Goal: Task Accomplishment & Management: Complete application form

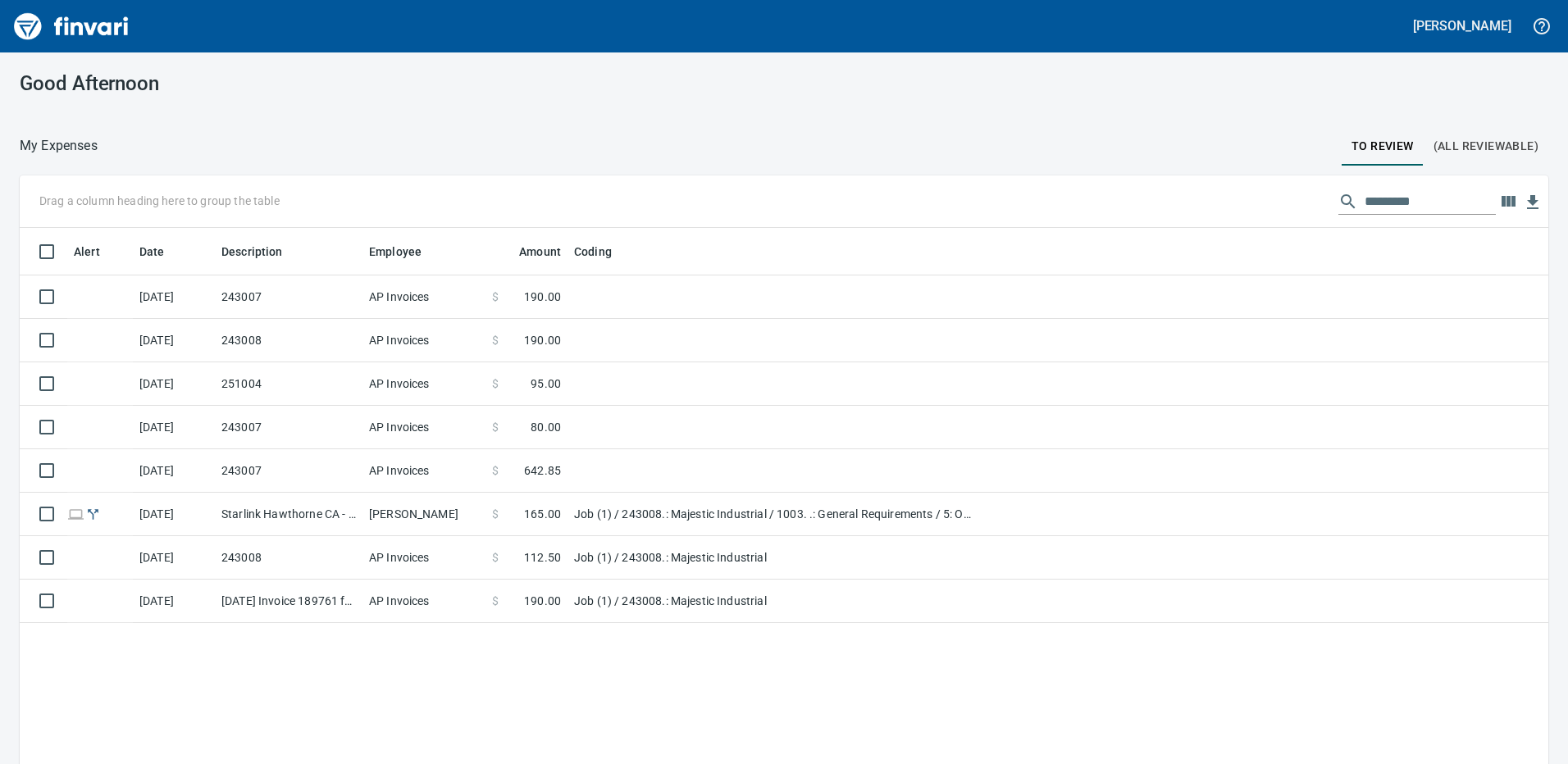
scroll to position [2, 2]
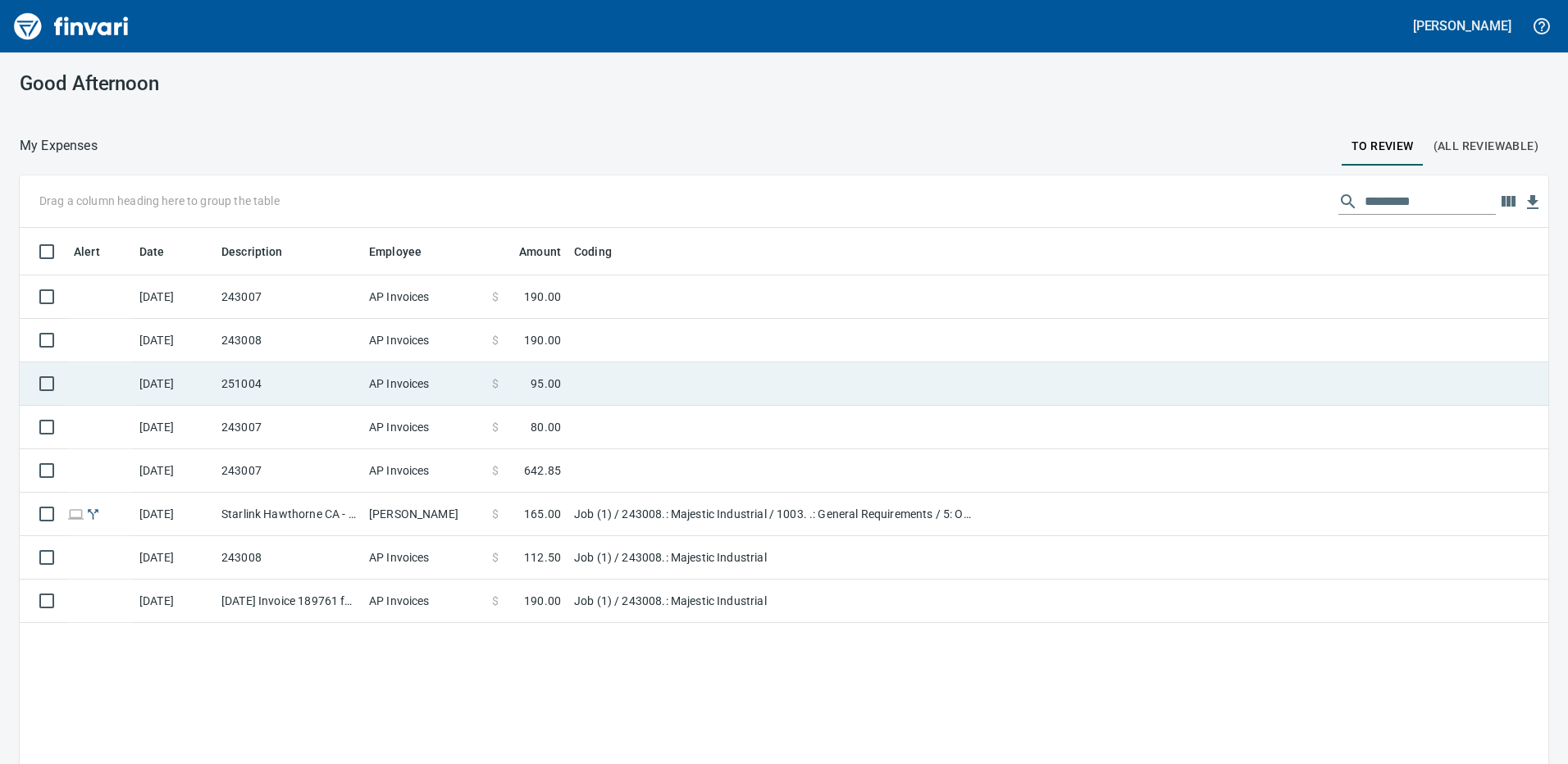
click at [556, 305] on td "$ 190.00" at bounding box center [527, 297] width 82 height 44
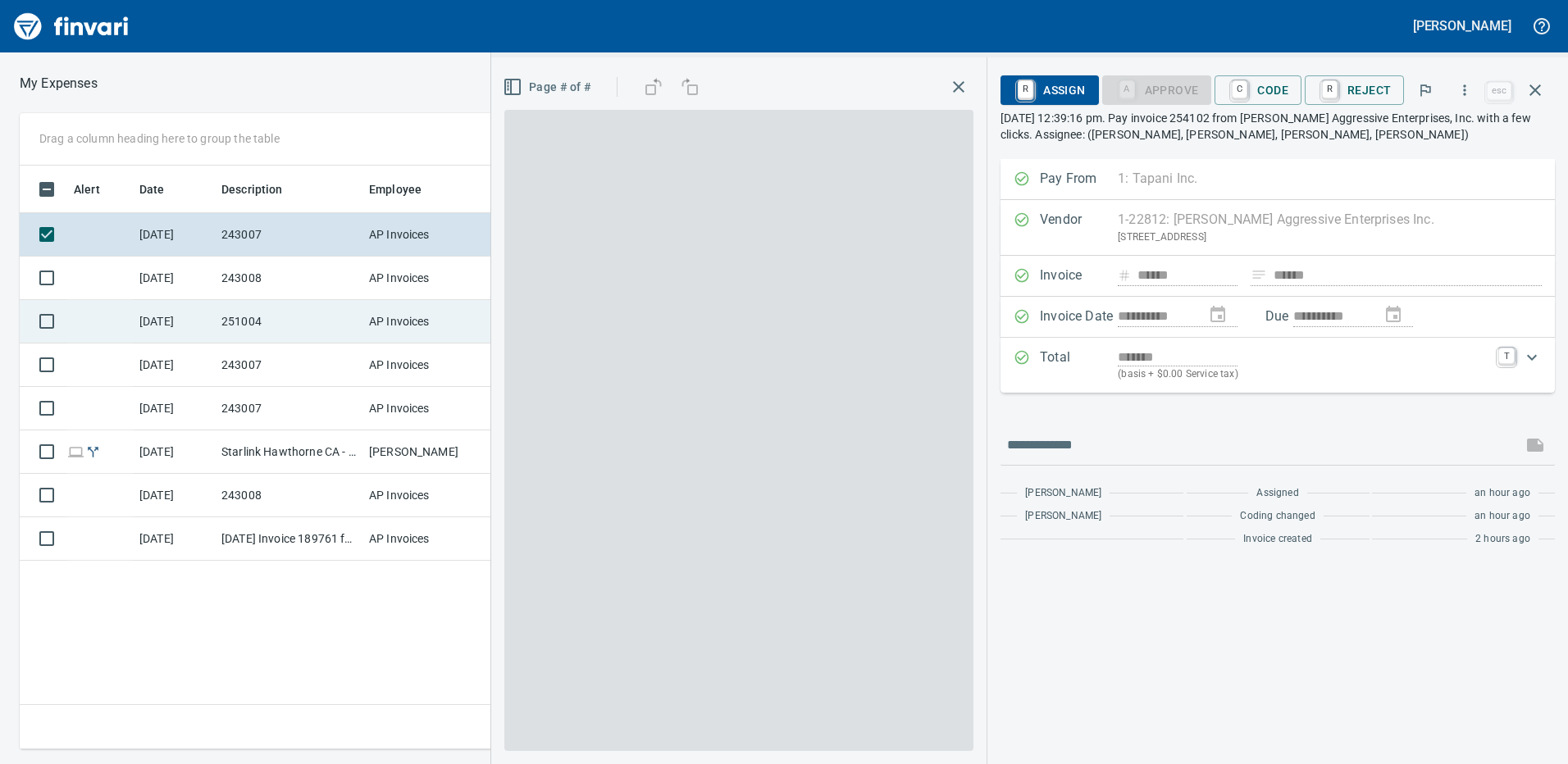
scroll to position [571, 1106]
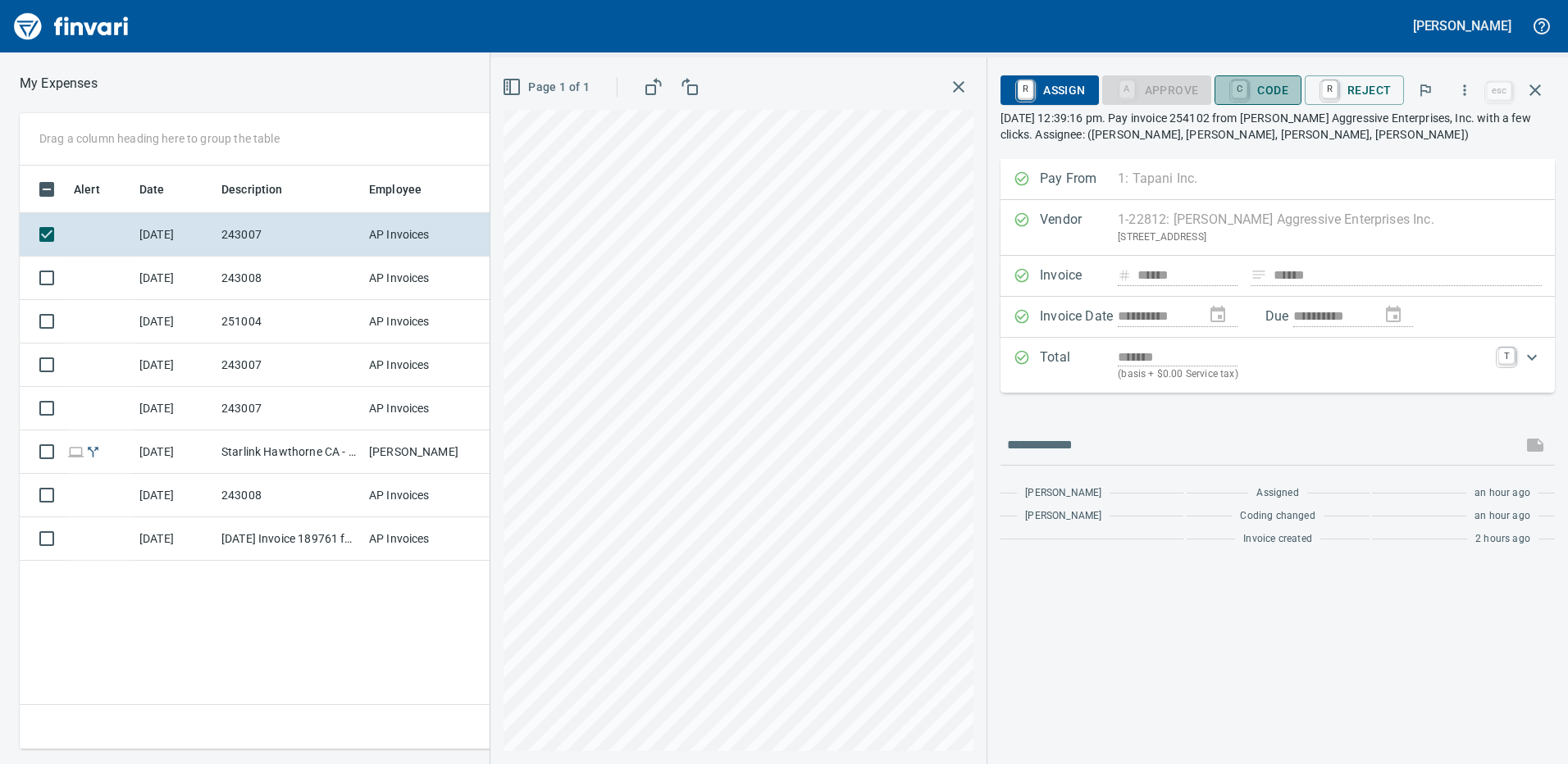
click at [1259, 91] on span "C Code" at bounding box center [1258, 90] width 60 height 28
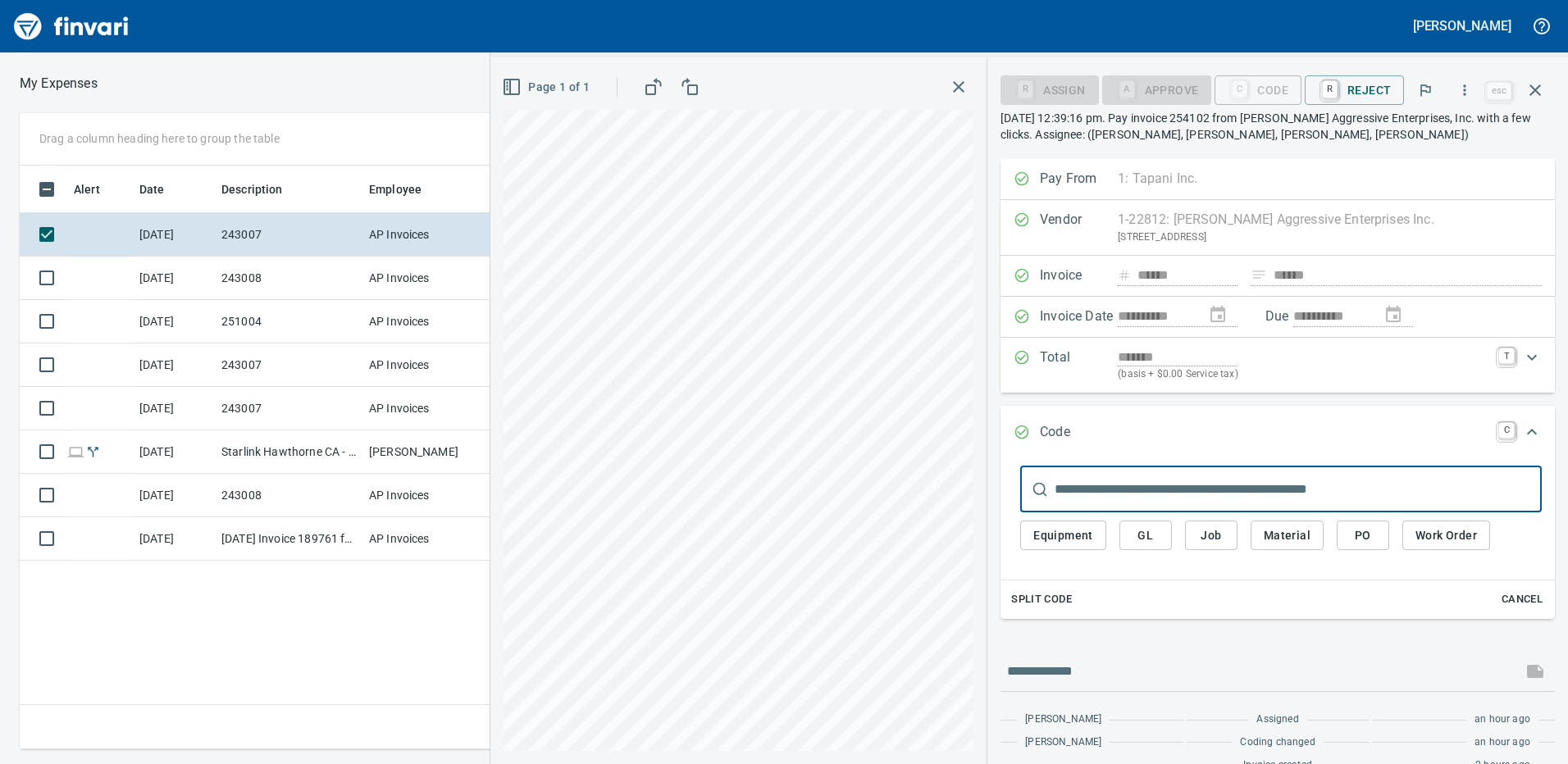
click at [1212, 532] on span "Job" at bounding box center [1211, 535] width 26 height 20
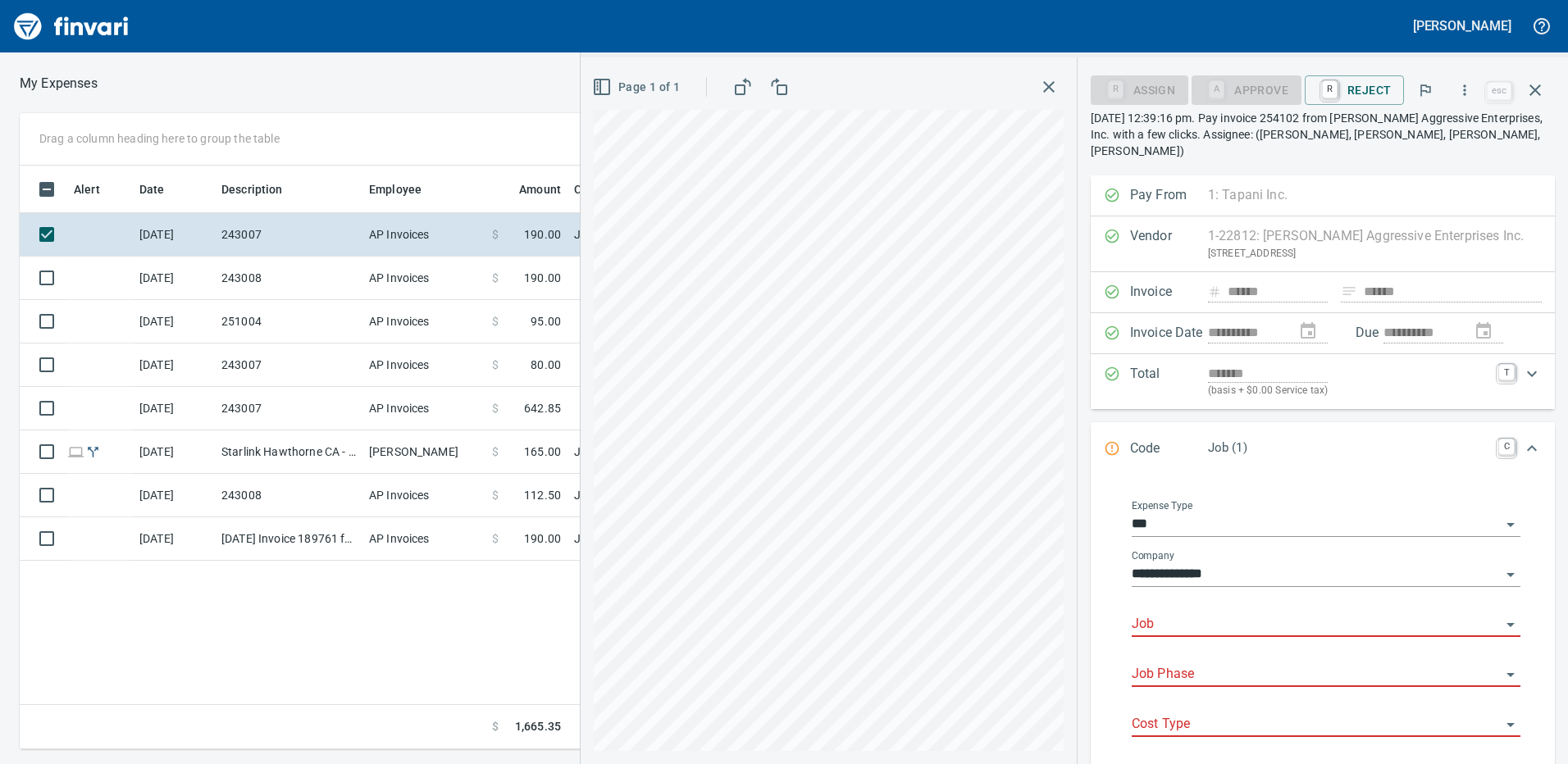
click at [1172, 613] on input "Job" at bounding box center [1316, 624] width 369 height 23
click at [1218, 642] on li "243007.: Airgas Vancouver Distribution" at bounding box center [1321, 650] width 374 height 39
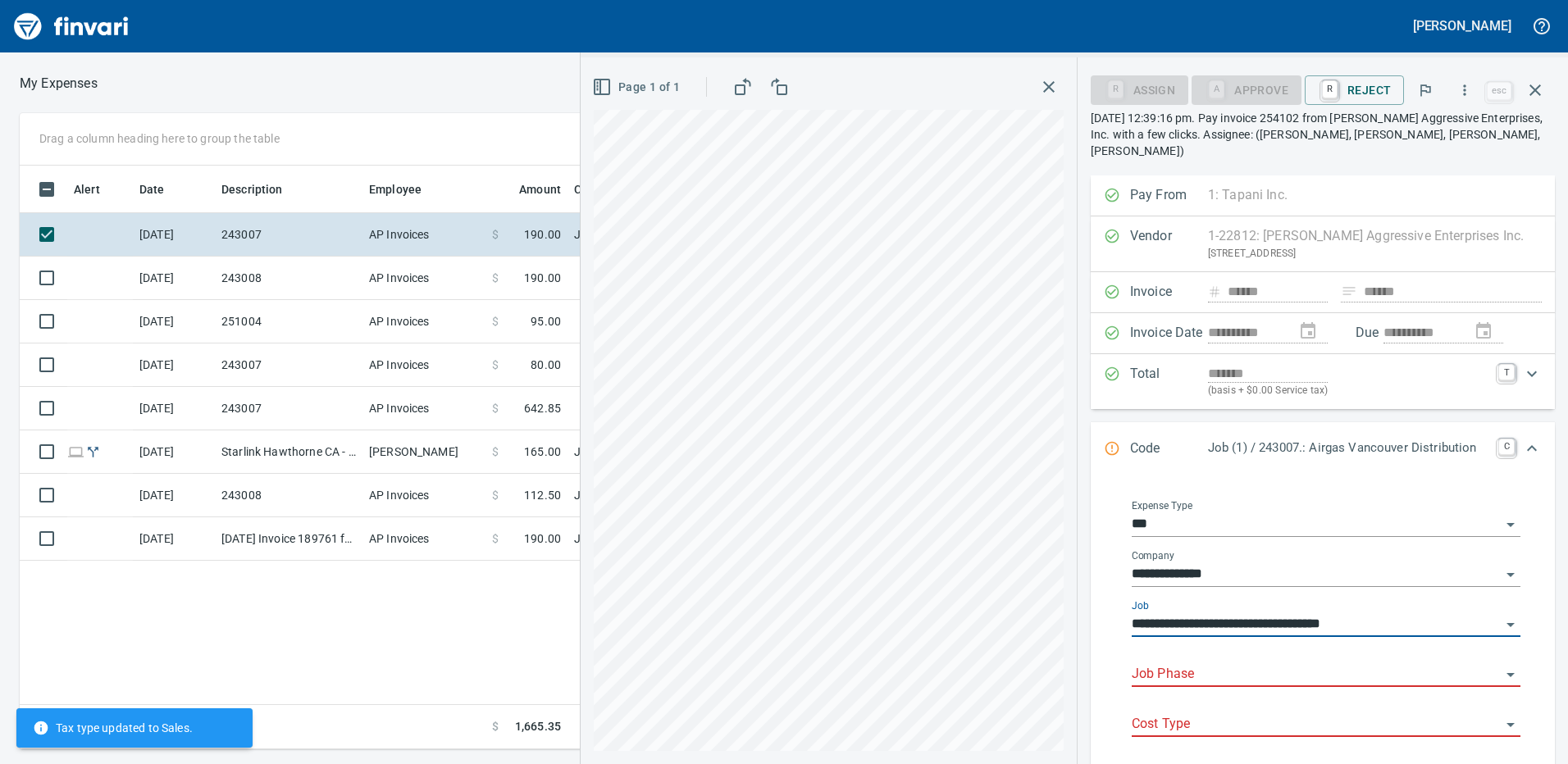
type input "**********"
click at [1225, 663] on input "Job Phase" at bounding box center [1316, 674] width 369 height 23
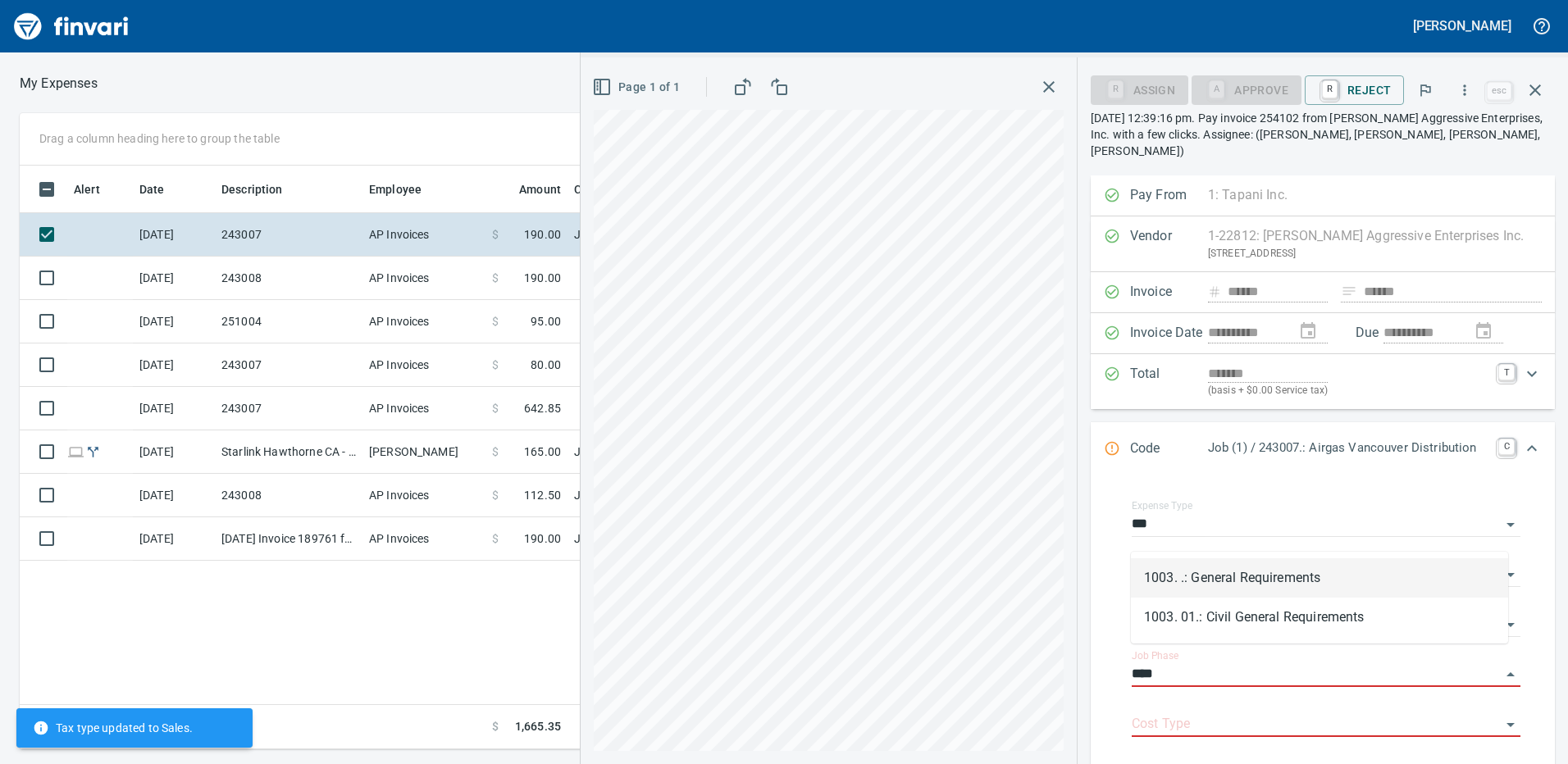
click at [1213, 574] on li "1003. .: General Requirements" at bounding box center [1320, 578] width 378 height 39
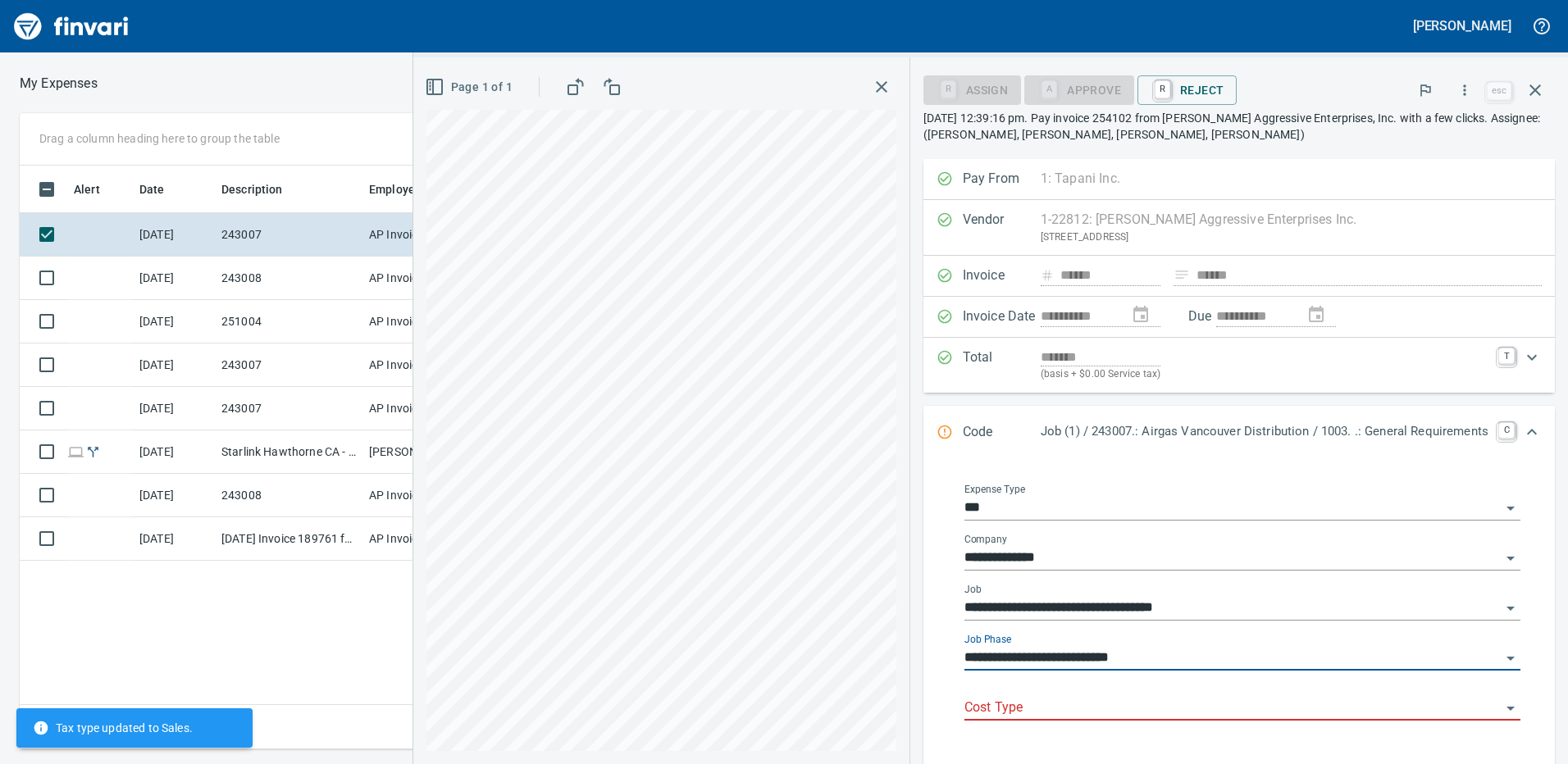
scroll to position [82, 0]
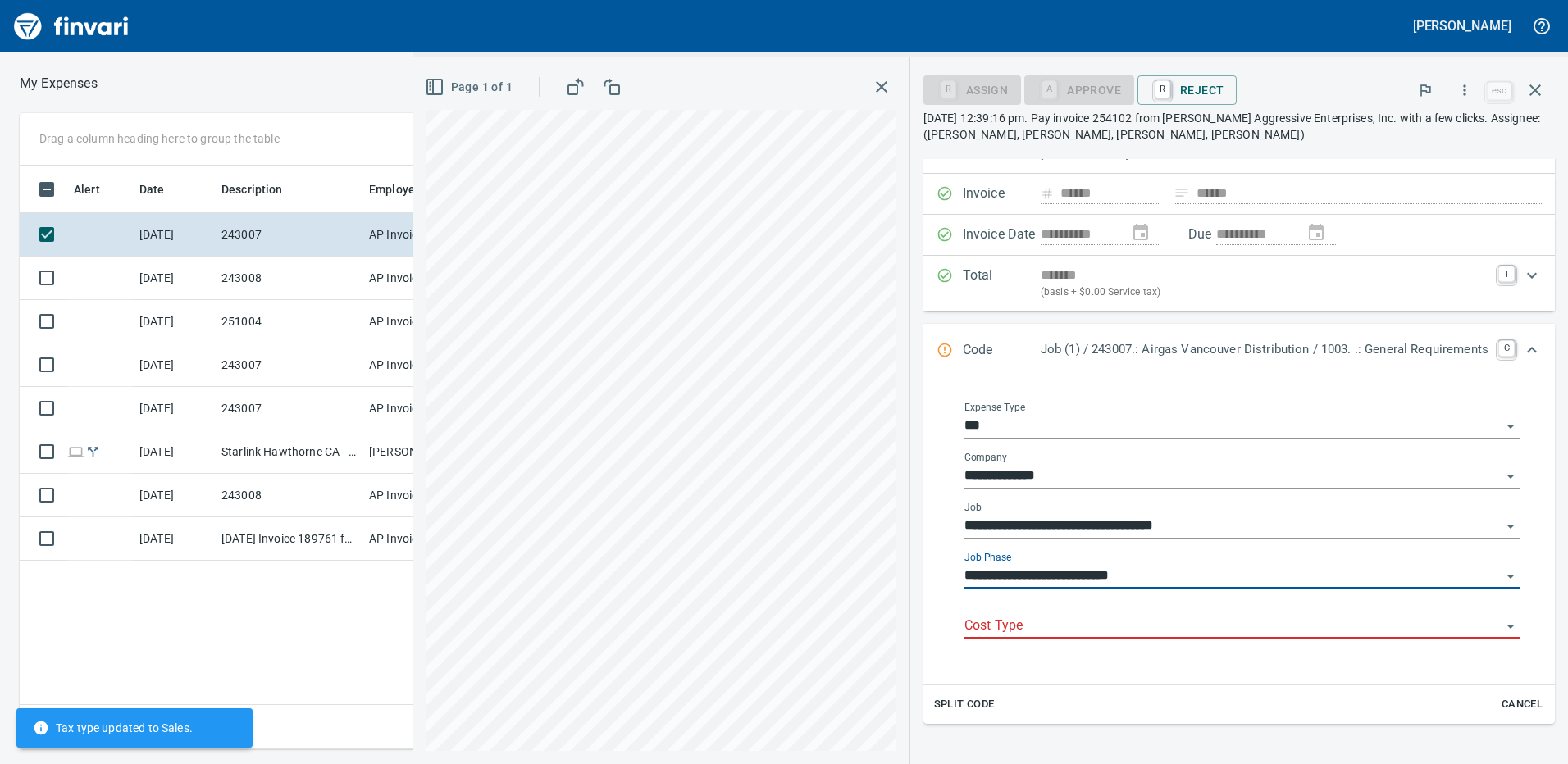
click at [1038, 612] on div "Cost Type" at bounding box center [1242, 620] width 556 height 37
type input "**********"
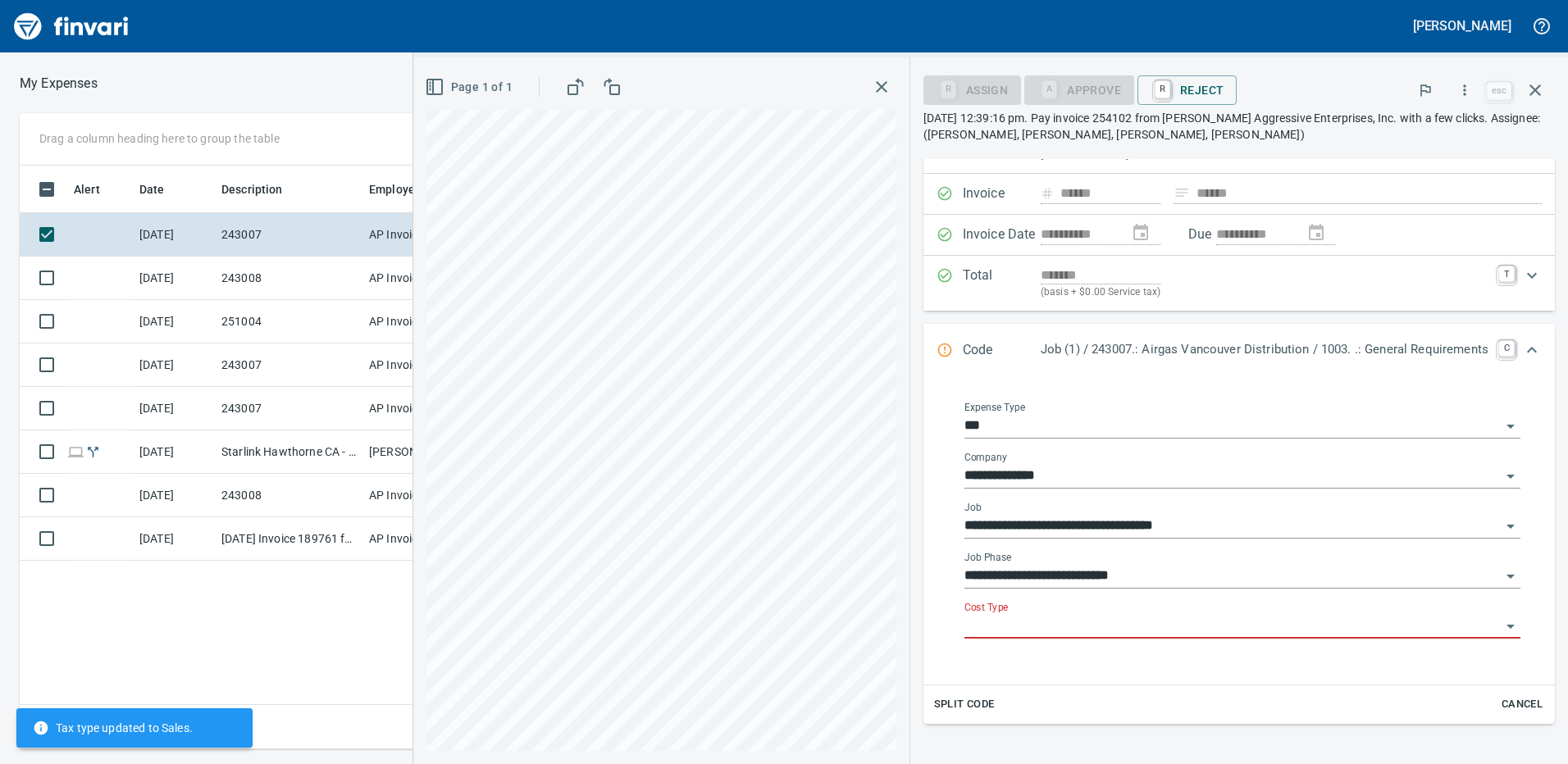
click at [1020, 629] on input "Cost Type" at bounding box center [1232, 626] width 536 height 23
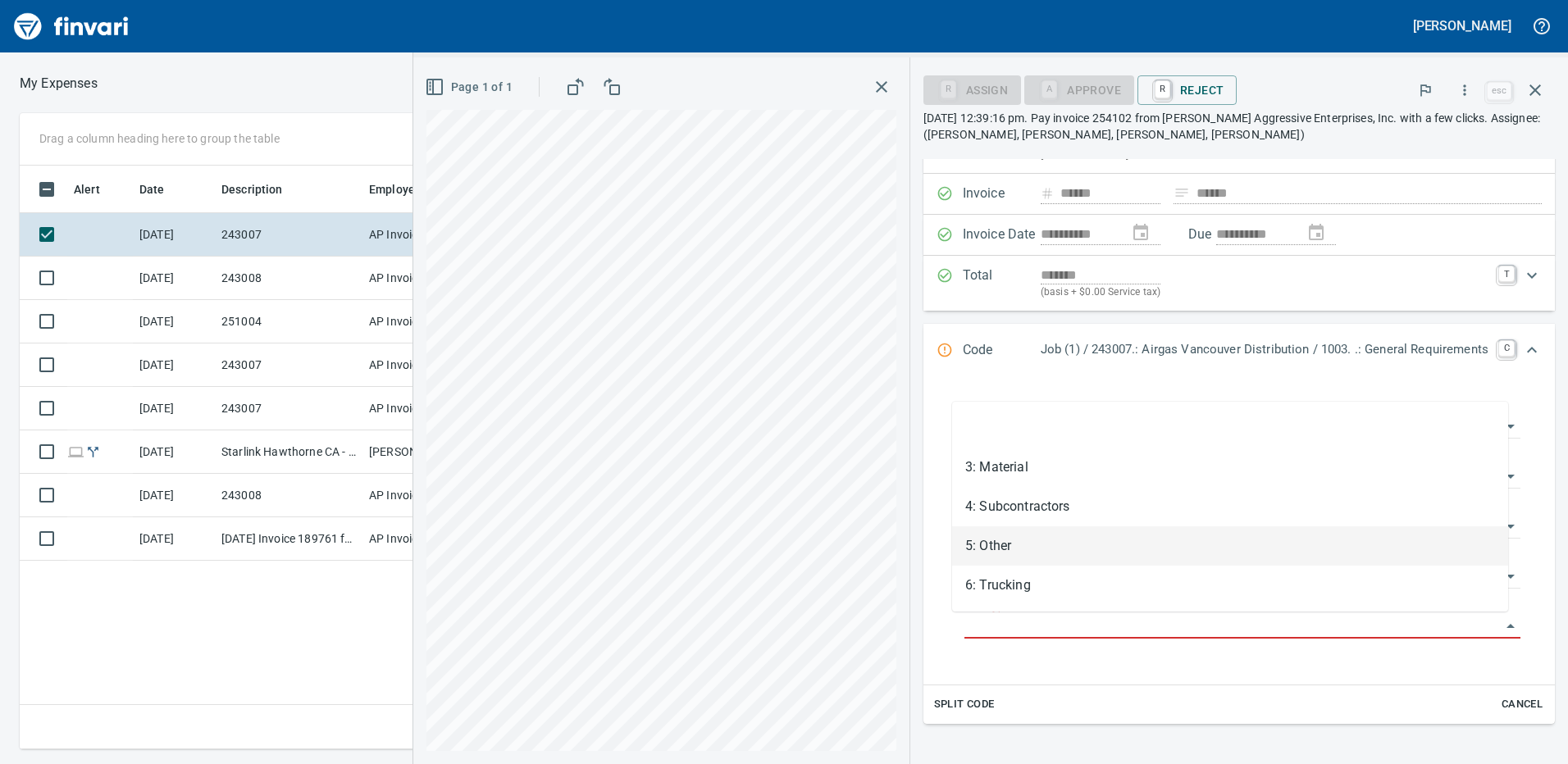
click at [1002, 540] on li "5: Other" at bounding box center [1230, 545] width 556 height 39
type input "********"
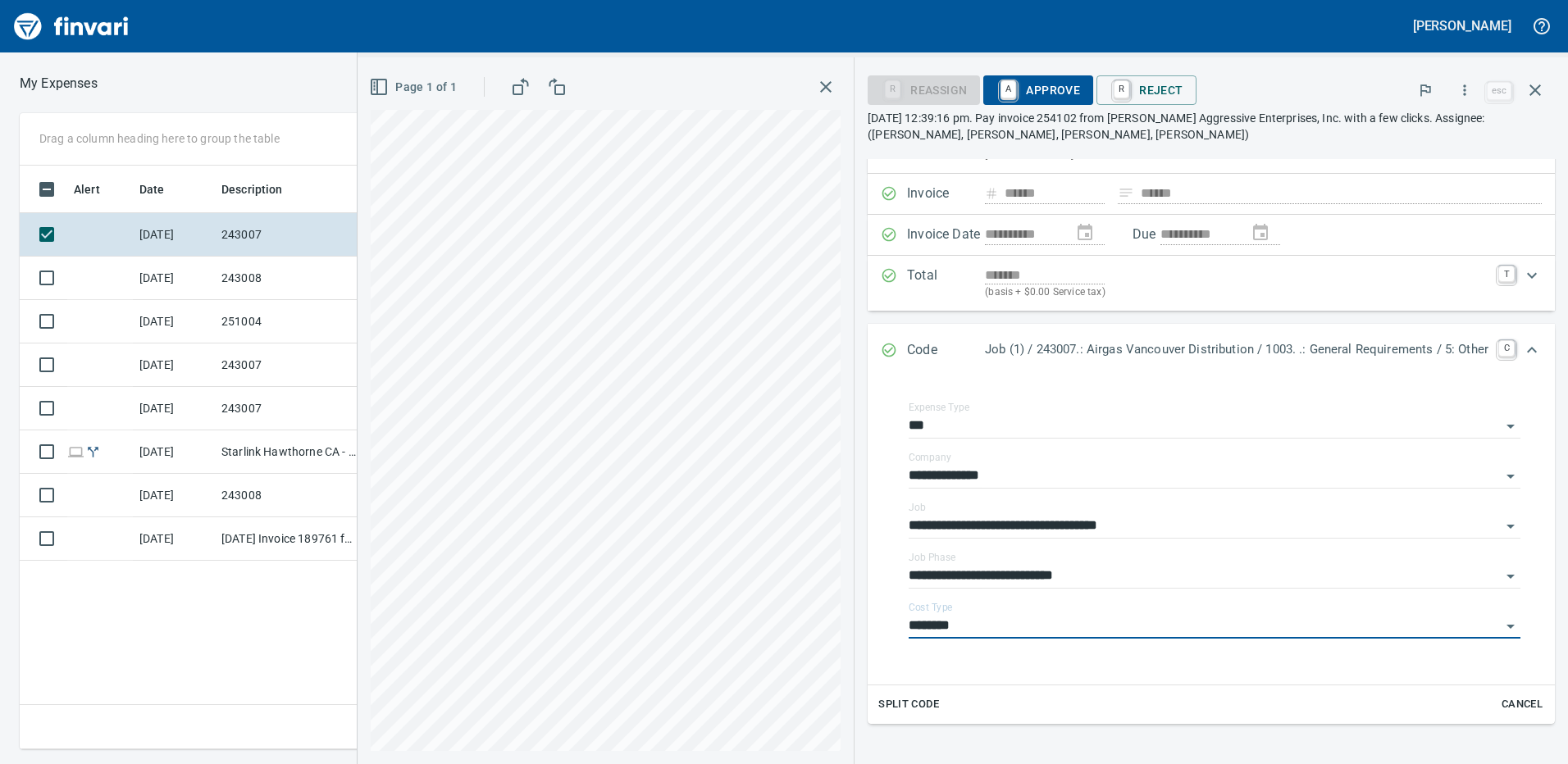
click at [1019, 85] on span "A Approve" at bounding box center [1038, 90] width 84 height 28
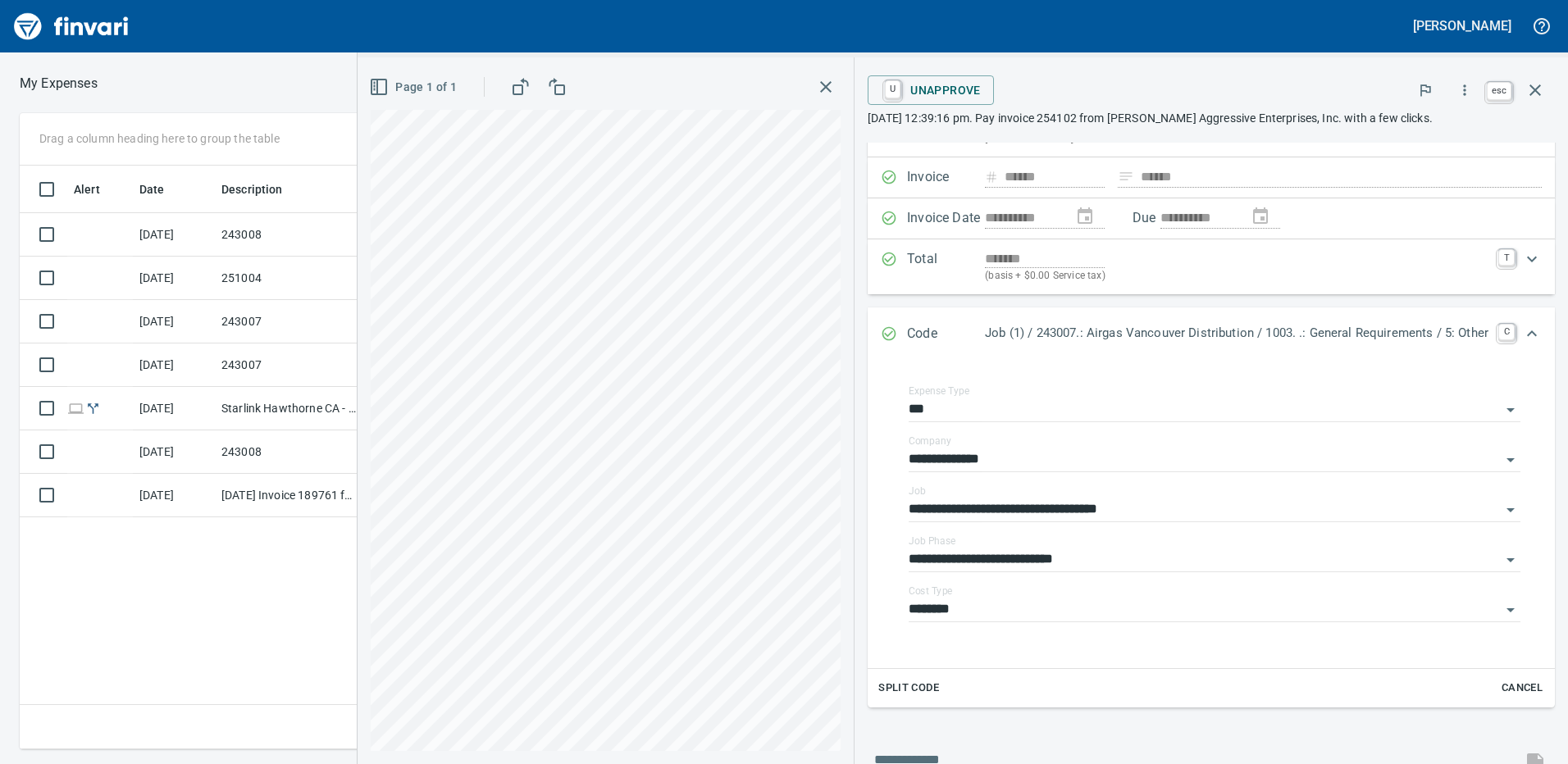
click at [1526, 91] on icon "button" at bounding box center [1534, 90] width 19 height 19
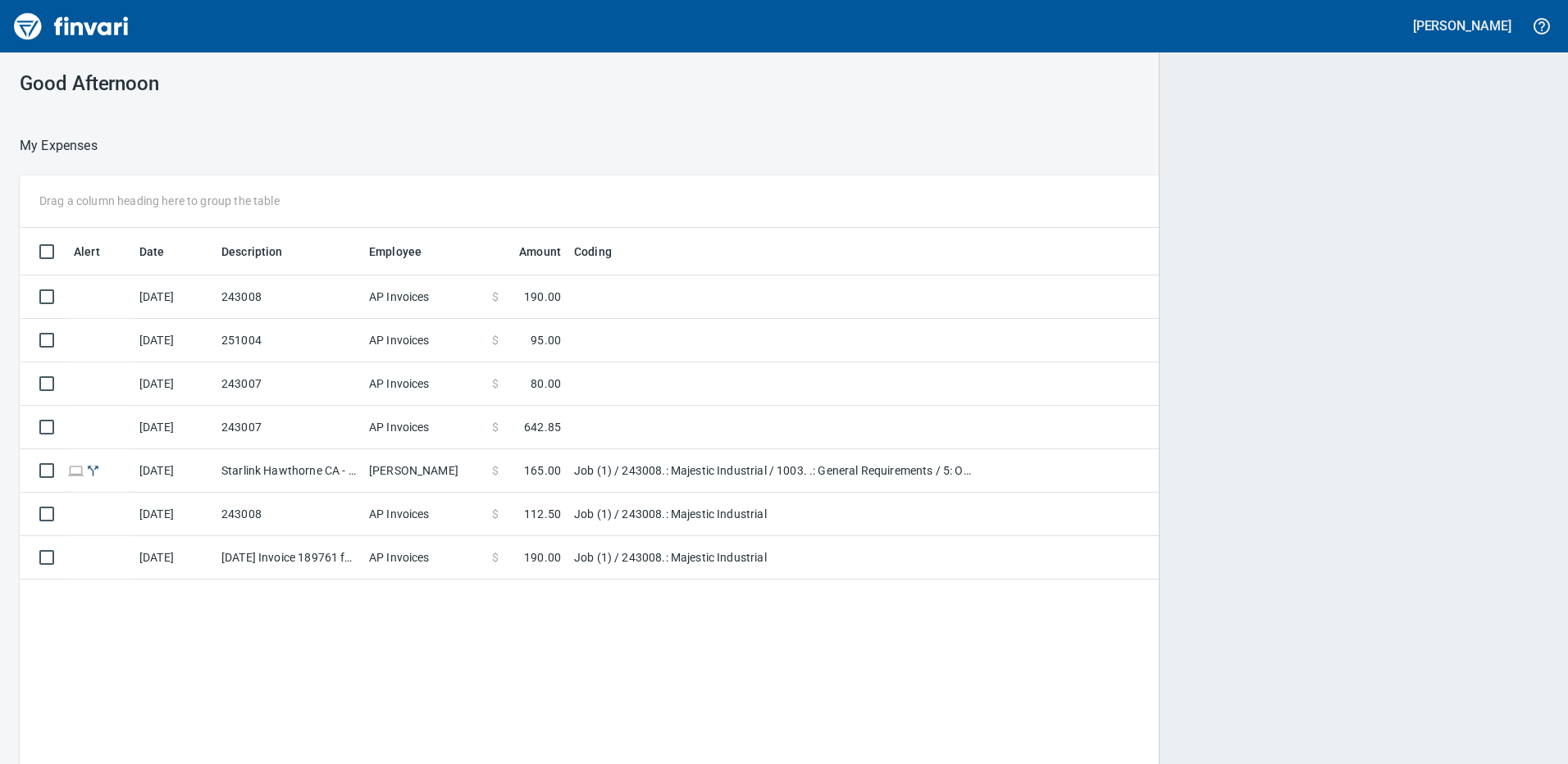
scroll to position [2, 2]
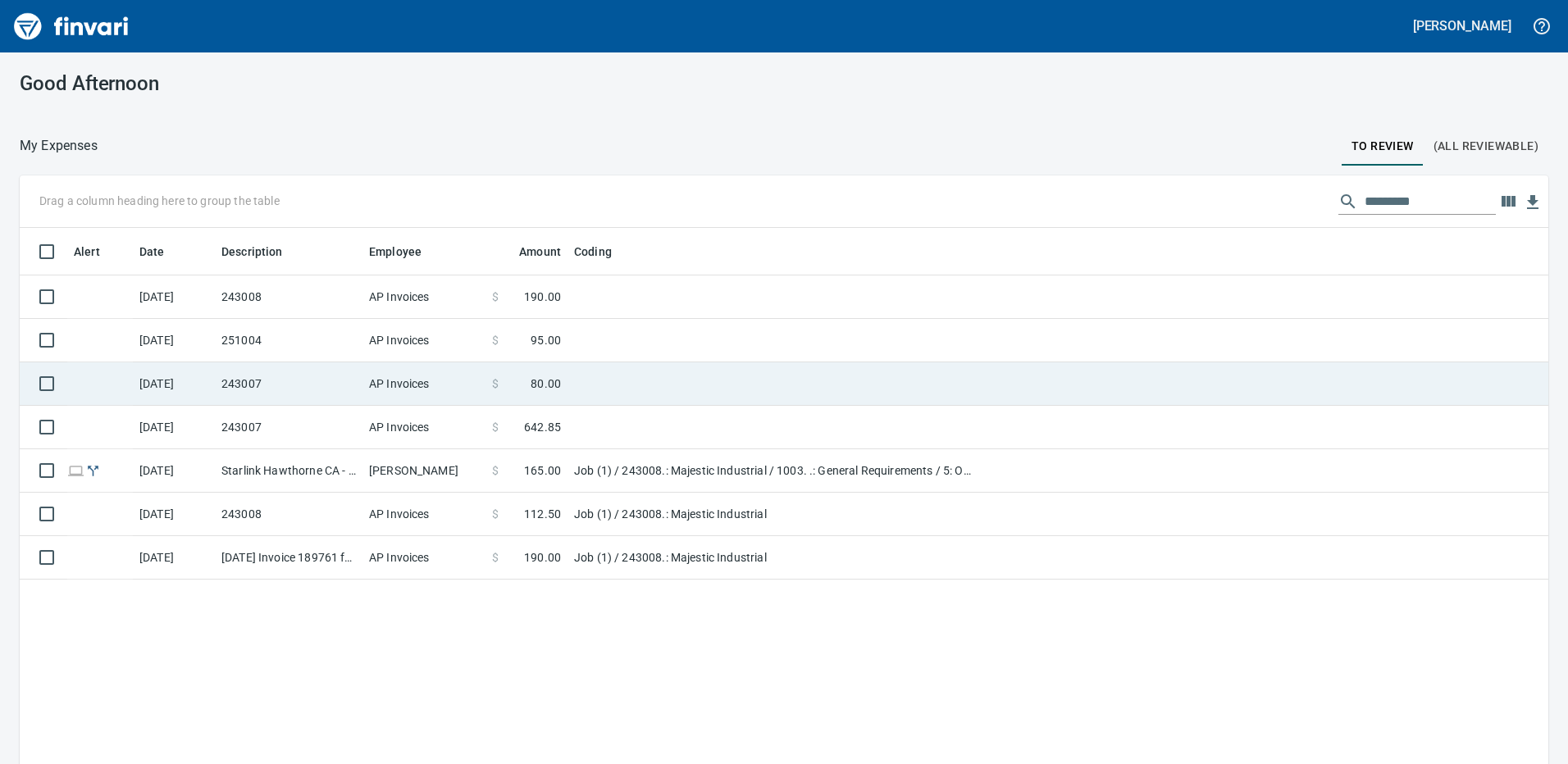
click at [315, 382] on td "243007" at bounding box center [289, 384] width 148 height 44
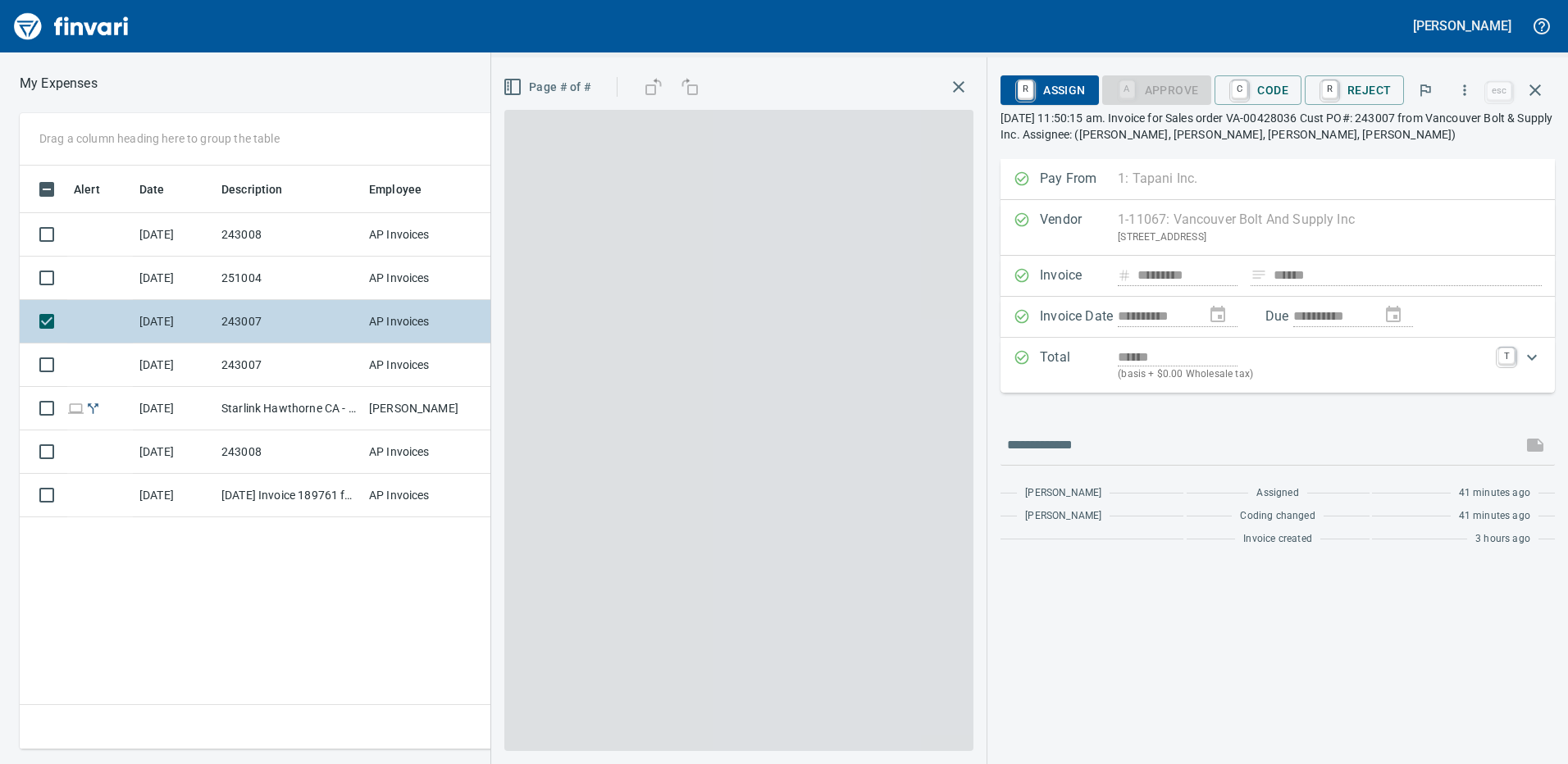
scroll to position [571, 1106]
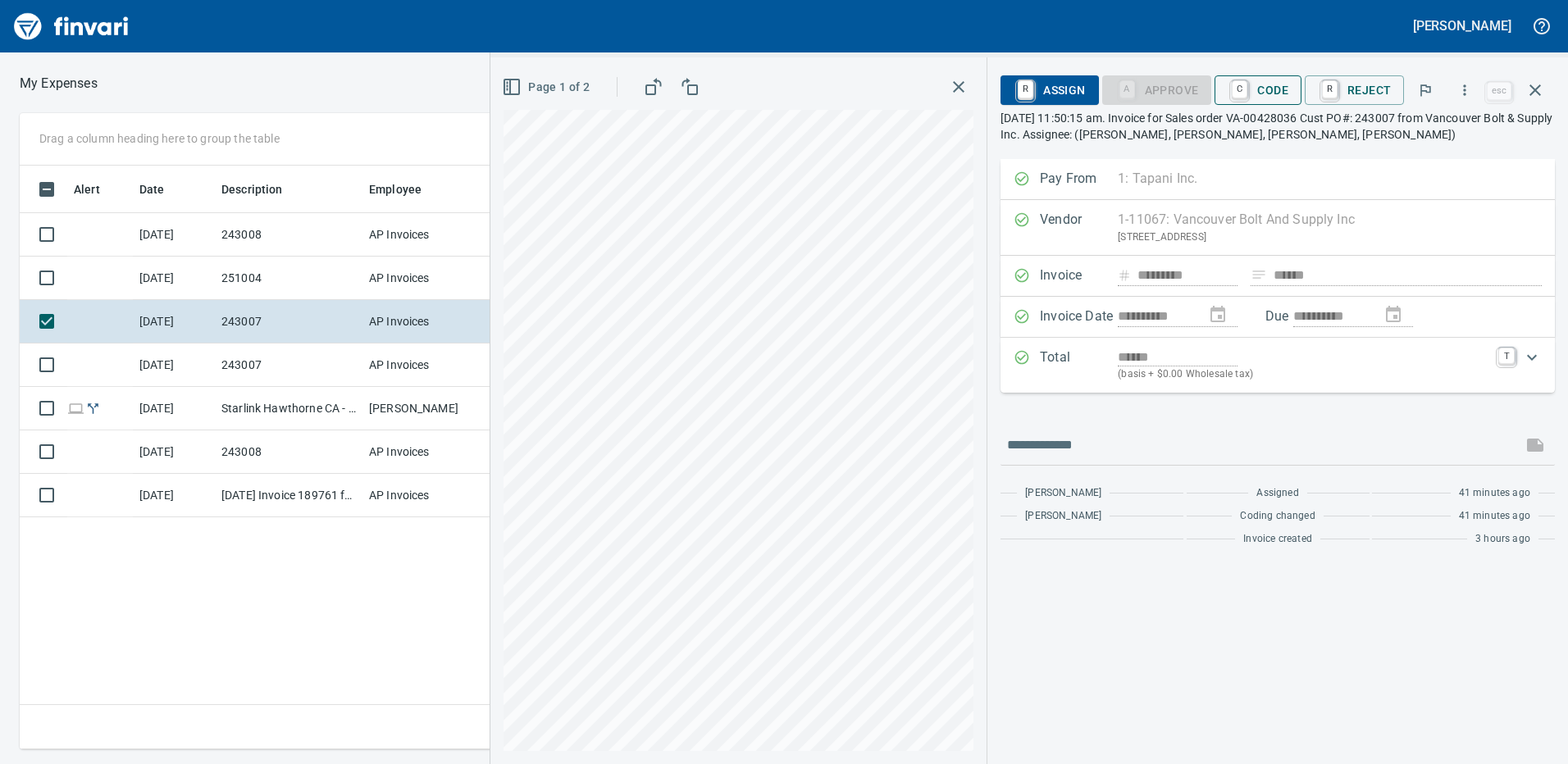
click at [1279, 87] on span "C Code" at bounding box center [1258, 90] width 60 height 28
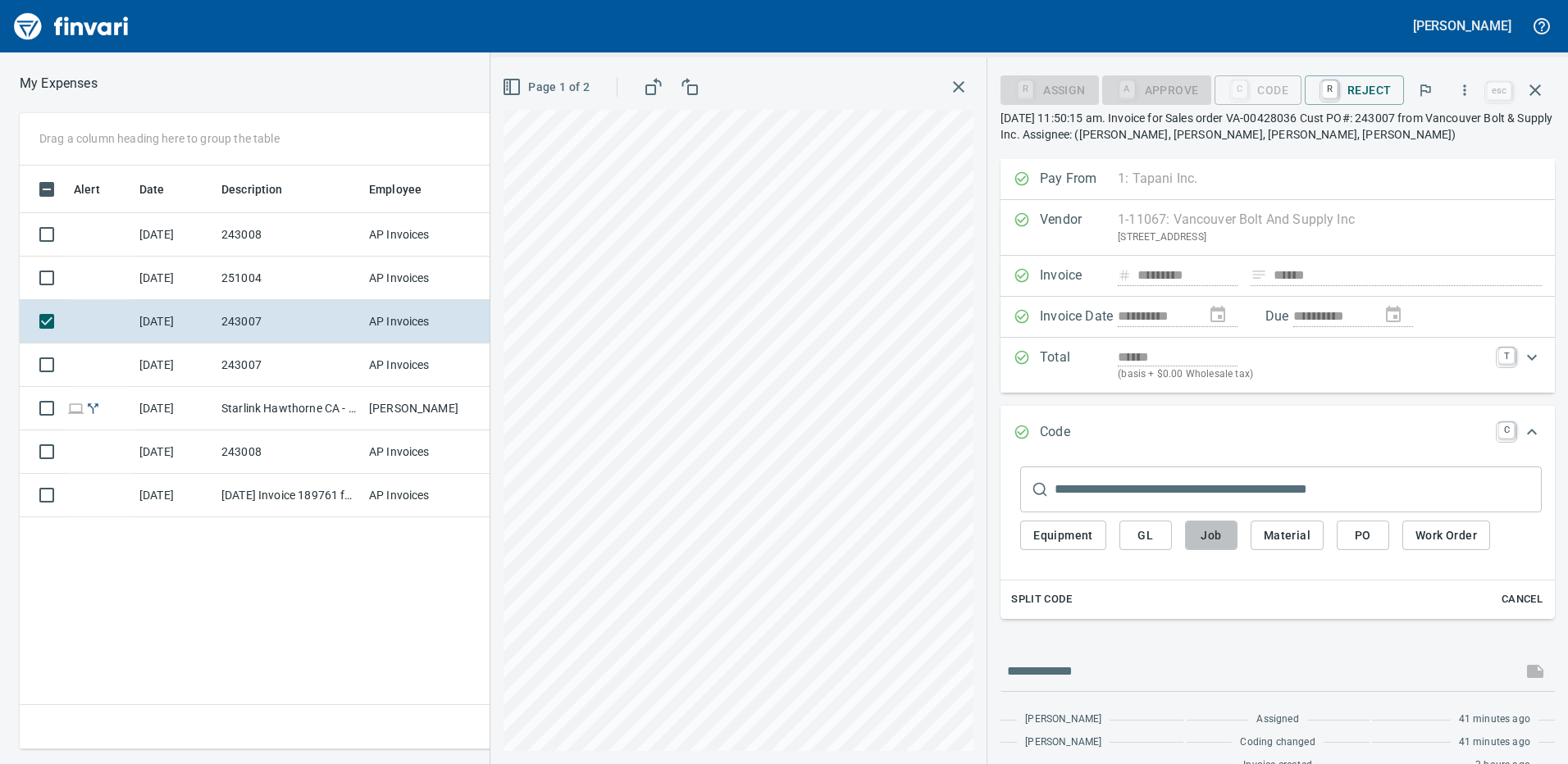
click at [1216, 538] on span "Job" at bounding box center [1211, 535] width 26 height 20
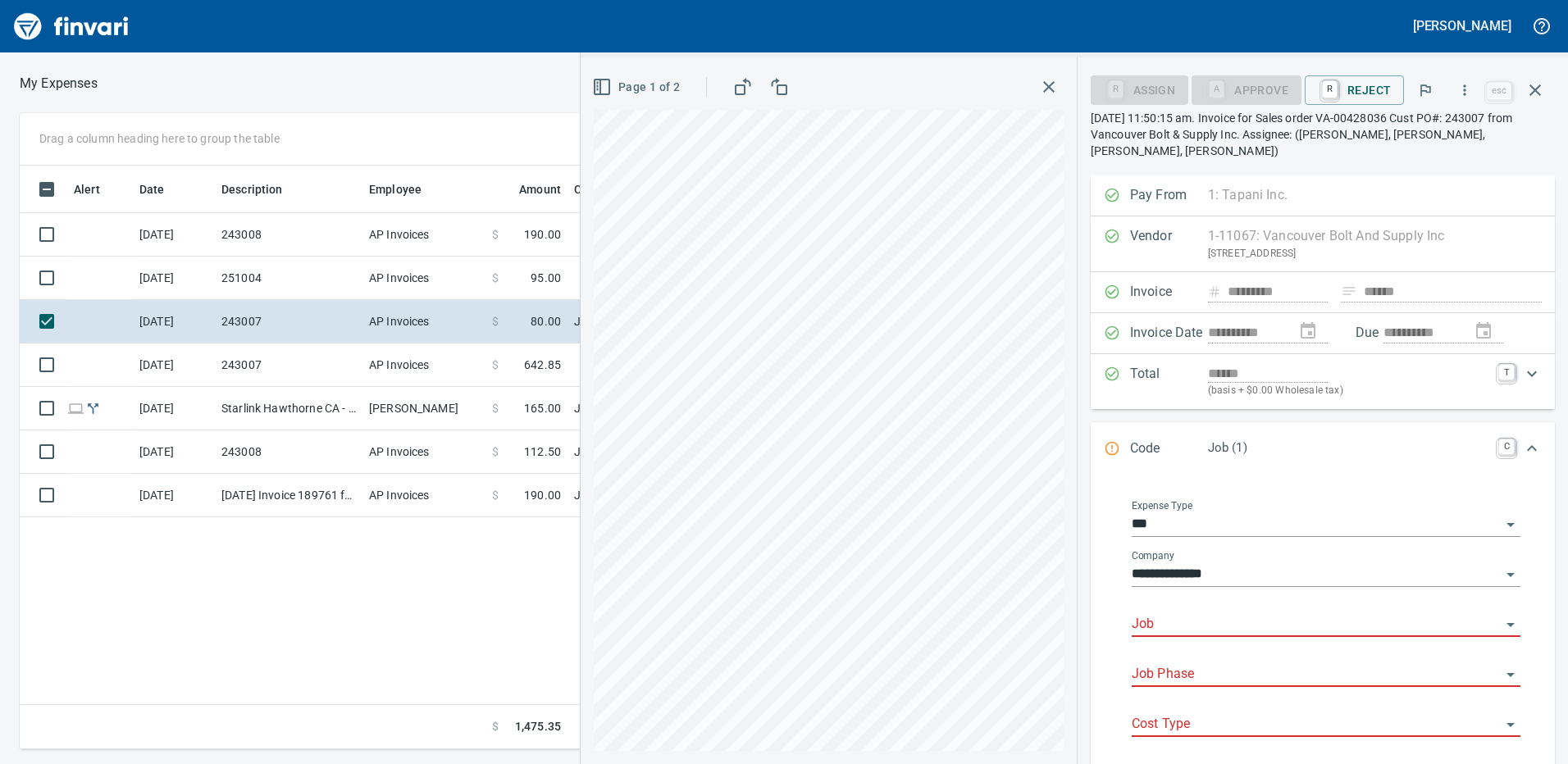
click at [1193, 613] on input "Job" at bounding box center [1316, 624] width 369 height 23
click at [1192, 645] on li "243007.: Airgas Vancouver Distribution" at bounding box center [1321, 650] width 374 height 39
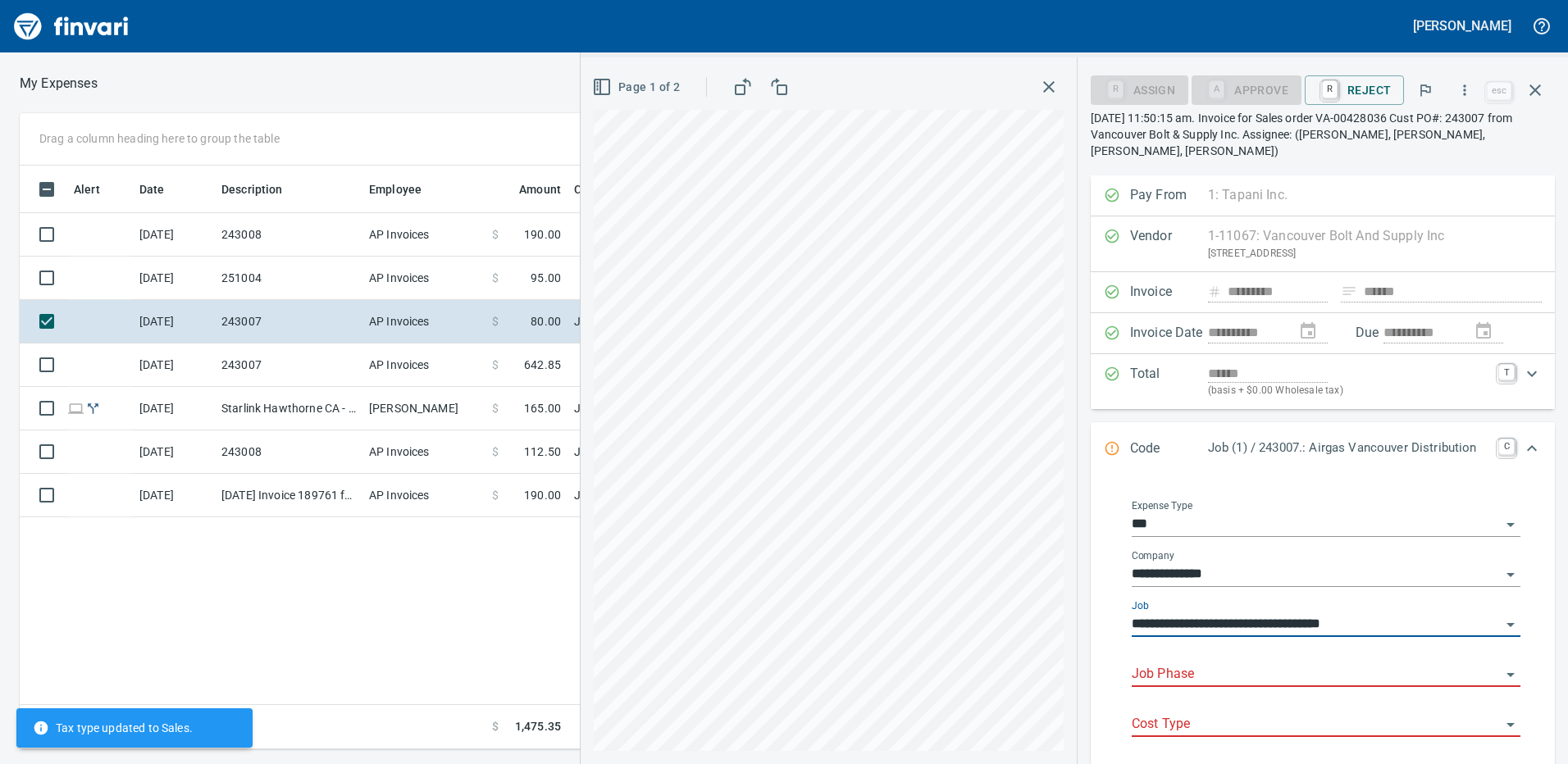
type input "**********"
click at [1184, 663] on input "Job Phase" at bounding box center [1316, 674] width 369 height 23
click at [1199, 582] on li "14. 25.: Bollards" at bounding box center [1320, 578] width 378 height 39
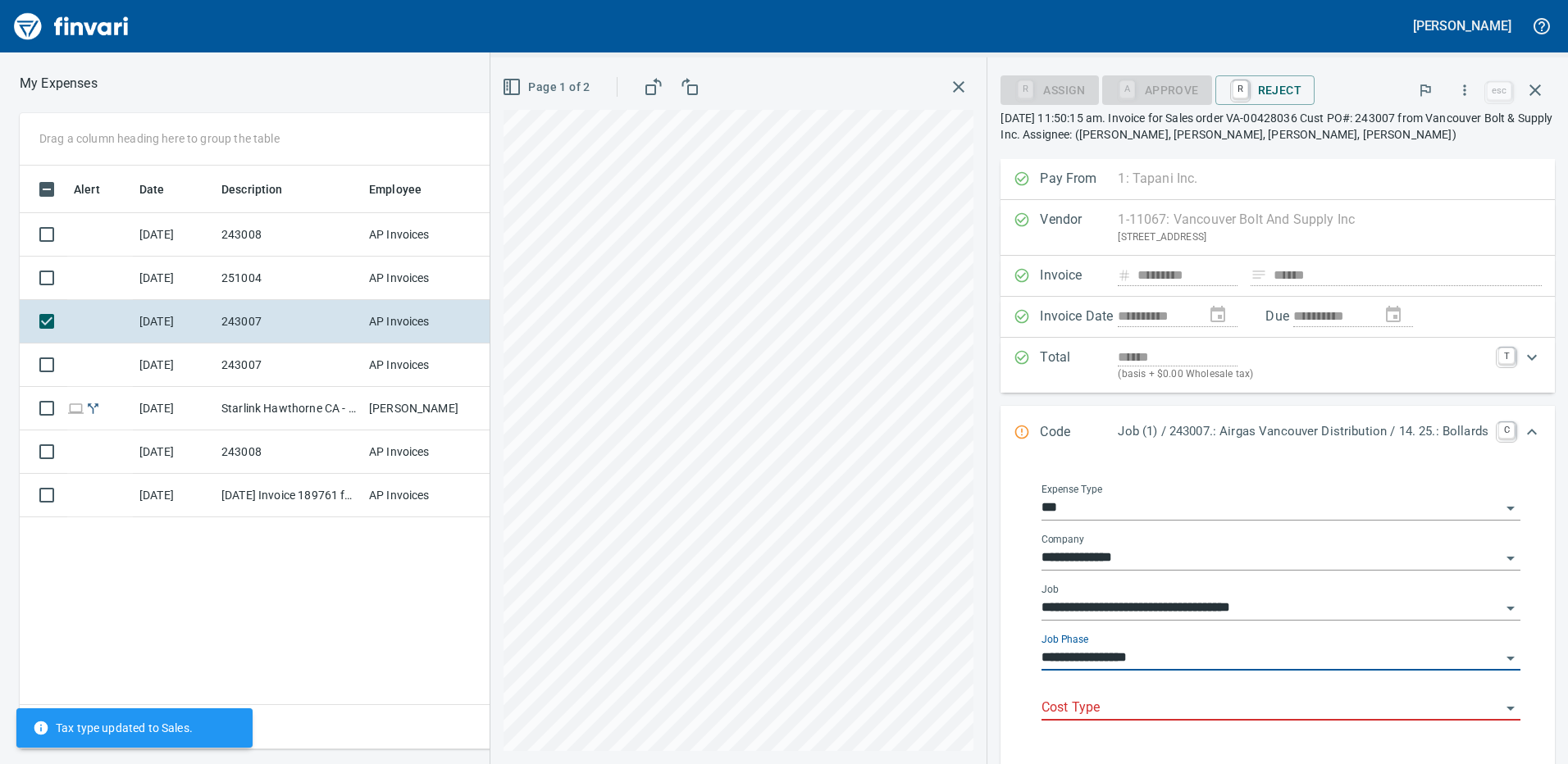
type input "**********"
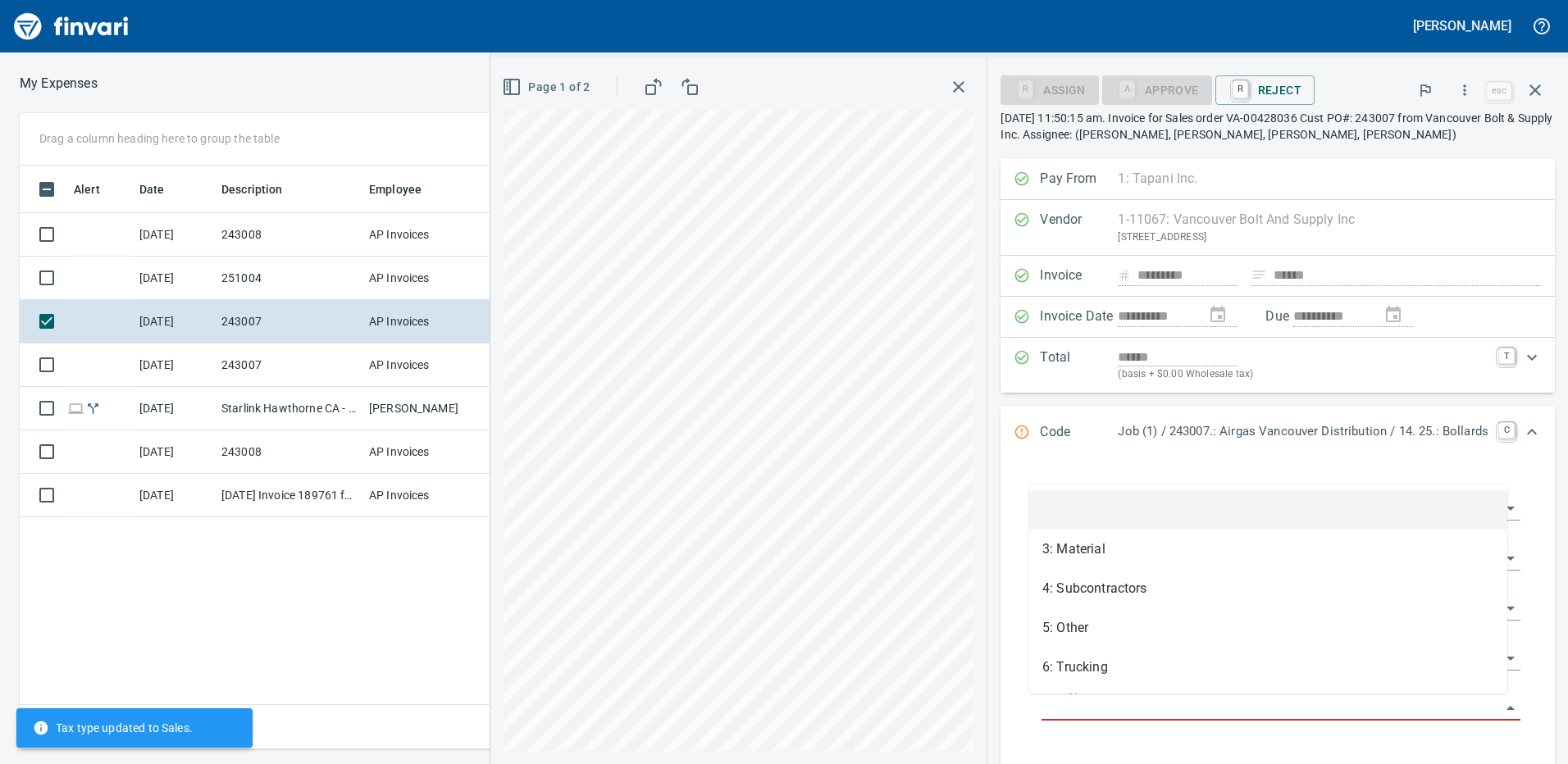
click at [1154, 704] on input "Cost Type" at bounding box center [1270, 708] width 459 height 23
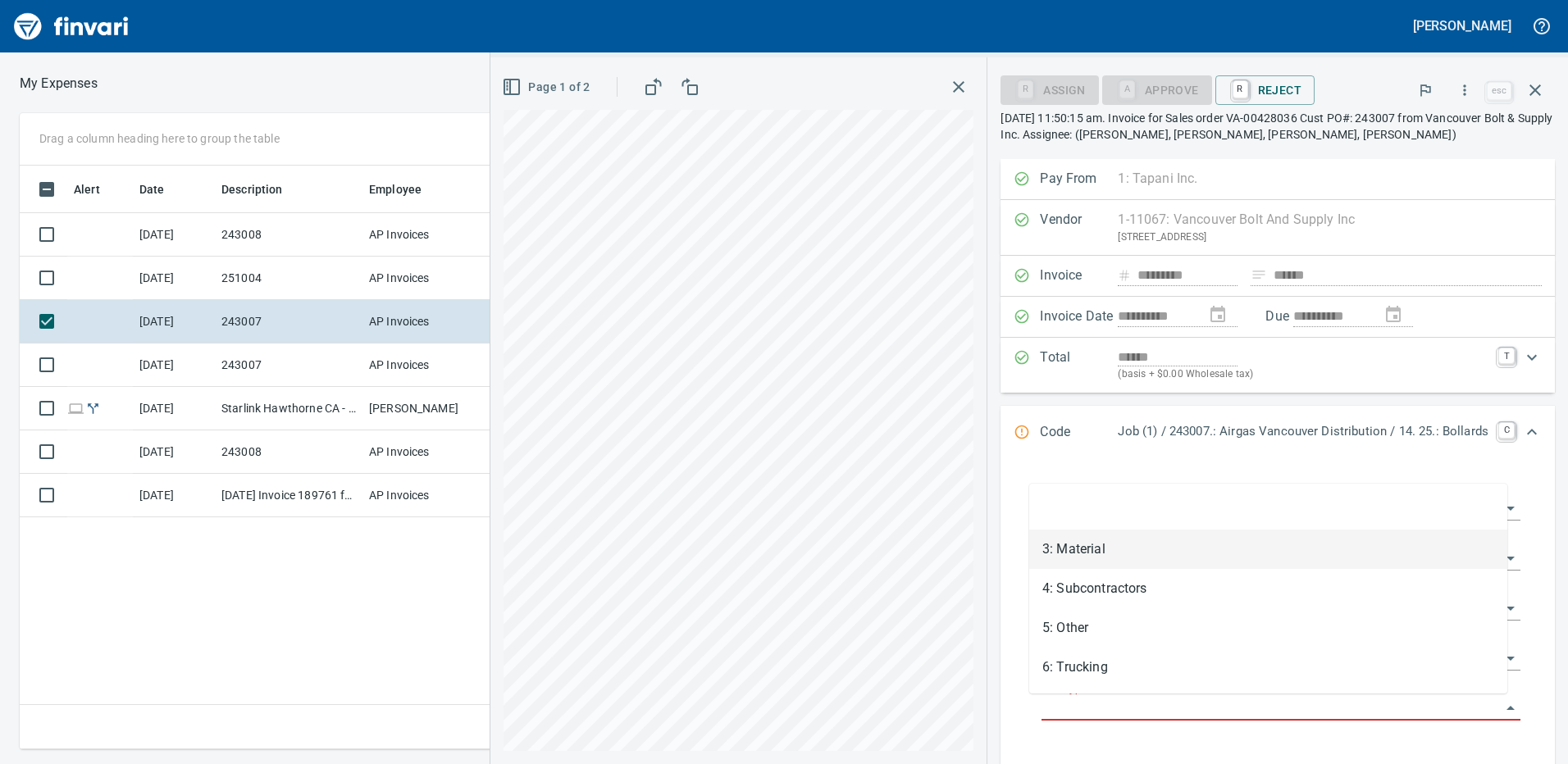
click at [1088, 543] on li "3: Material" at bounding box center [1268, 548] width 478 height 39
type input "**********"
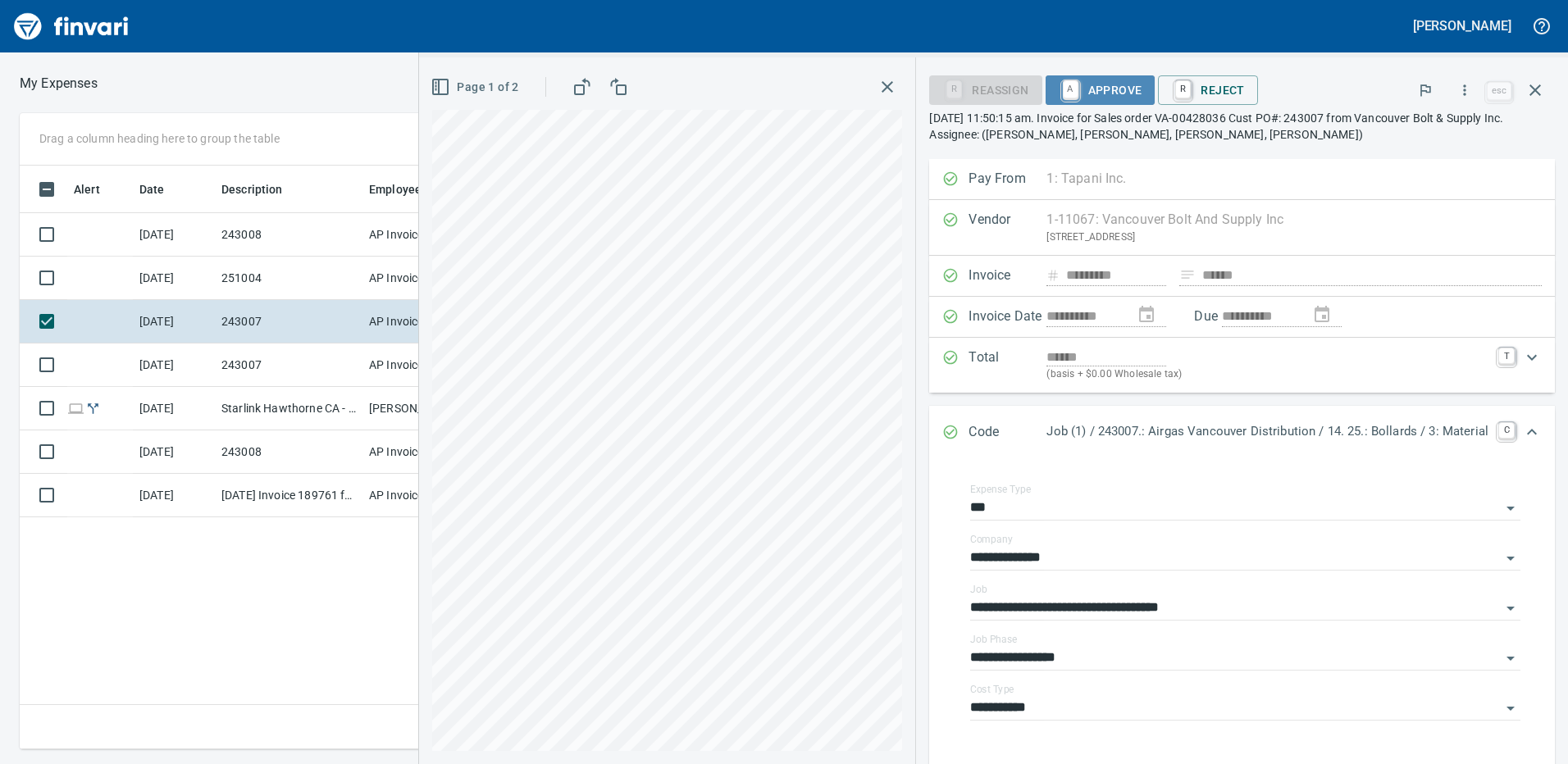
click at [1097, 89] on span "A Approve" at bounding box center [1101, 90] width 84 height 28
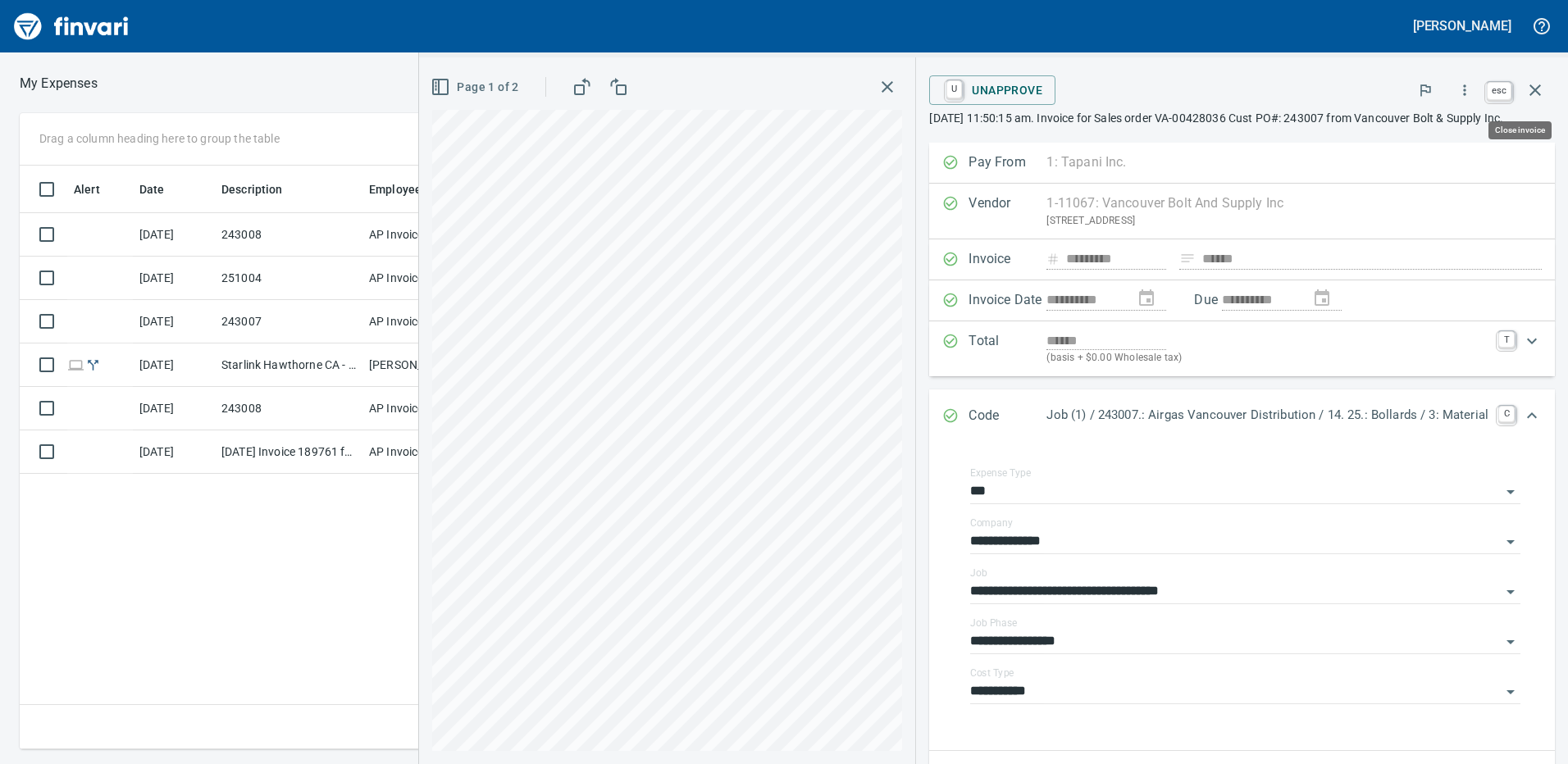
click at [1540, 91] on icon "button" at bounding box center [1534, 90] width 19 height 19
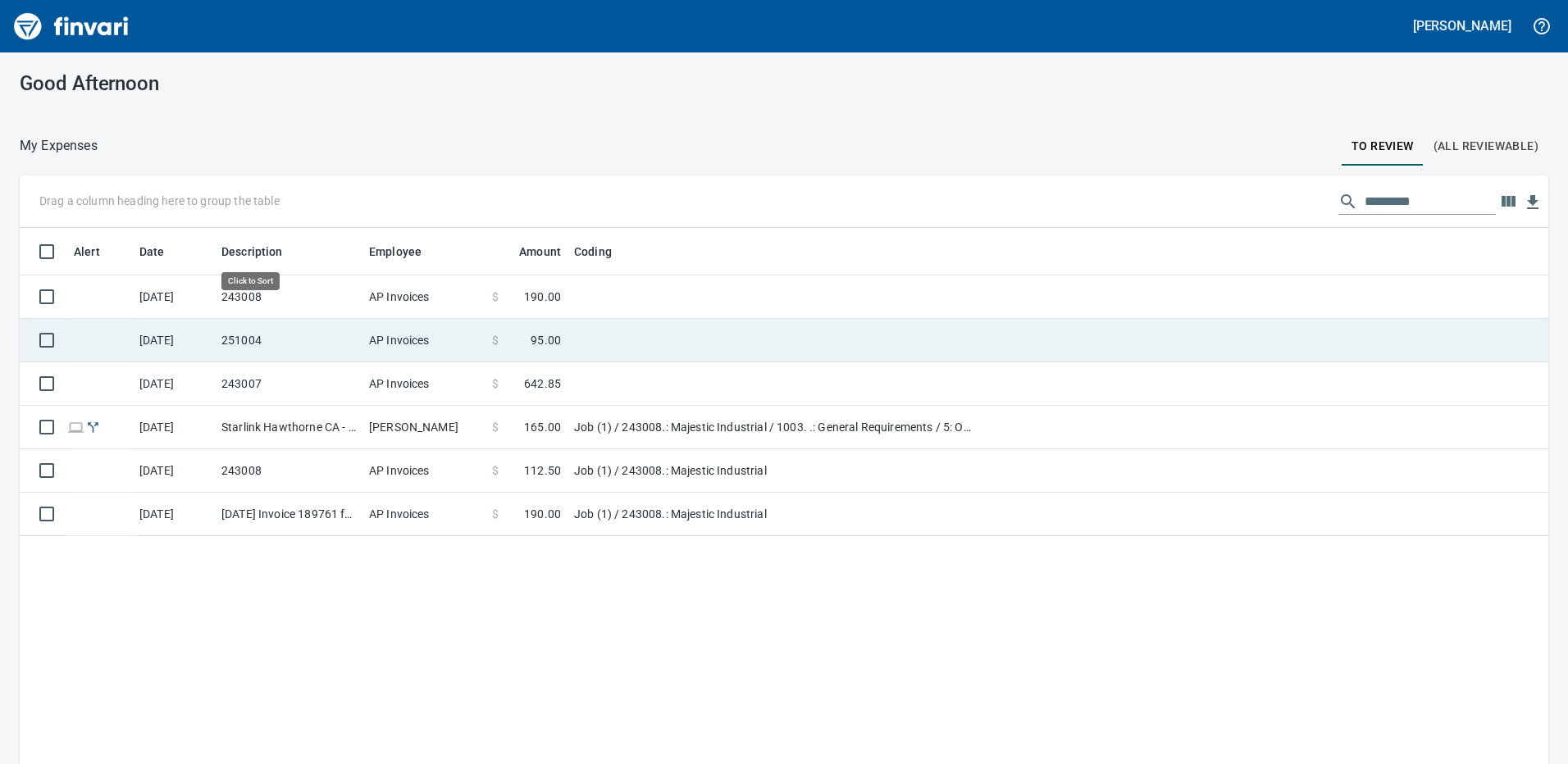
scroll to position [571, 1503]
click at [535, 334] on span "95.00" at bounding box center [545, 340] width 30 height 17
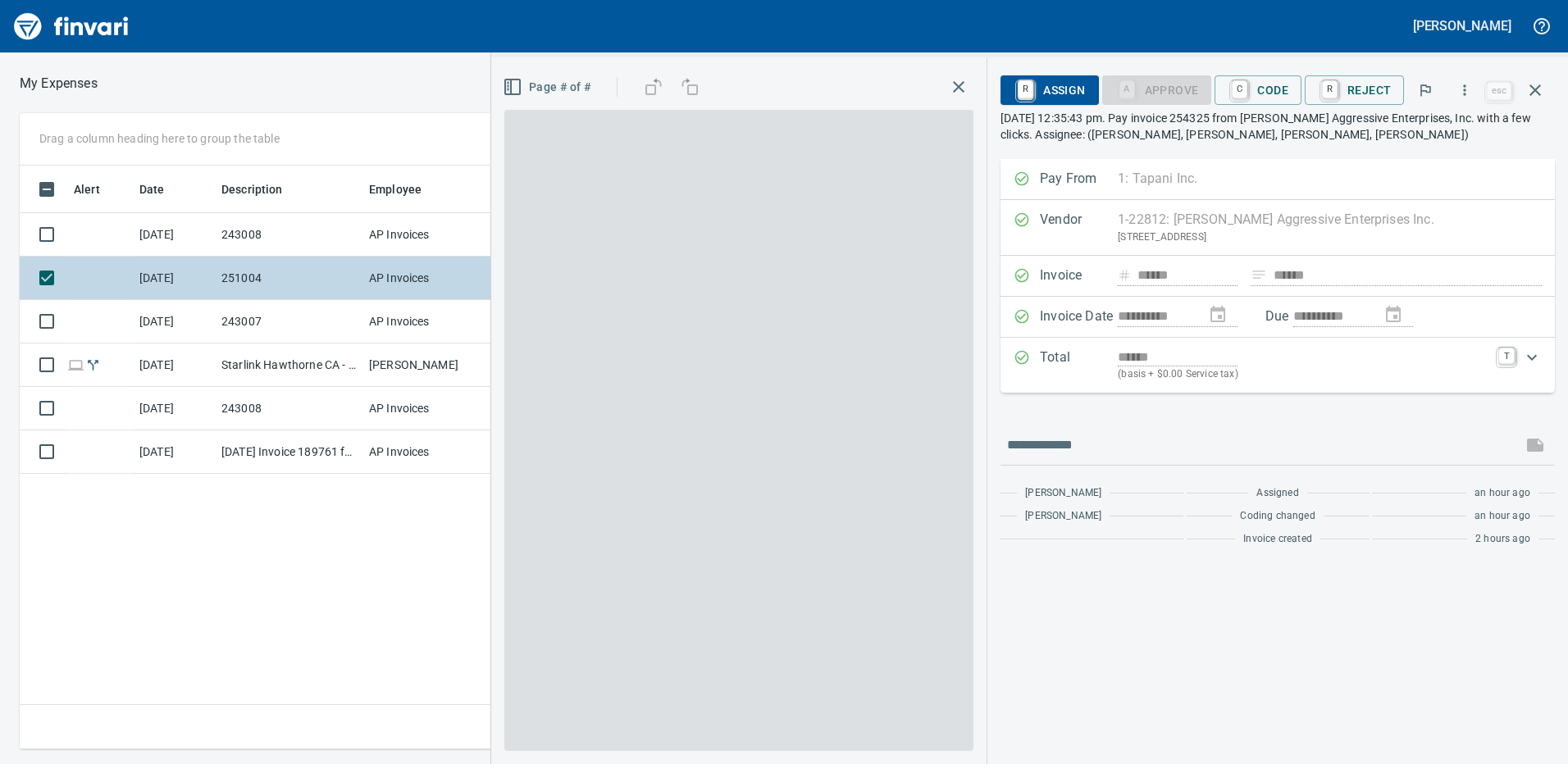
scroll to position [571, 1106]
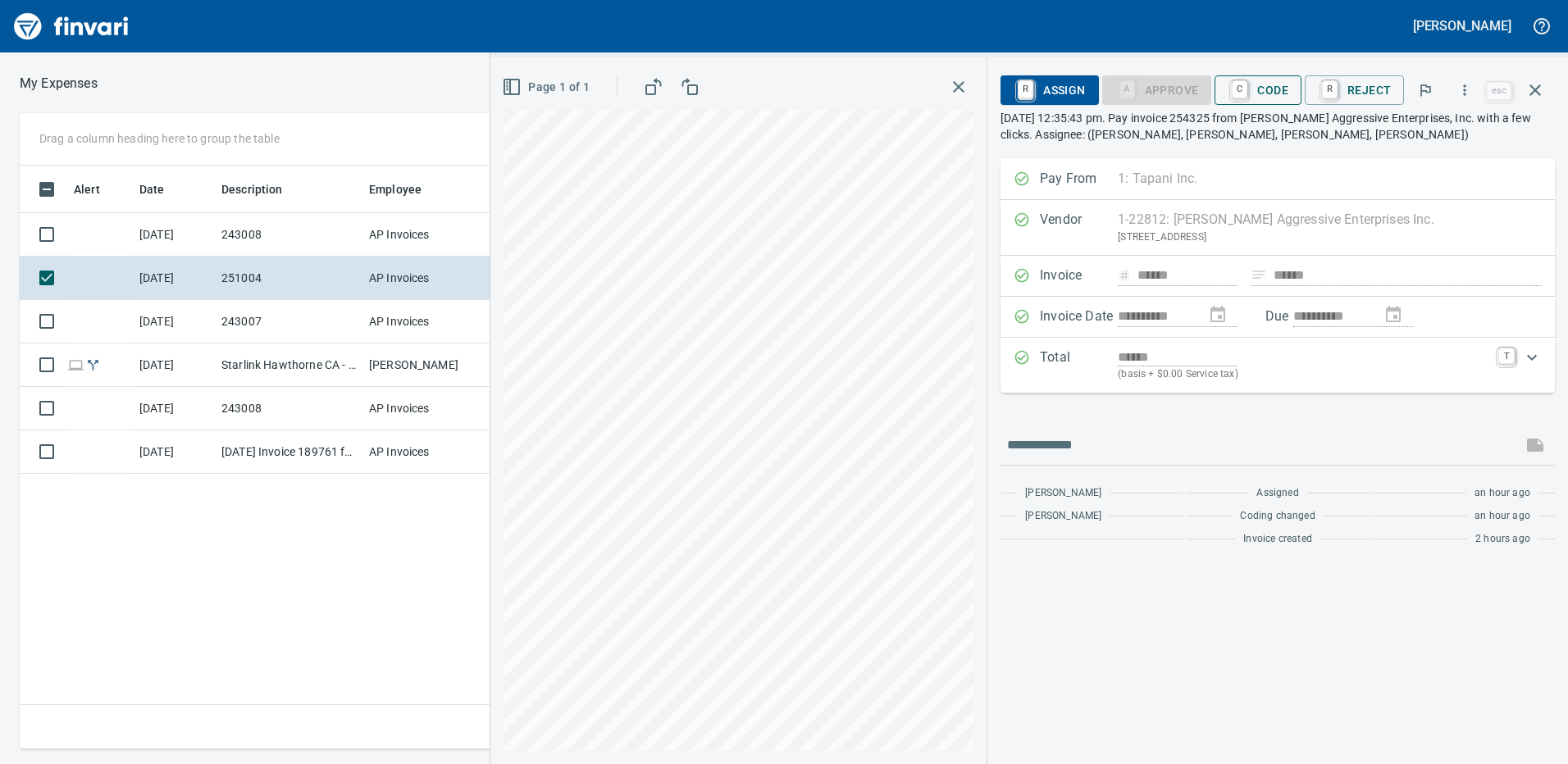
click at [1258, 96] on span "C Code" at bounding box center [1258, 90] width 60 height 28
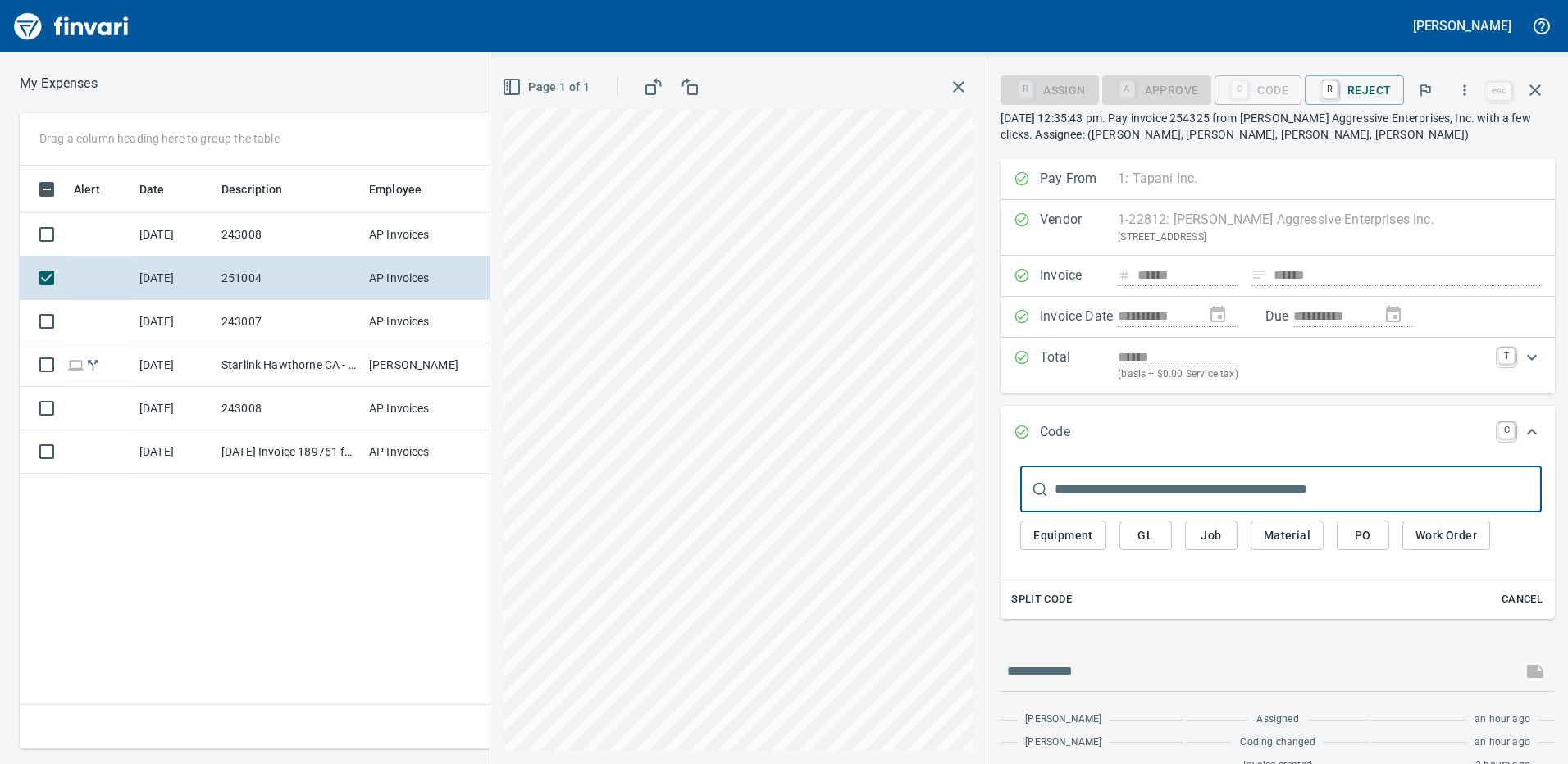
click at [1215, 536] on span "Job" at bounding box center [1211, 535] width 26 height 20
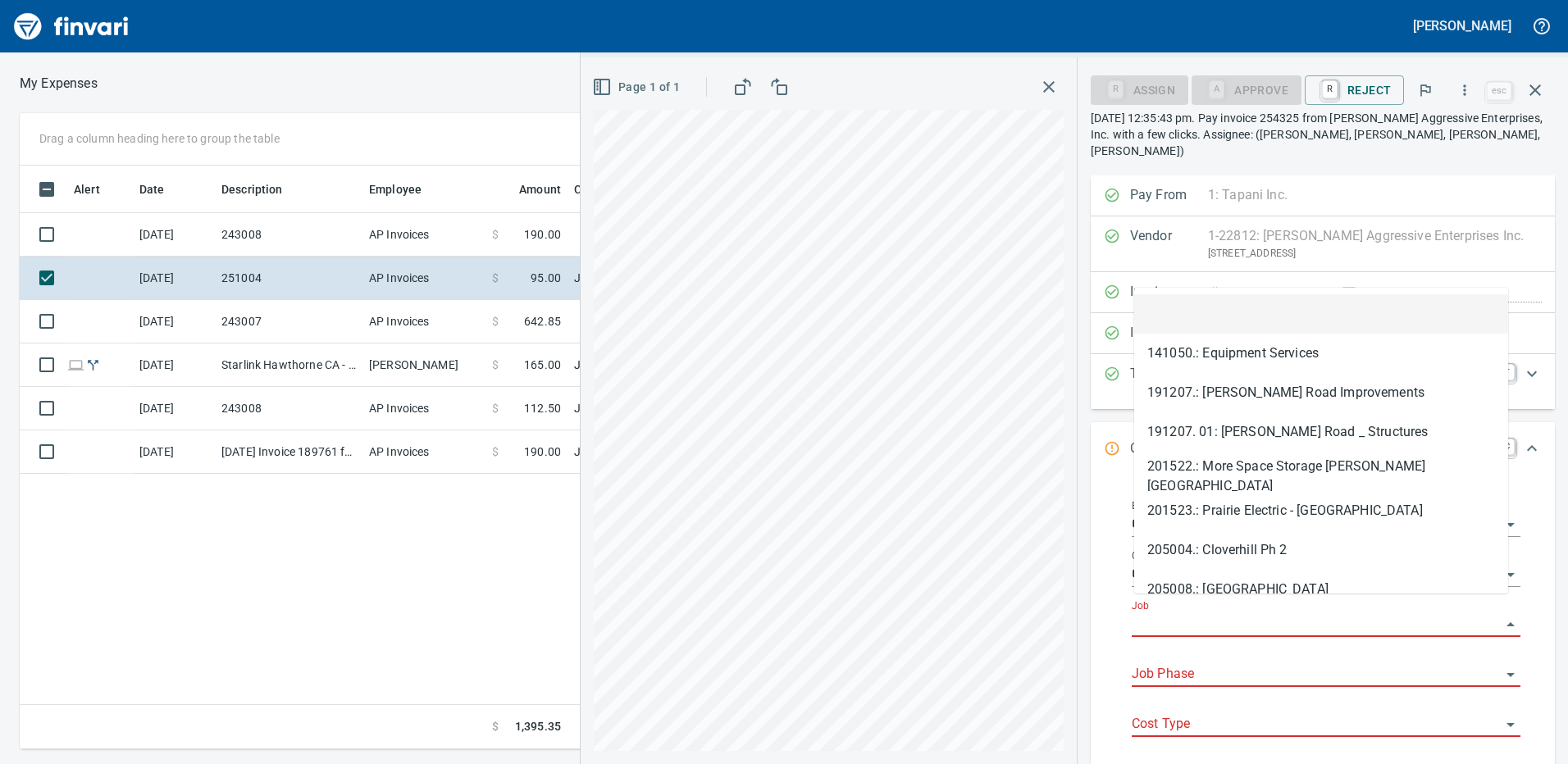
click at [1190, 618] on input "Job" at bounding box center [1316, 624] width 369 height 23
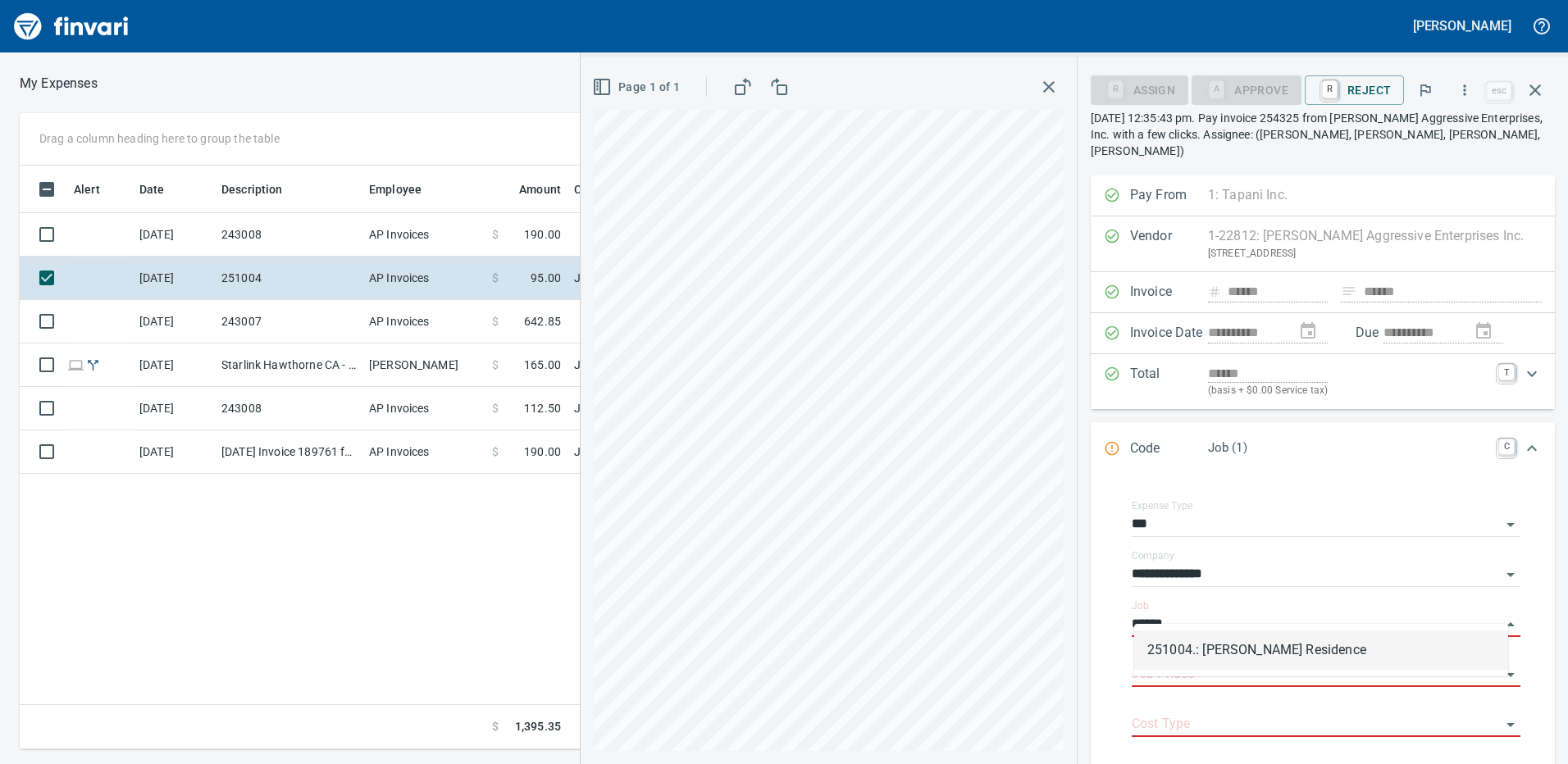
click at [1226, 653] on li "251004.: [PERSON_NAME] Residence" at bounding box center [1321, 650] width 374 height 39
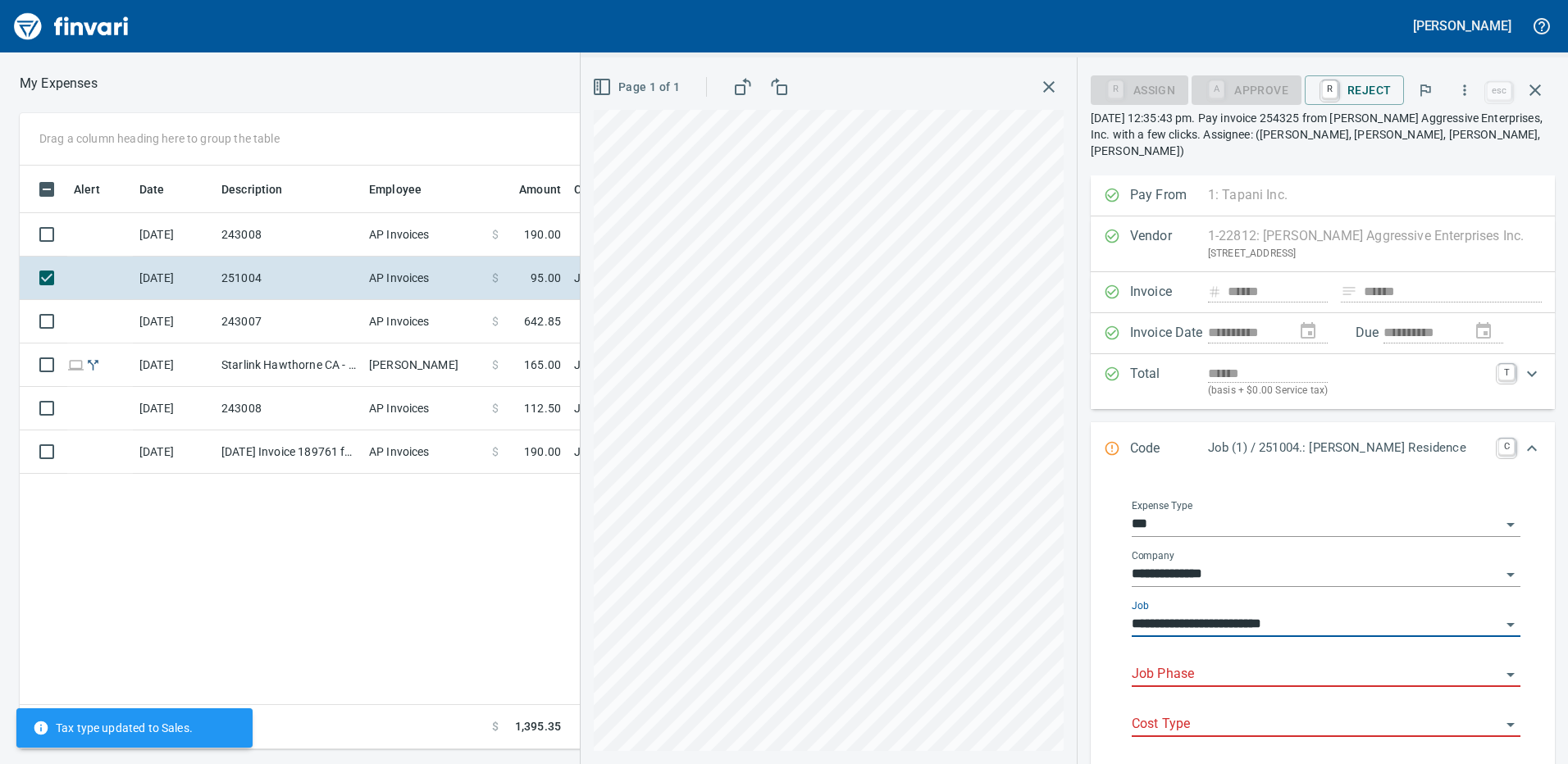
type input "**********"
click at [1176, 663] on input "Job Phase" at bounding box center [1316, 674] width 369 height 23
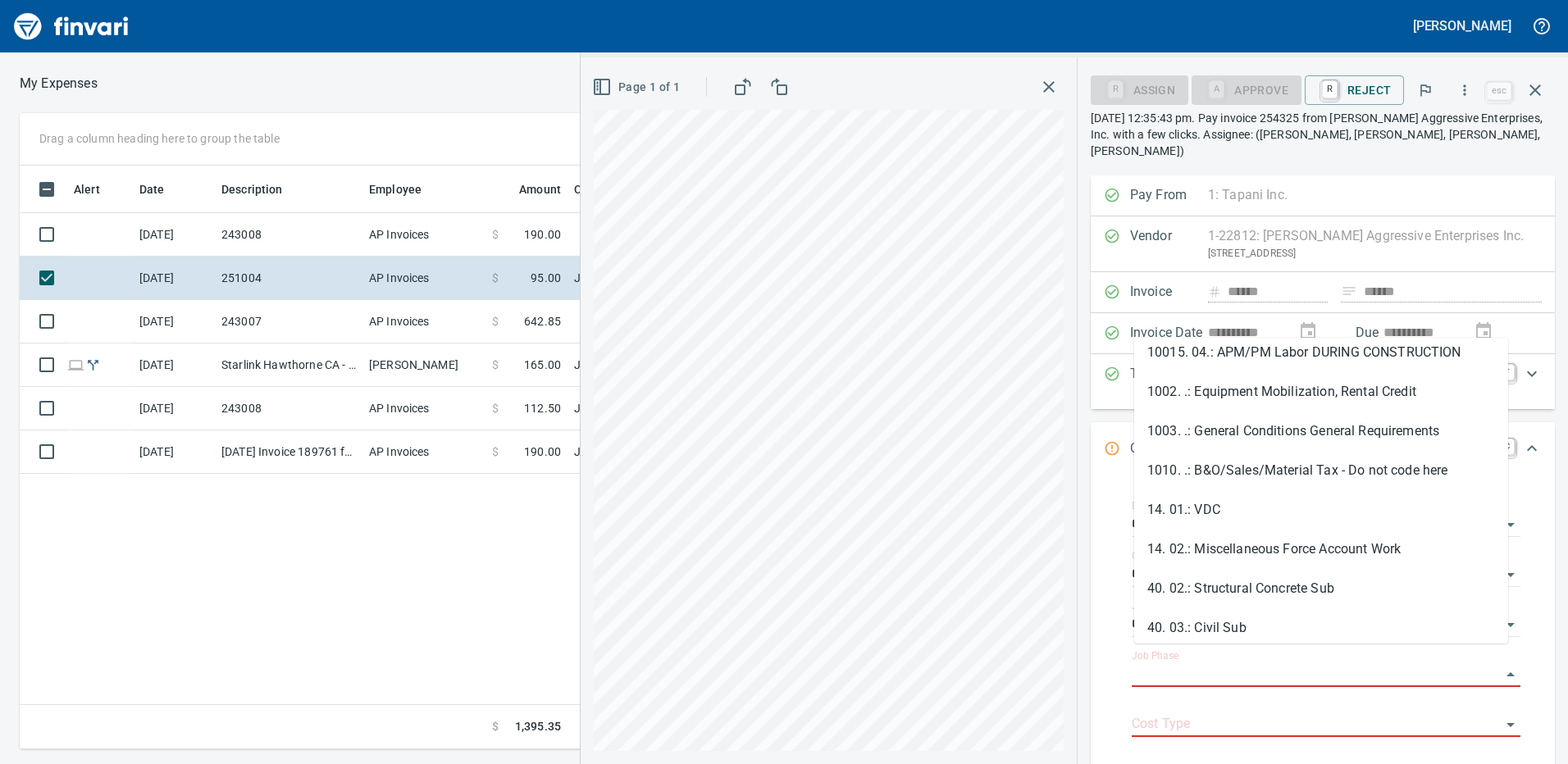
scroll to position [174, 0]
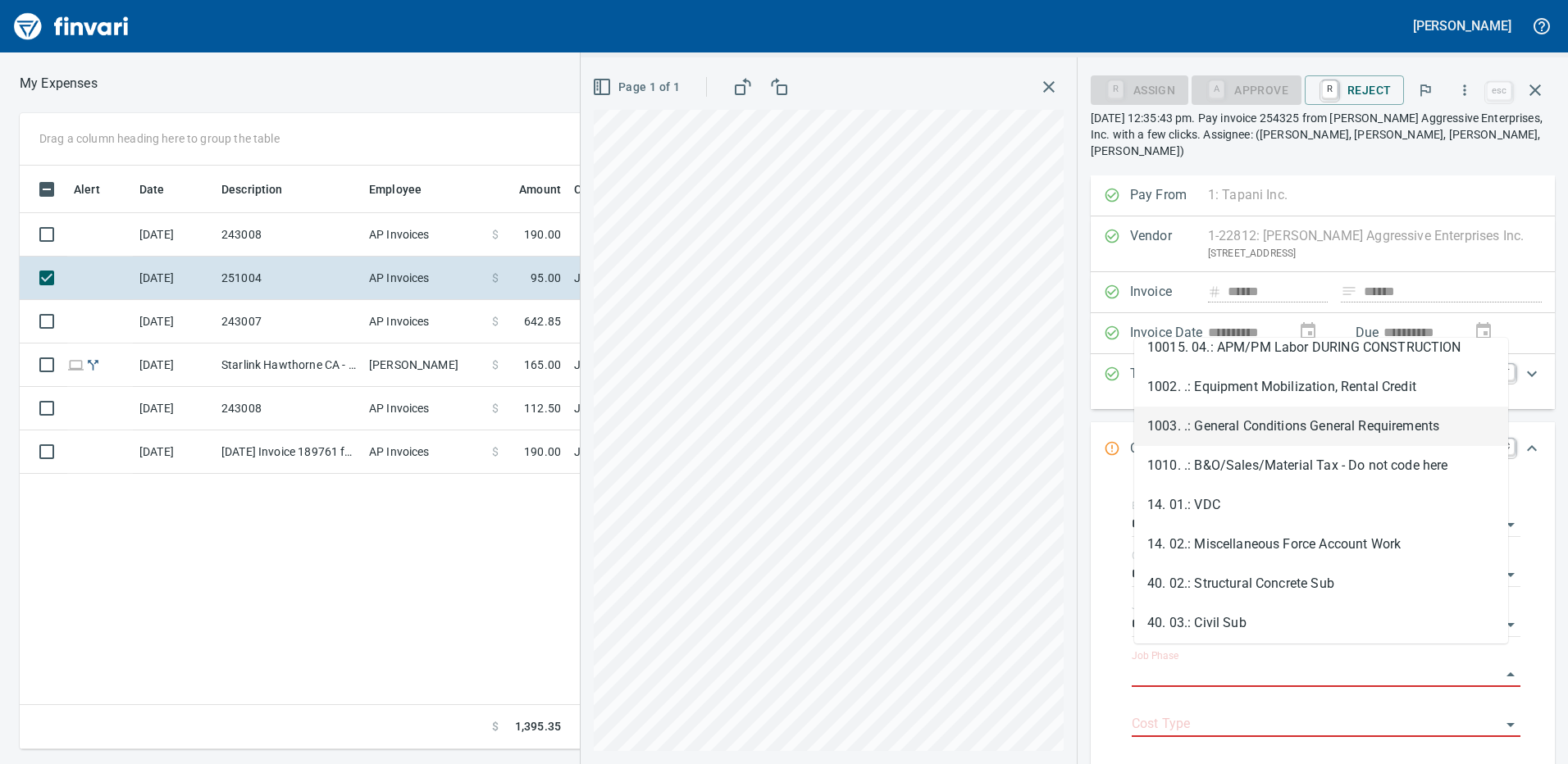
click at [1246, 425] on li "1003. .: General Conditions General Requirements" at bounding box center [1321, 426] width 374 height 39
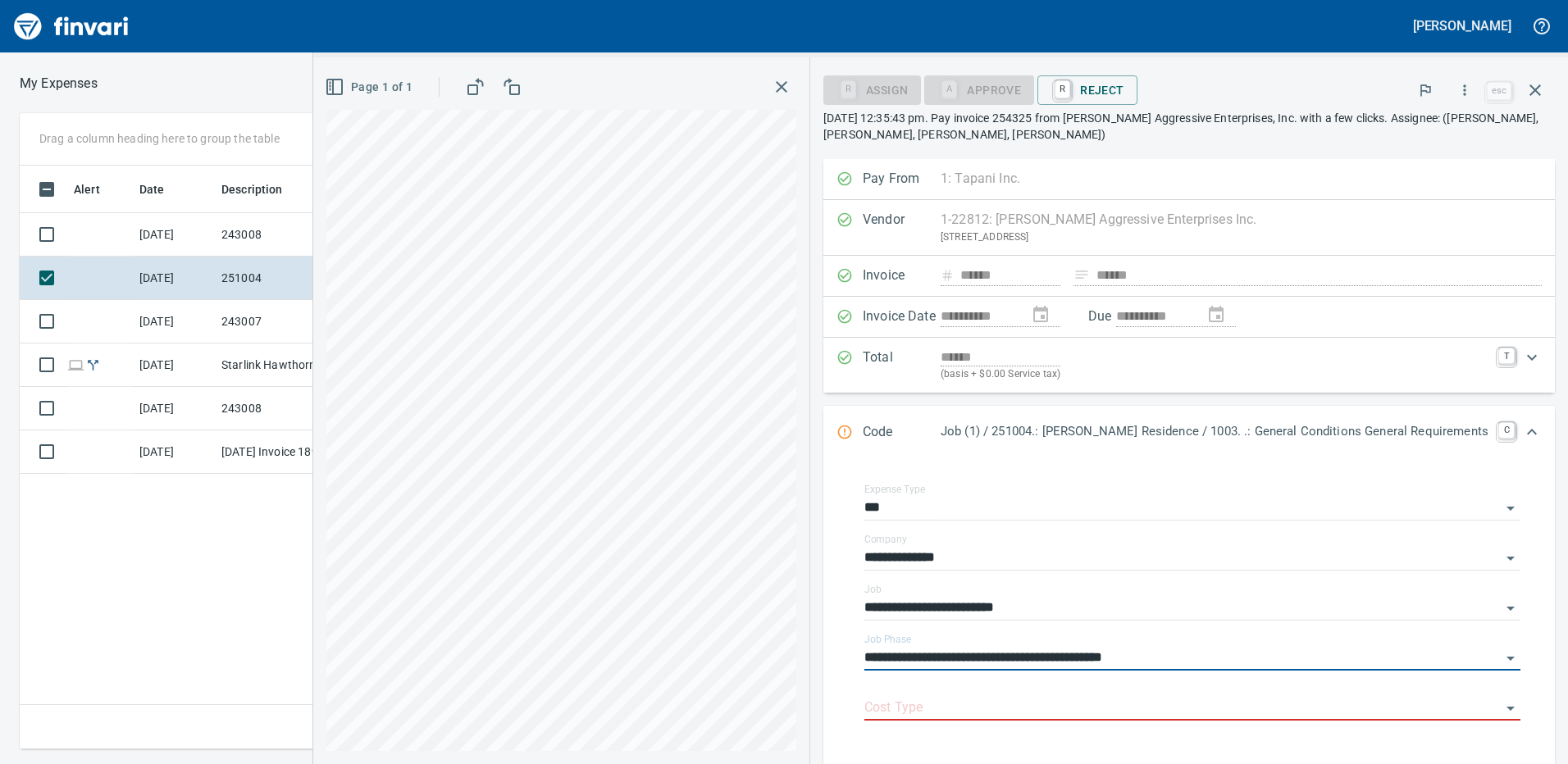
type input "**********"
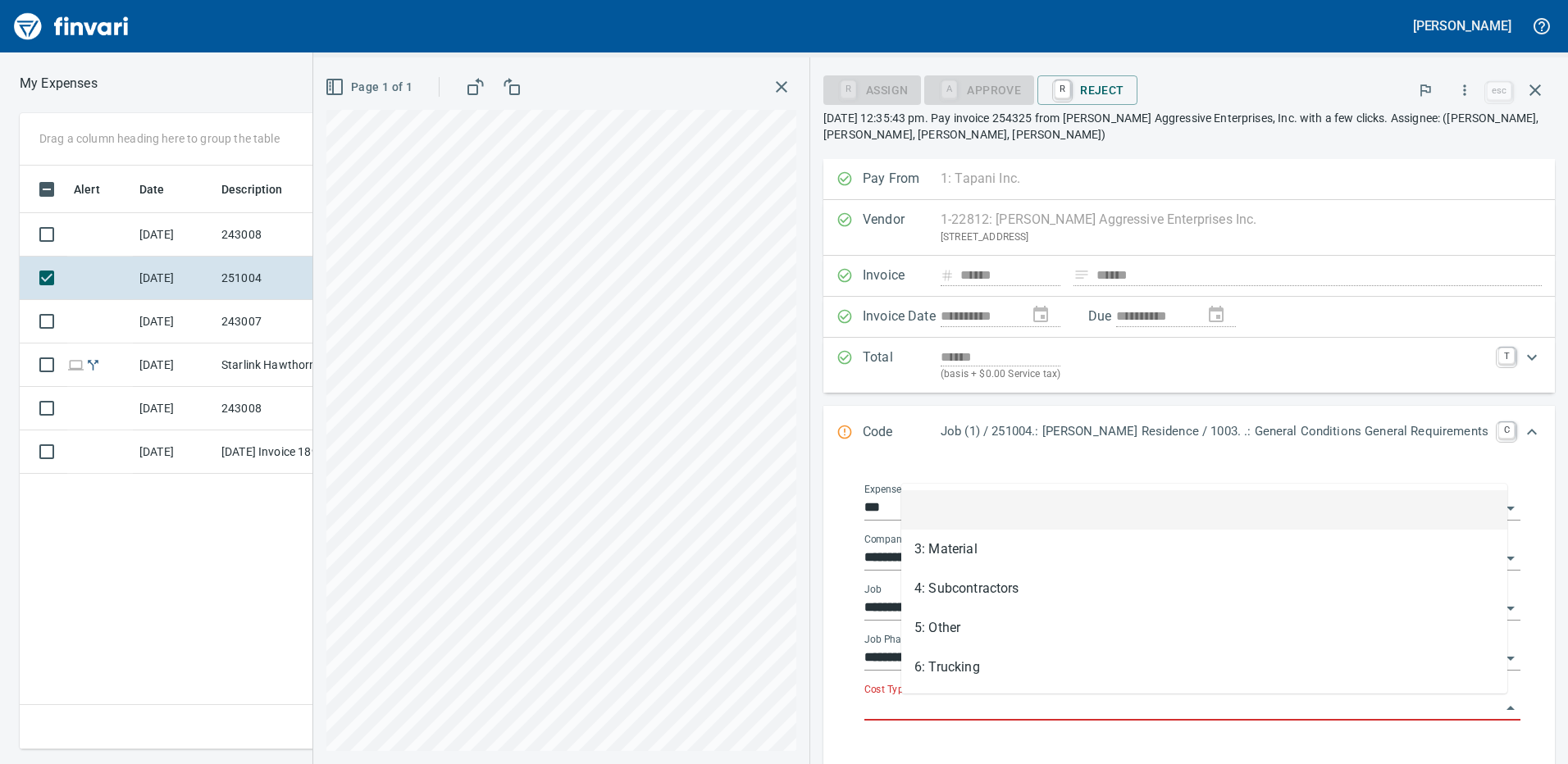
scroll to position [571, 1106]
click at [966, 711] on input "Cost Type" at bounding box center [1182, 708] width 636 height 23
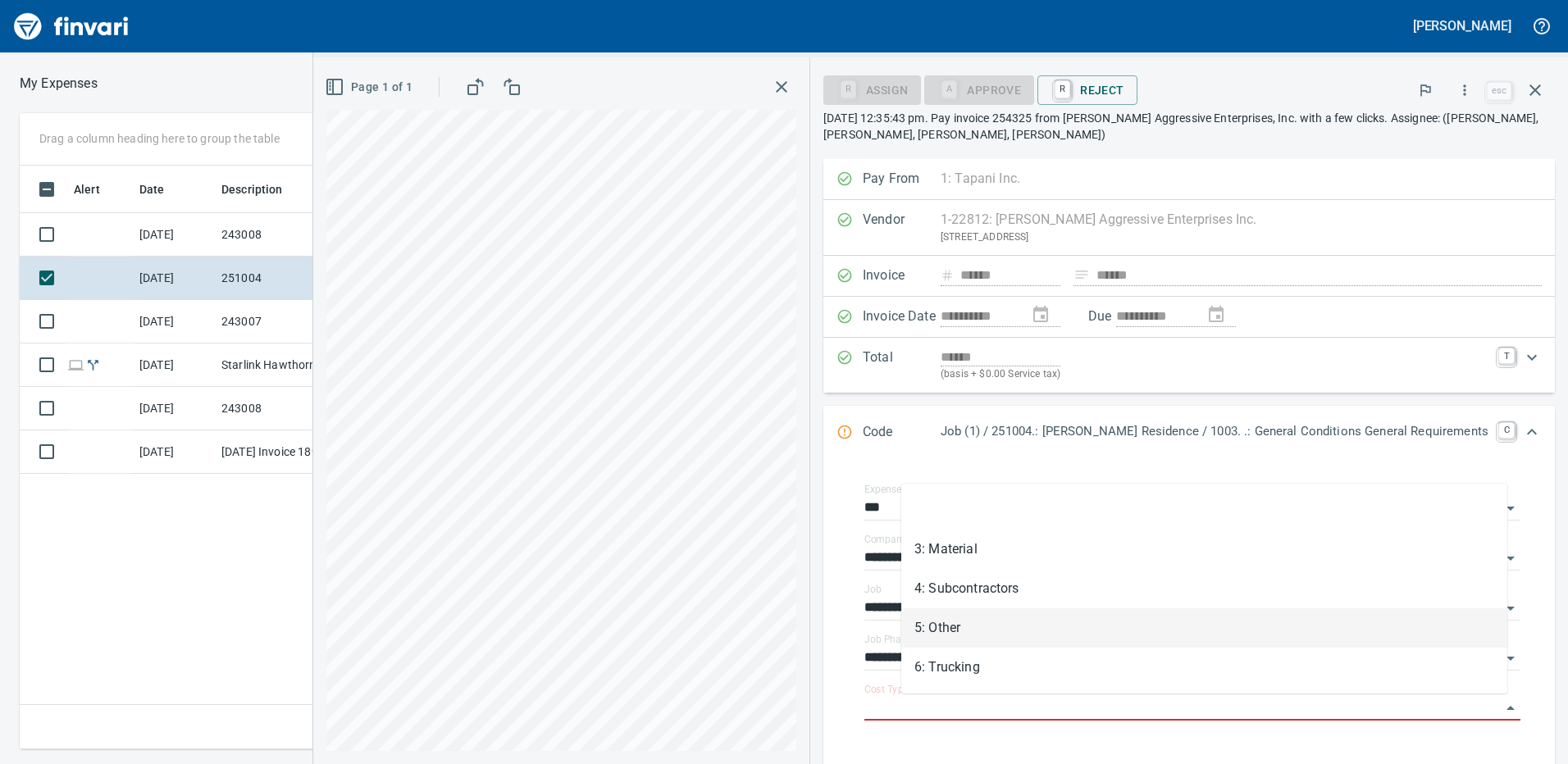
click at [964, 631] on li "5: Other" at bounding box center [1204, 627] width 606 height 39
type input "********"
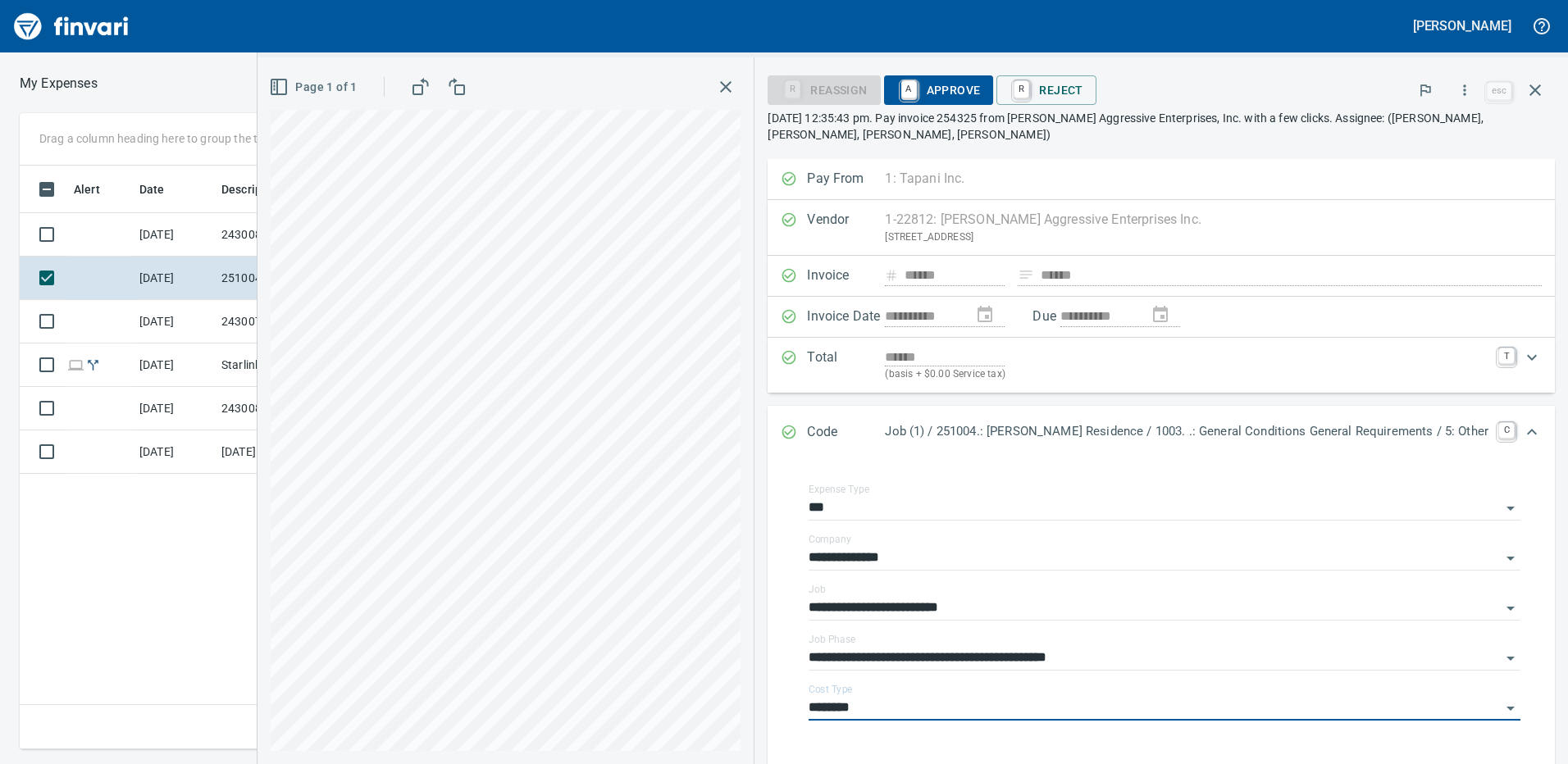
click at [962, 98] on span "A Approve" at bounding box center [939, 90] width 84 height 28
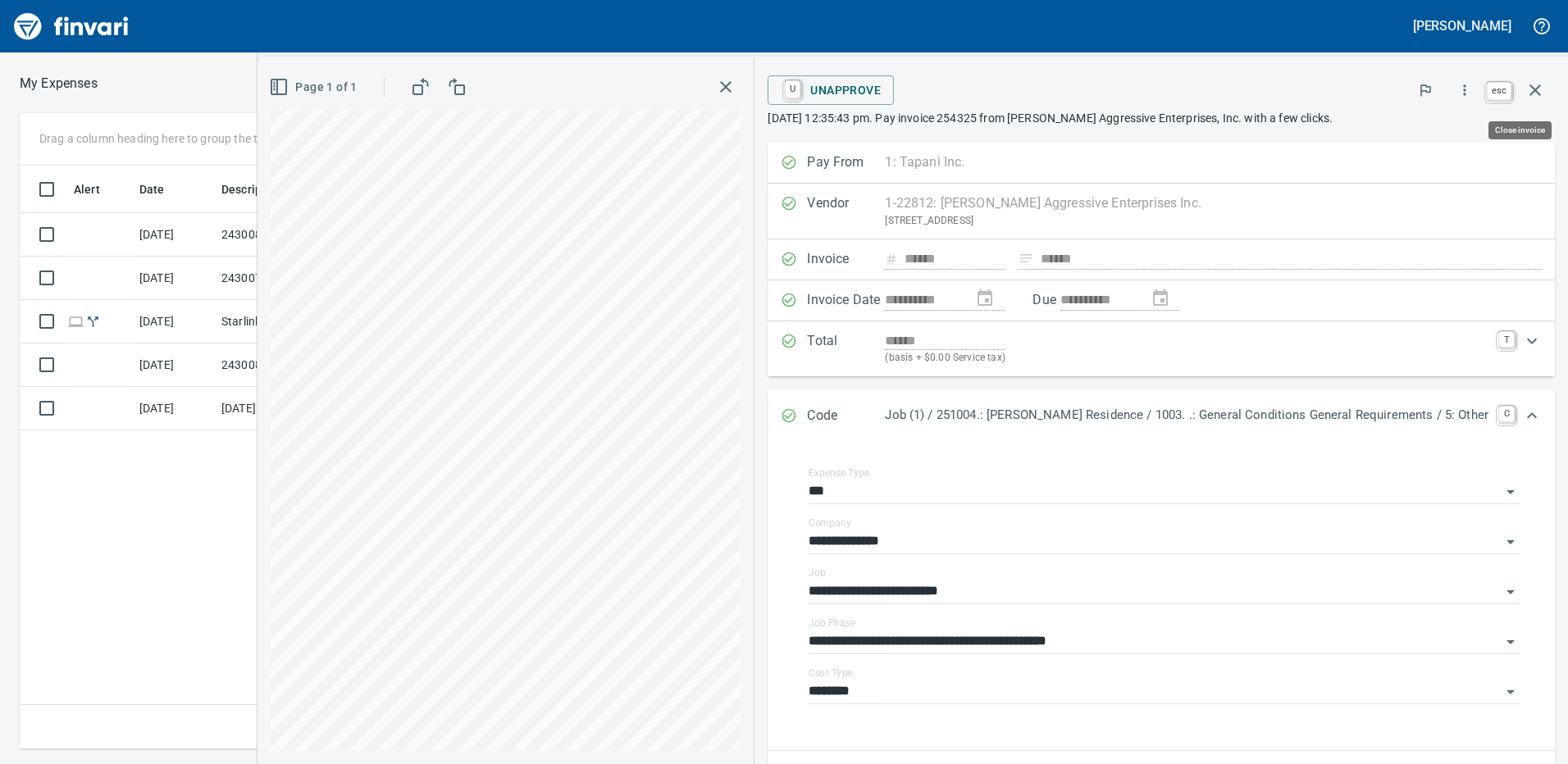
click at [1542, 83] on icon "button" at bounding box center [1534, 90] width 19 height 19
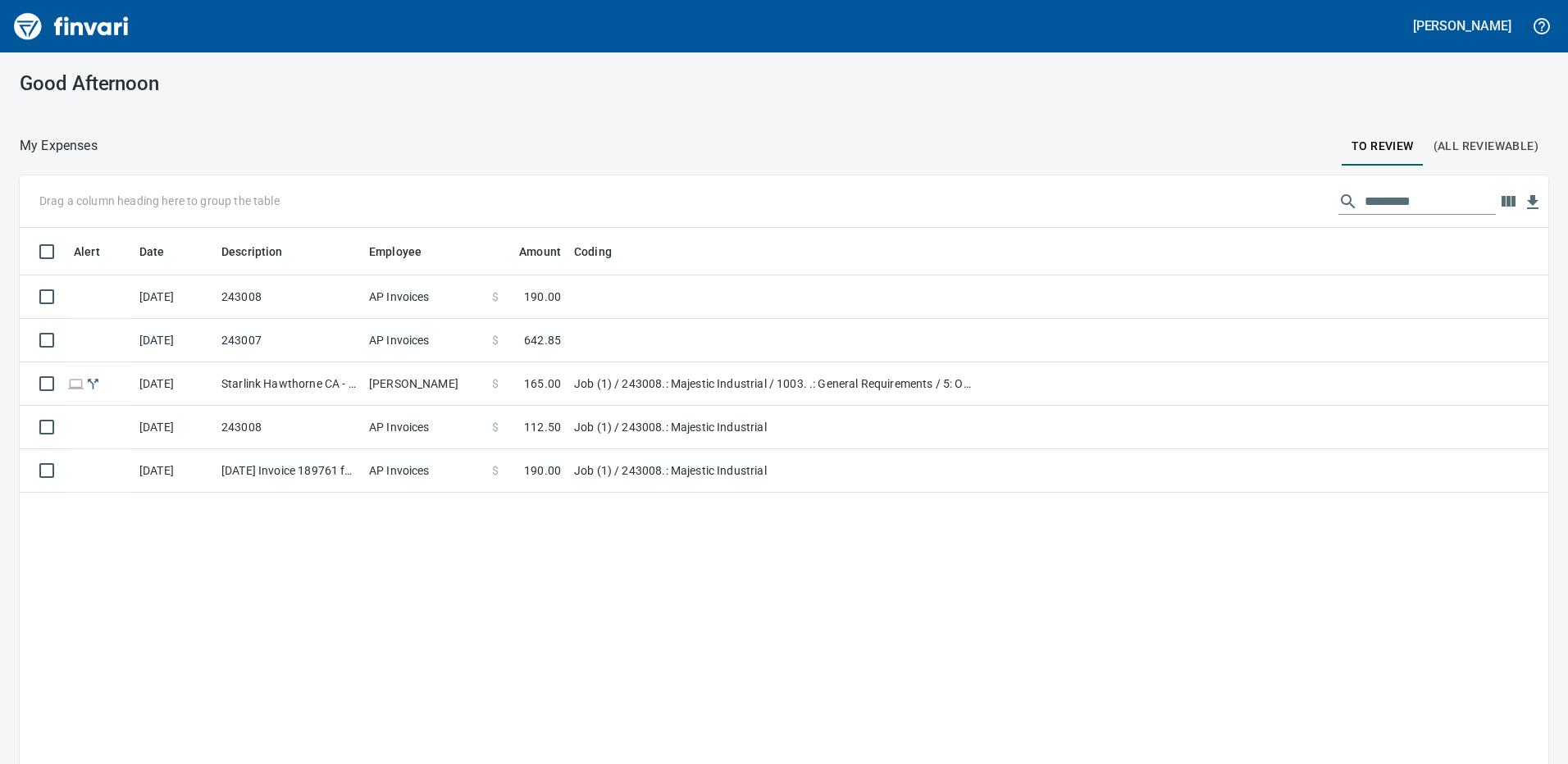
scroll to position [2, 2]
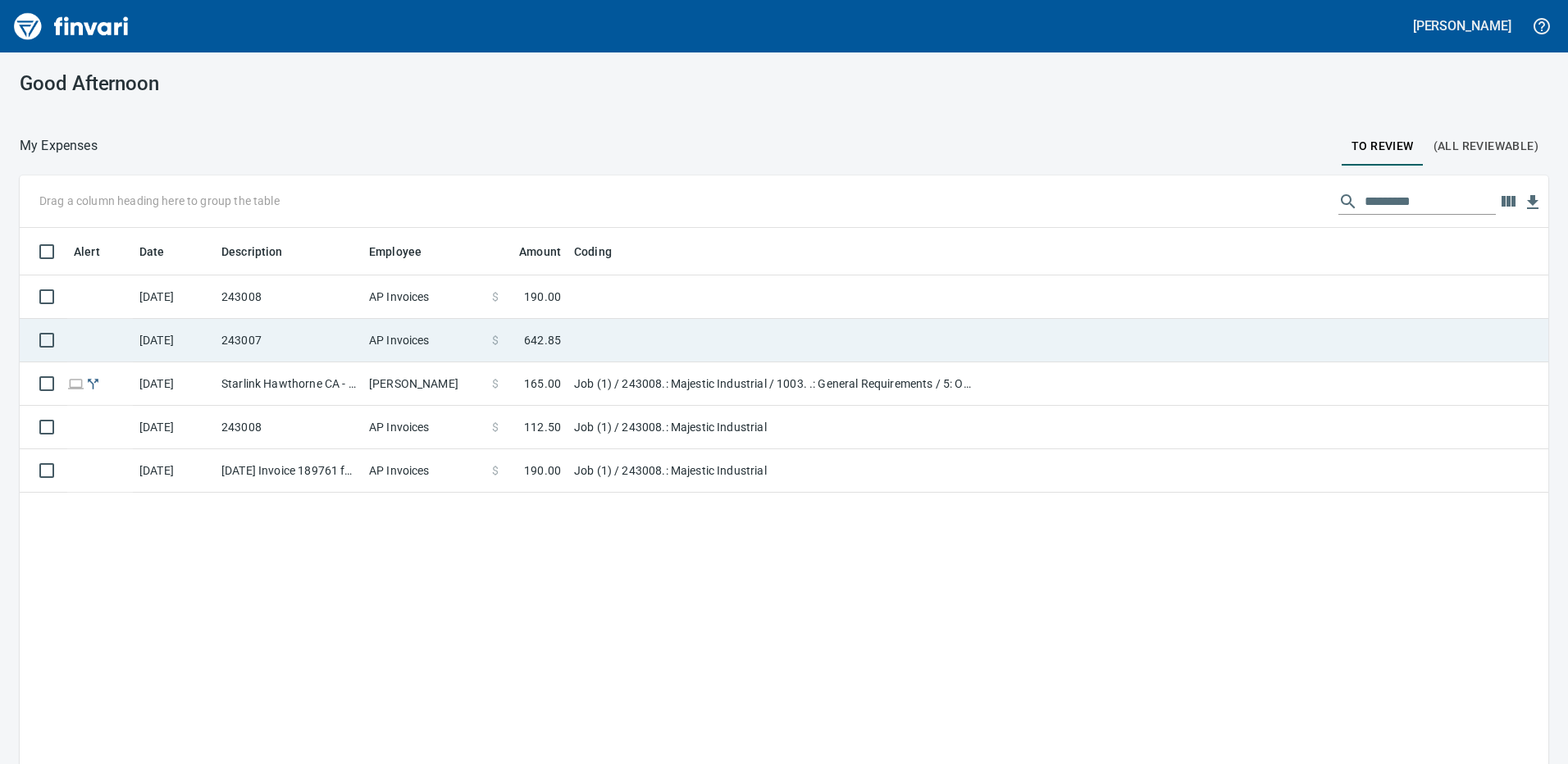
click at [348, 349] on td "243007" at bounding box center [289, 340] width 148 height 44
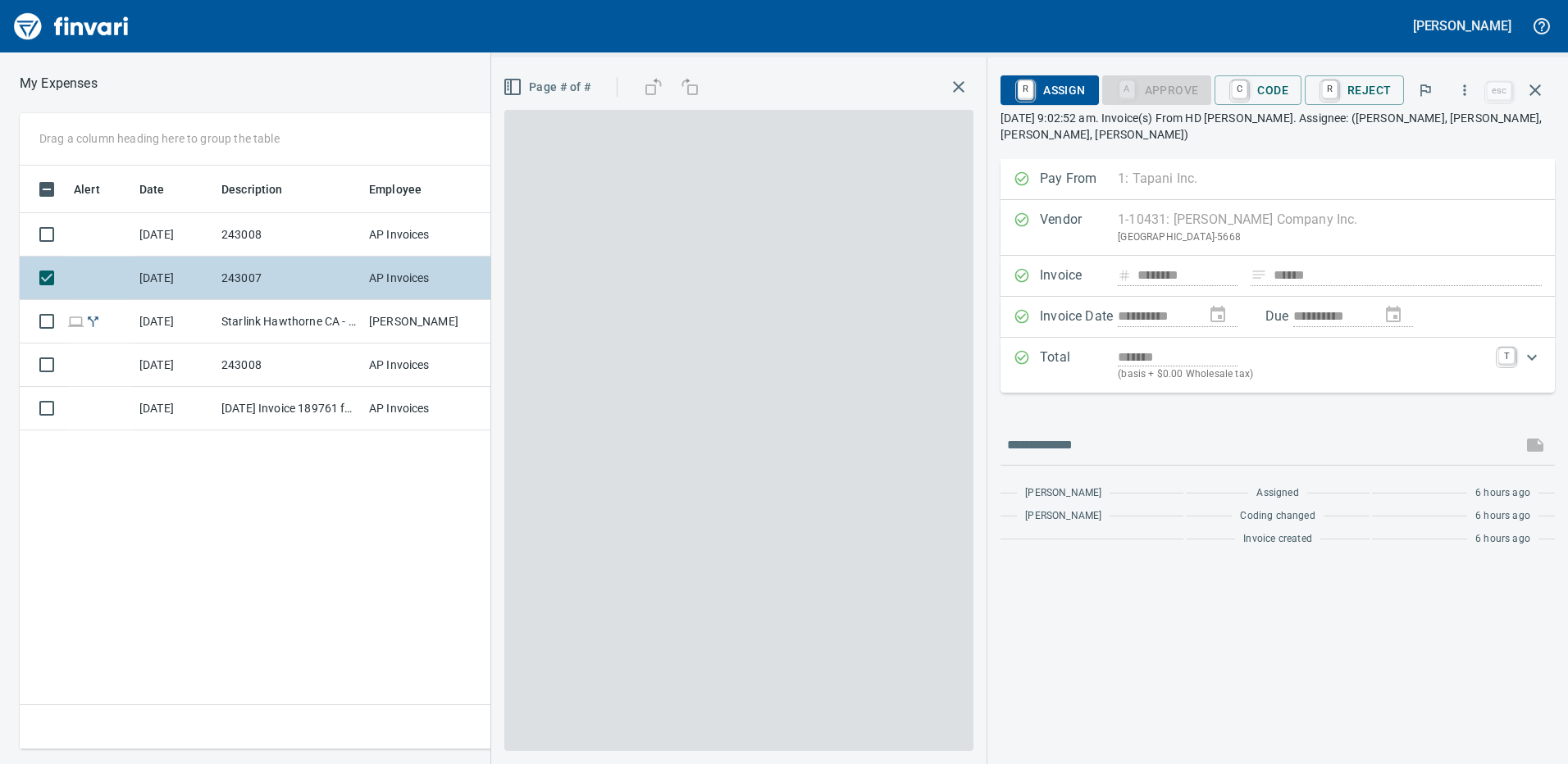
scroll to position [571, 1106]
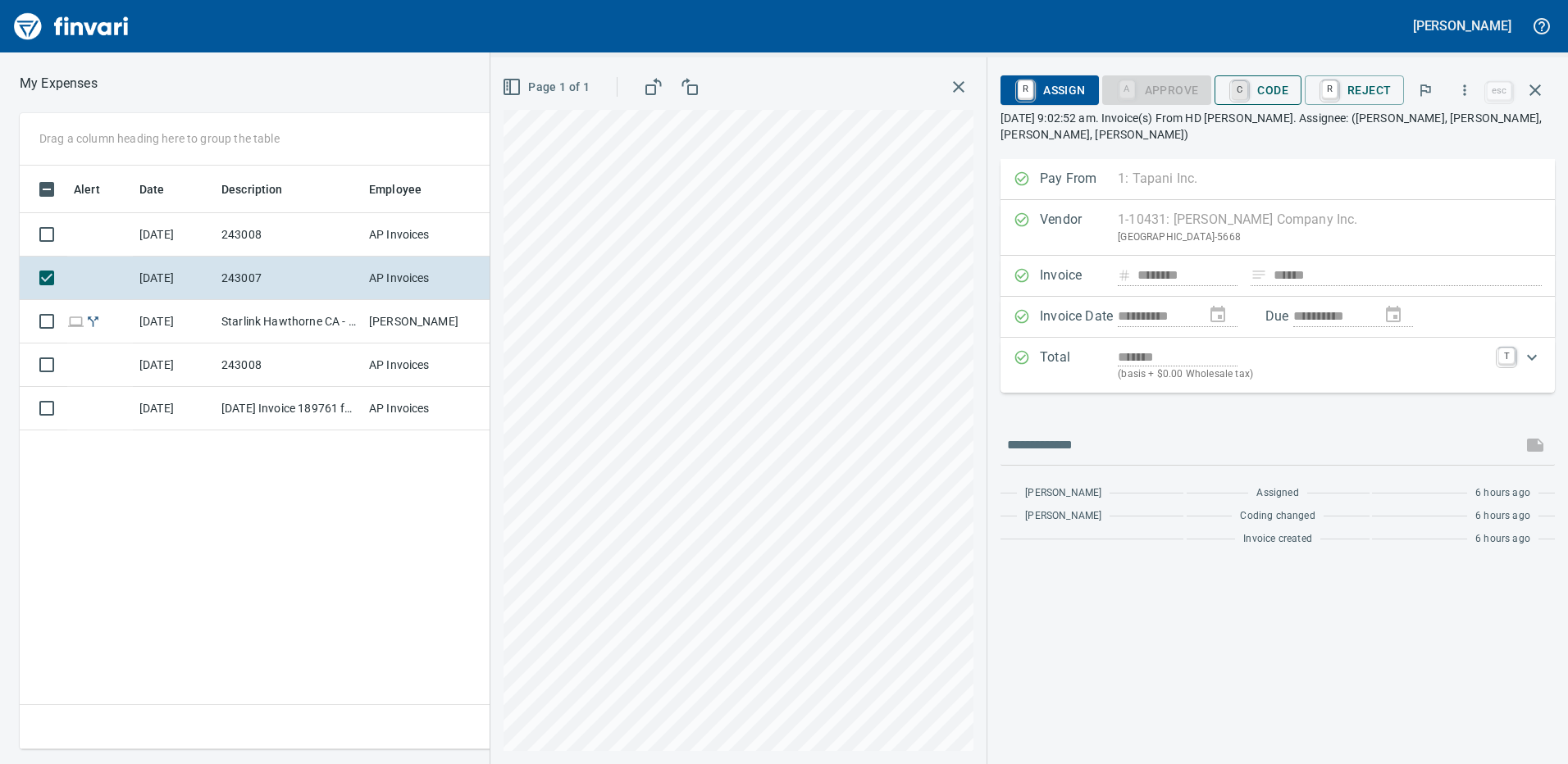
click at [1243, 96] on link "C" at bounding box center [1239, 91] width 16 height 18
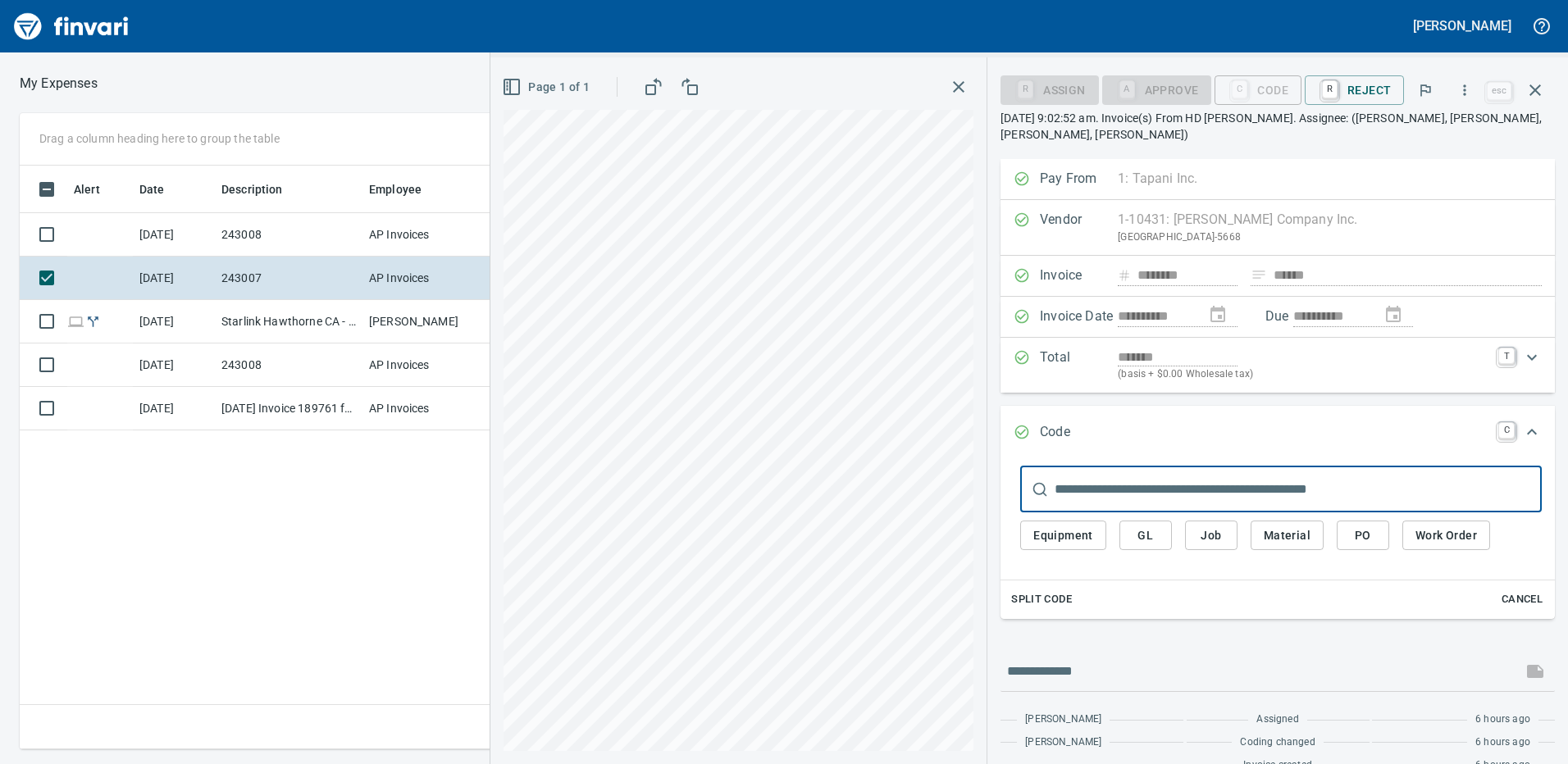
click at [1215, 525] on span "Job" at bounding box center [1211, 535] width 26 height 20
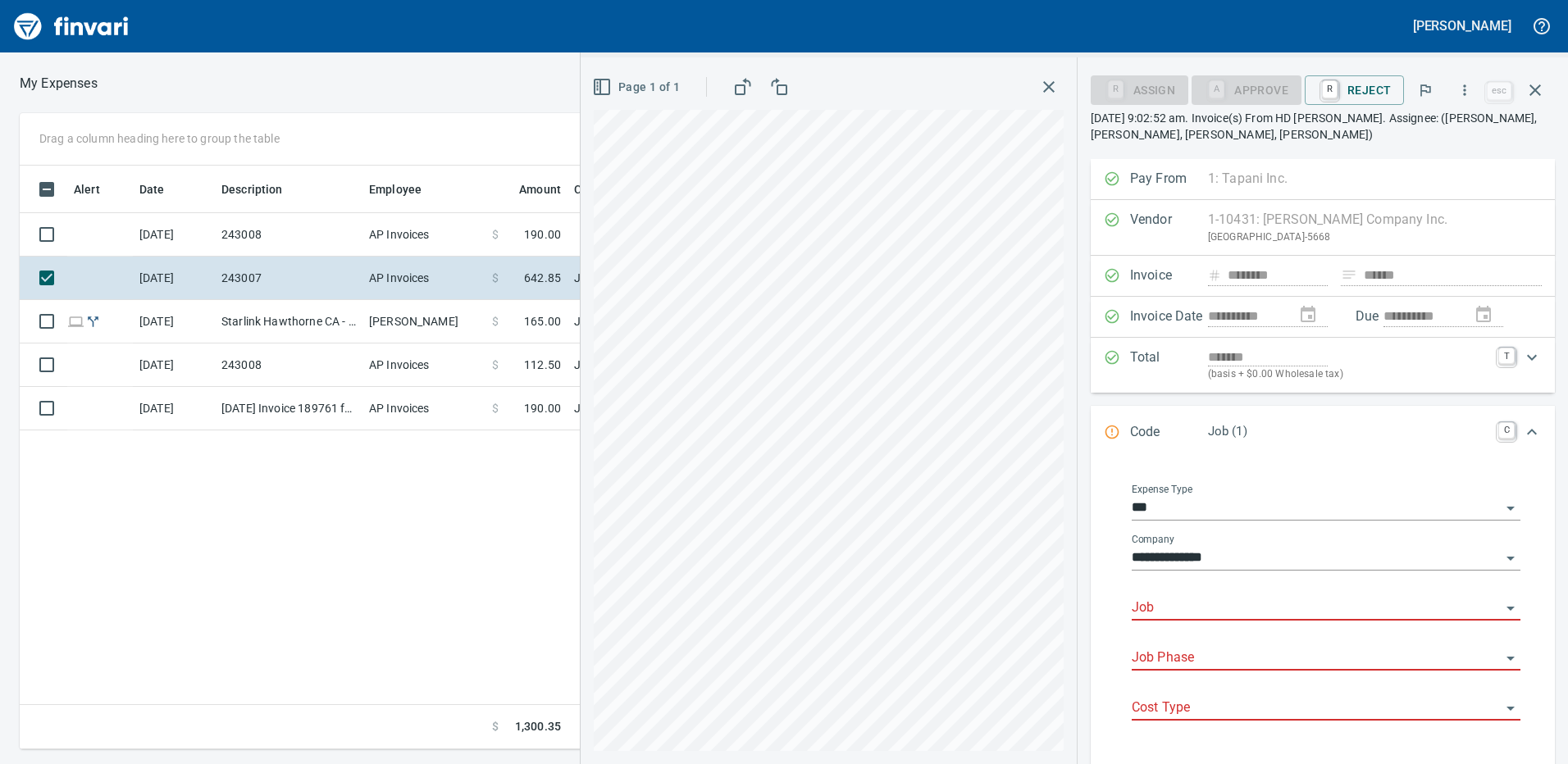
click at [1195, 595] on div "Job" at bounding box center [1326, 602] width 388 height 37
click at [1176, 646] on li "243007.: Airgas Vancouver Distribution" at bounding box center [1321, 650] width 374 height 39
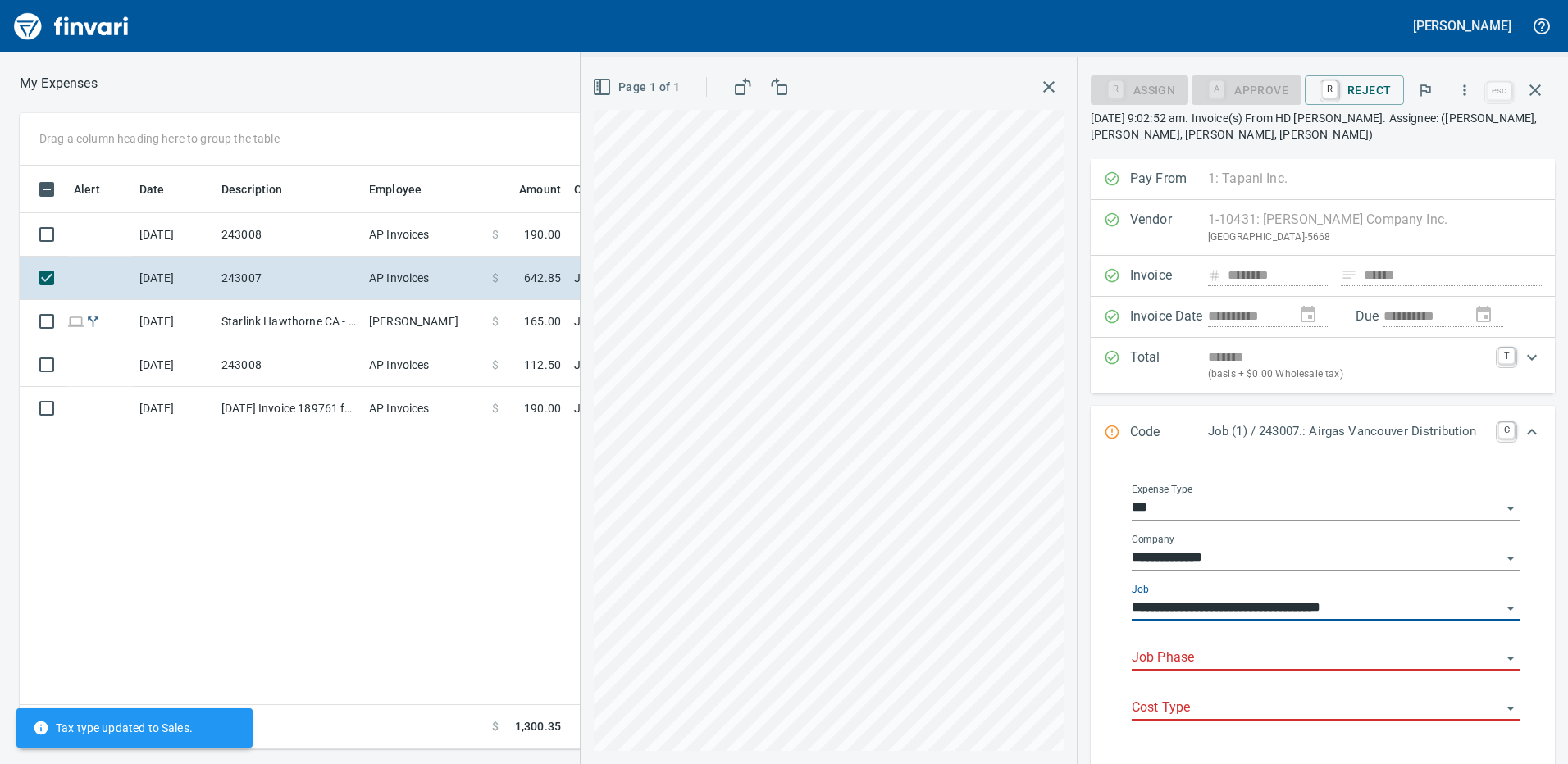
type input "**********"
click at [1175, 657] on input "Job Phase" at bounding box center [1316, 657] width 369 height 23
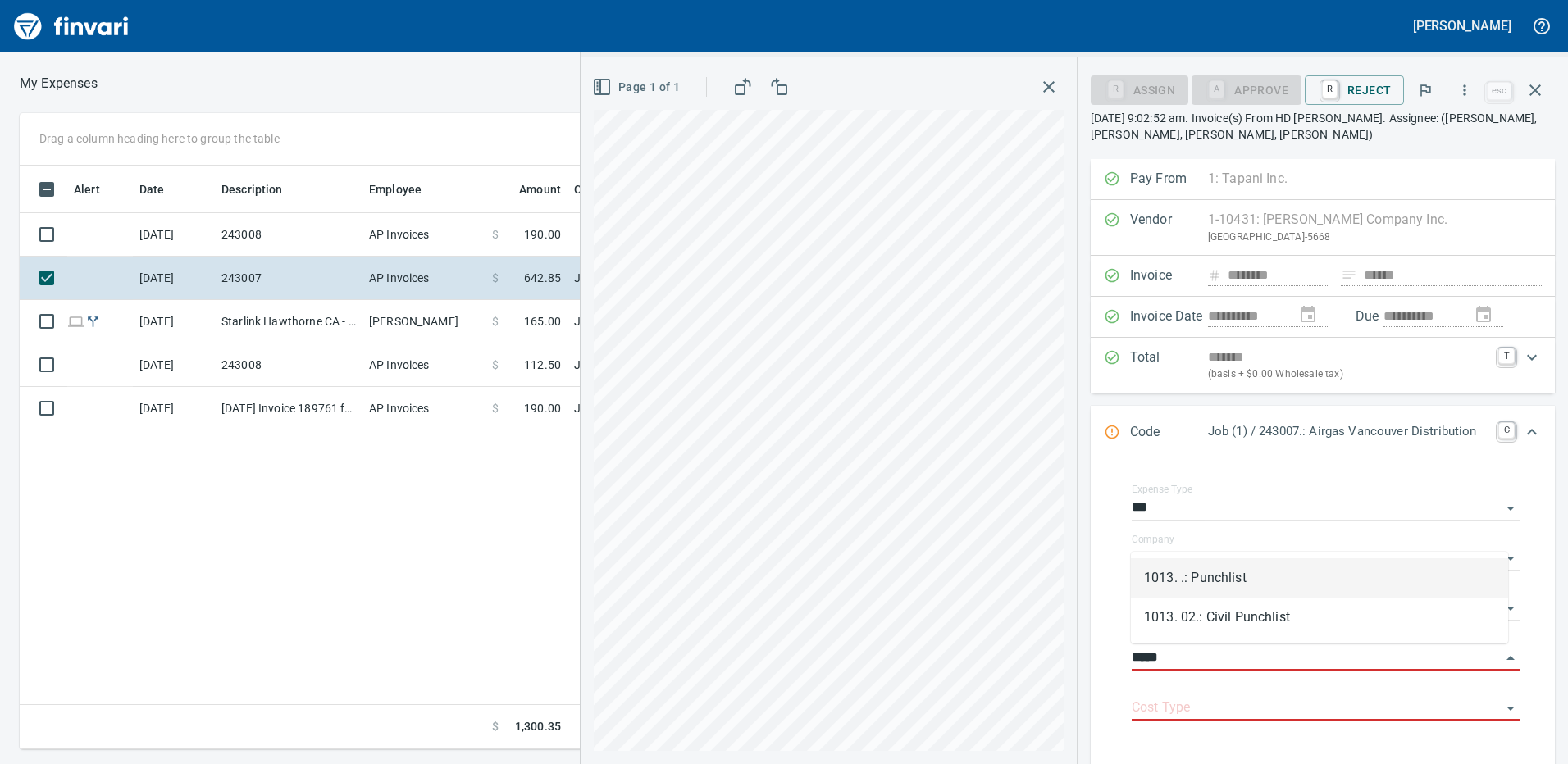
click at [1210, 579] on li "1013. .: Punchlist" at bounding box center [1320, 578] width 378 height 39
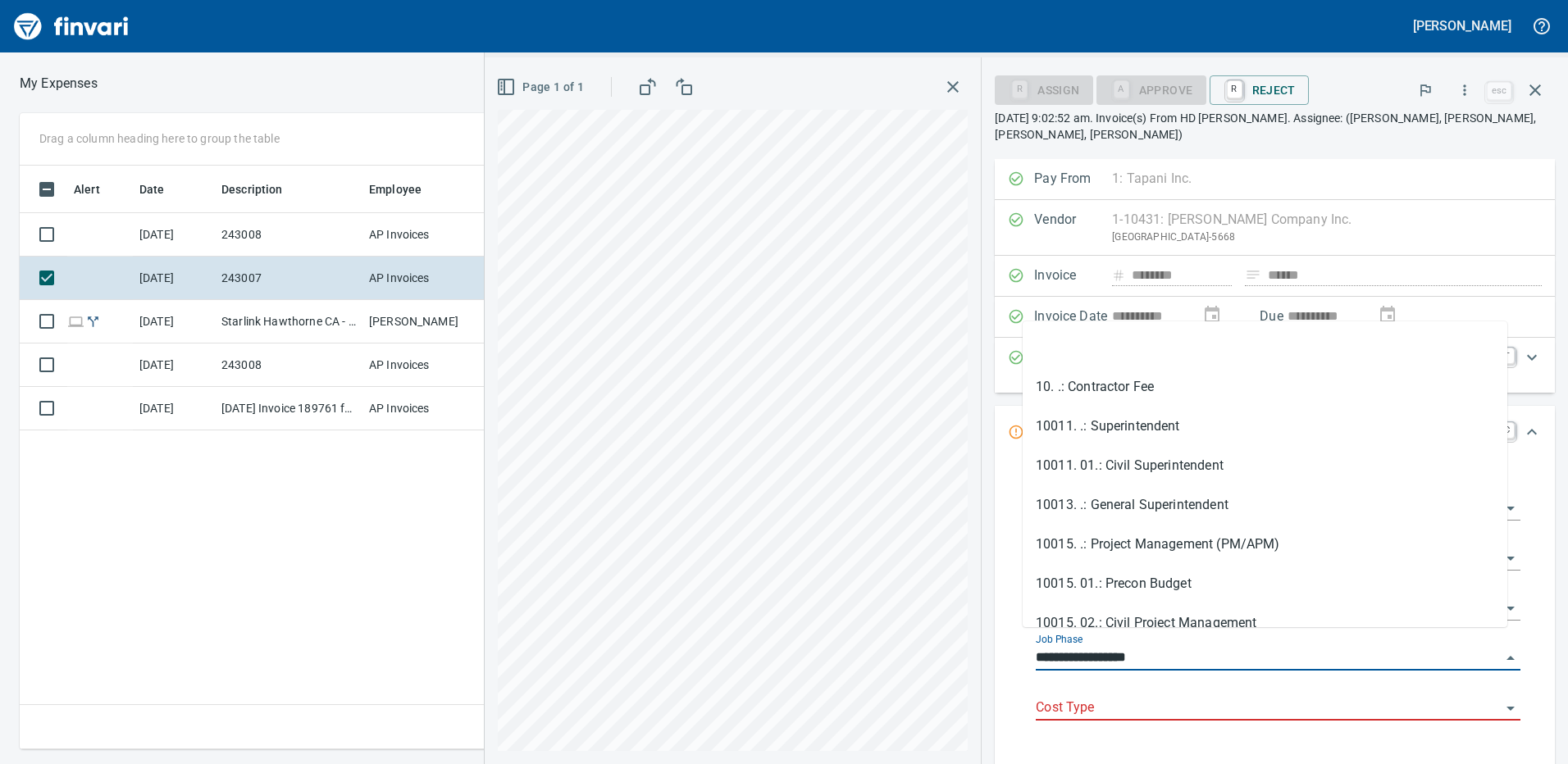
drag, startPoint x: 1132, startPoint y: 637, endPoint x: 1025, endPoint y: 643, distance: 107.2
click at [1035, 647] on input "**********" at bounding box center [1268, 657] width 465 height 23
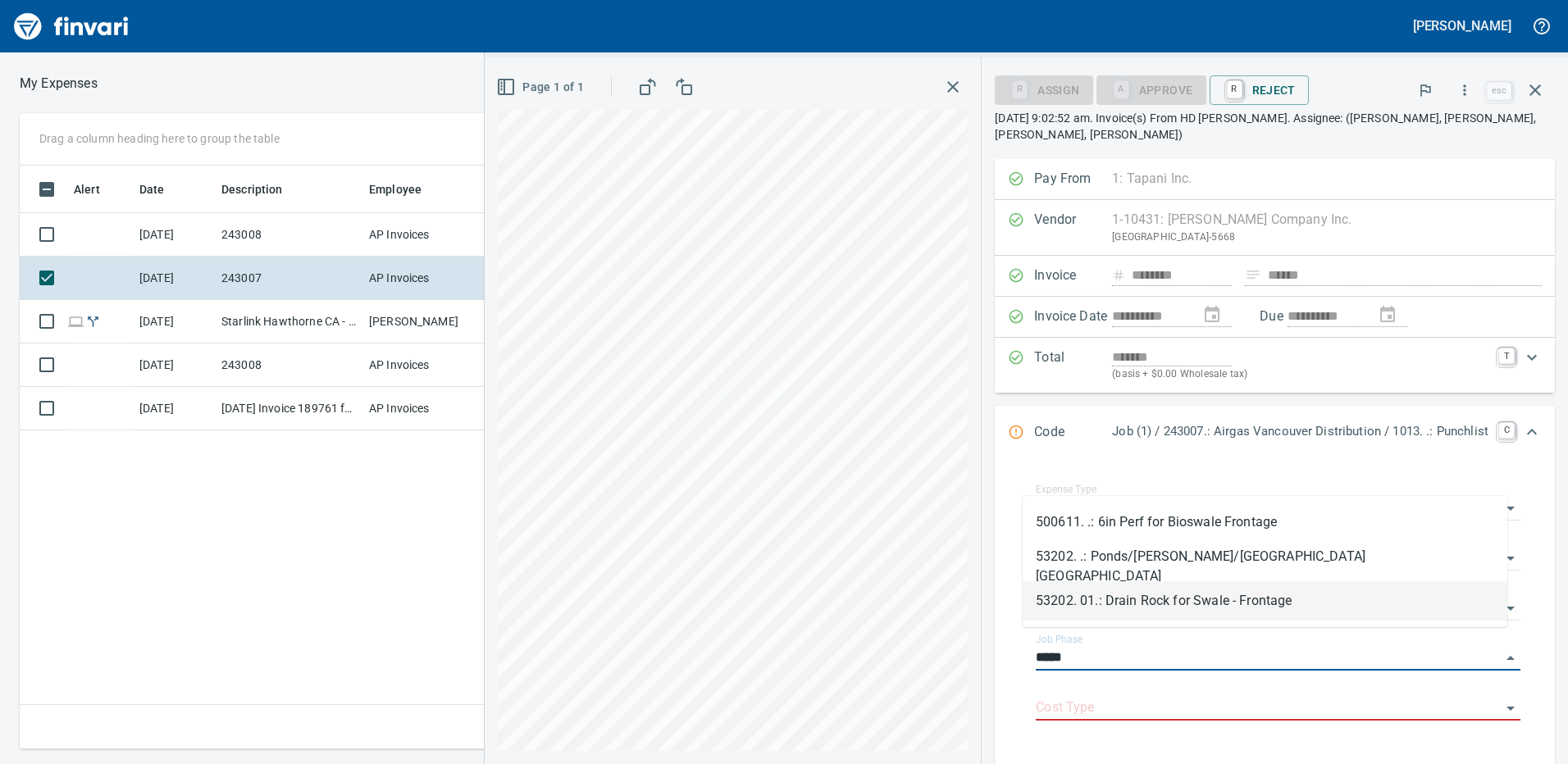
drag, startPoint x: 1067, startPoint y: 639, endPoint x: 994, endPoint y: 643, distance: 73.1
click at [995, 643] on div "**********" at bounding box center [1275, 613] width 560 height 307
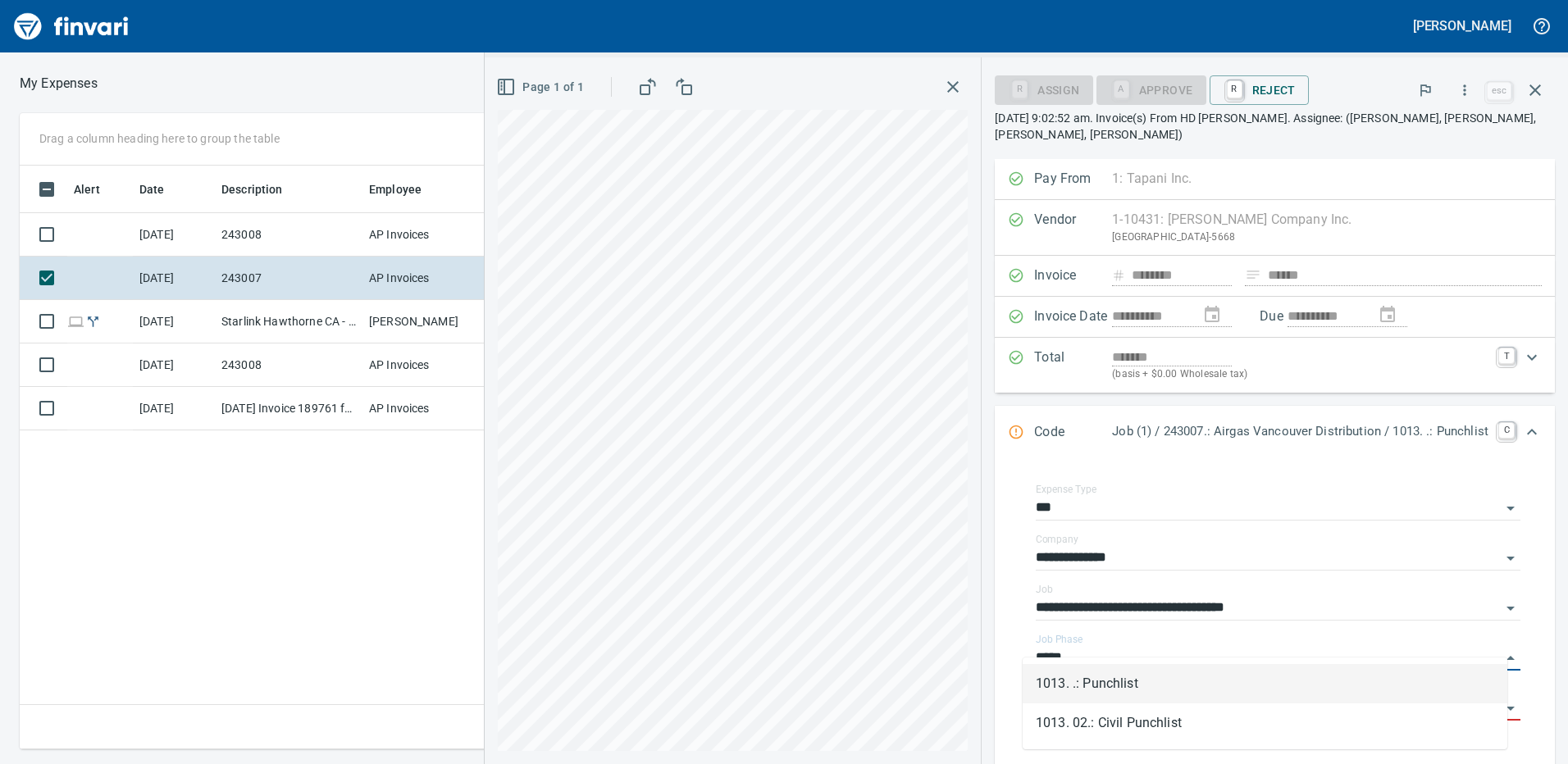
click at [1096, 678] on li "1013. .: Punchlist" at bounding box center [1265, 683] width 485 height 39
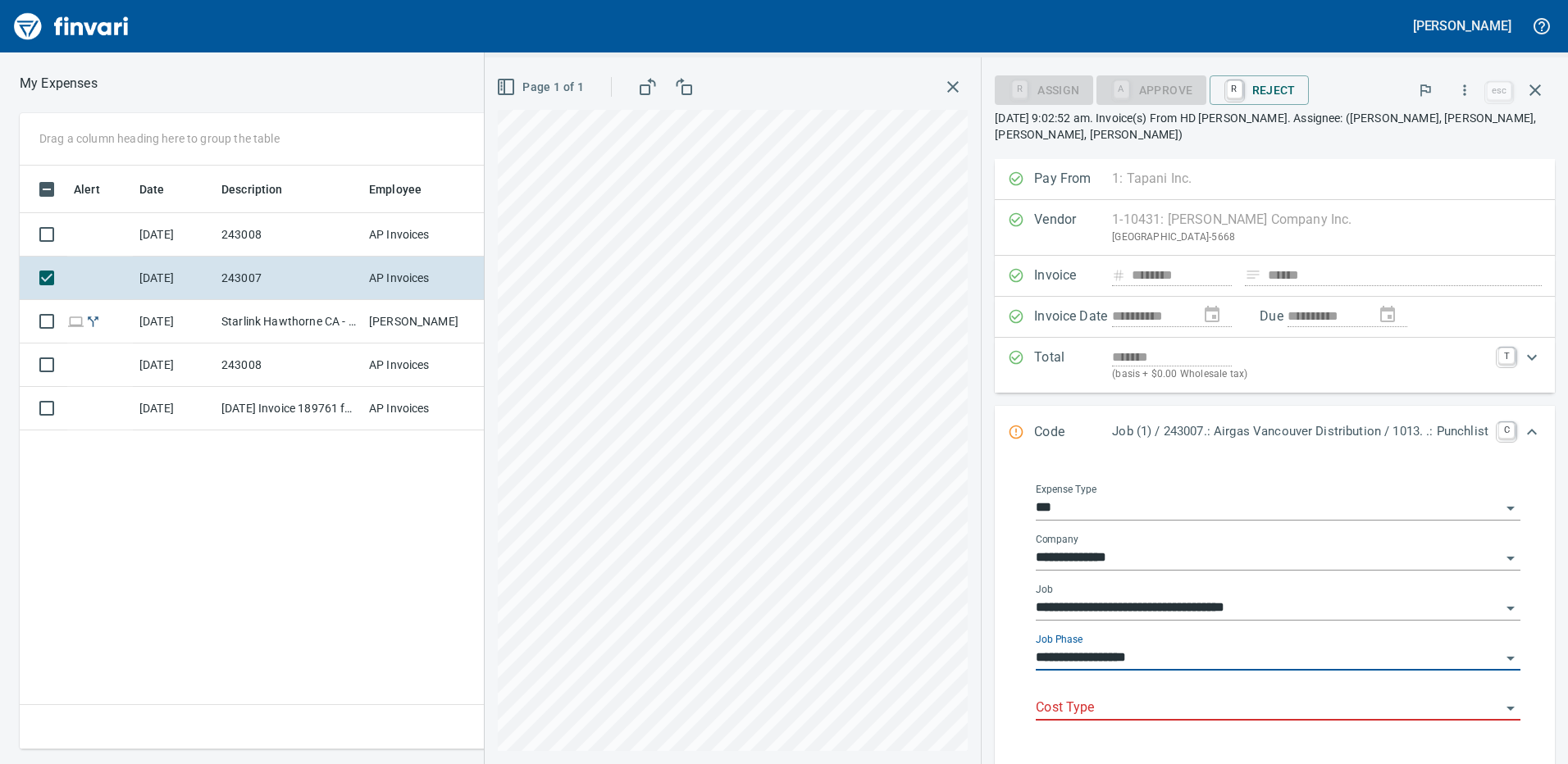
click at [1127, 647] on input "**********" at bounding box center [1268, 657] width 465 height 23
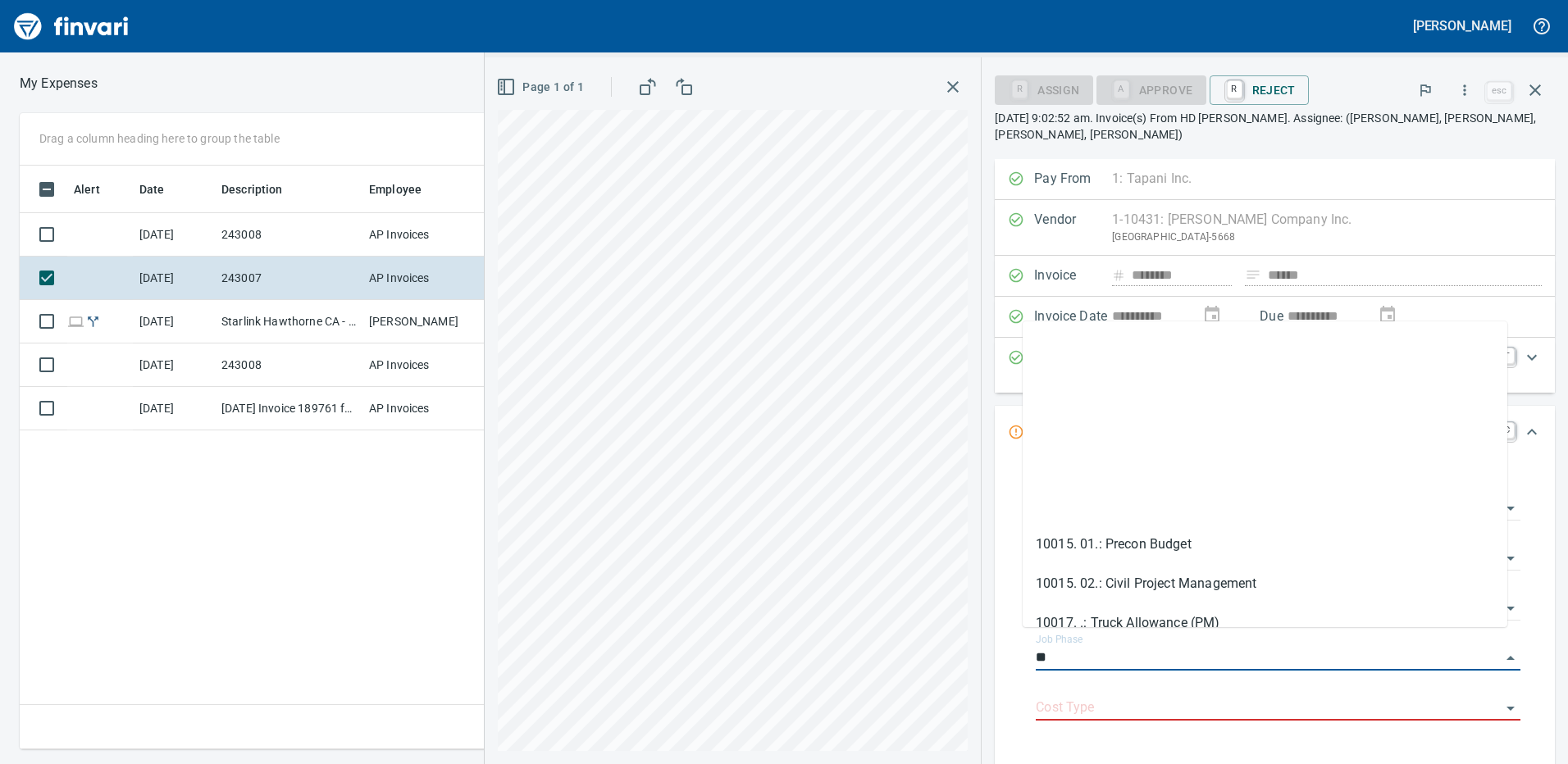
type input "*"
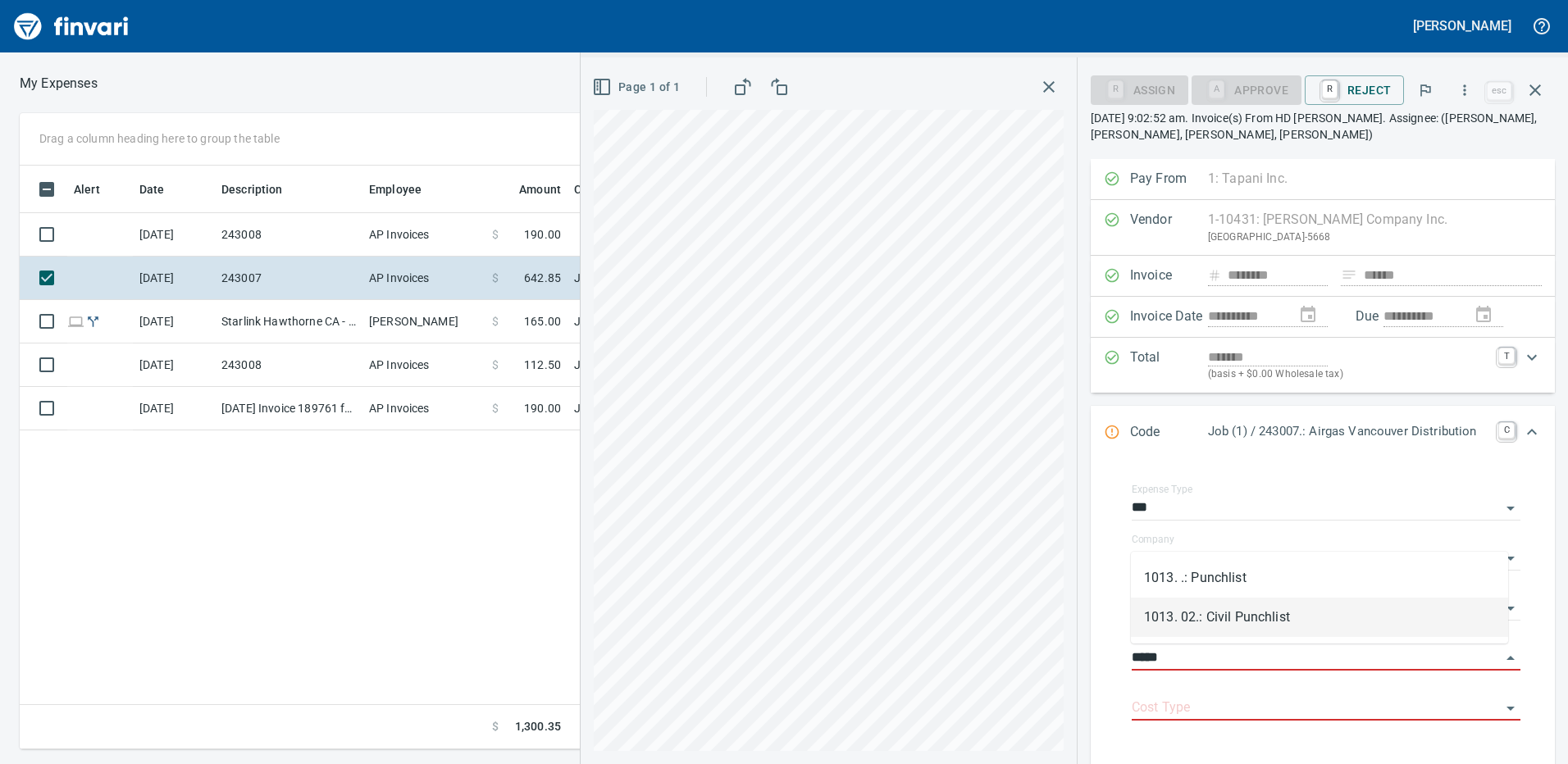
click at [1238, 610] on li "1013. 02.: Civil Punchlist" at bounding box center [1320, 616] width 378 height 39
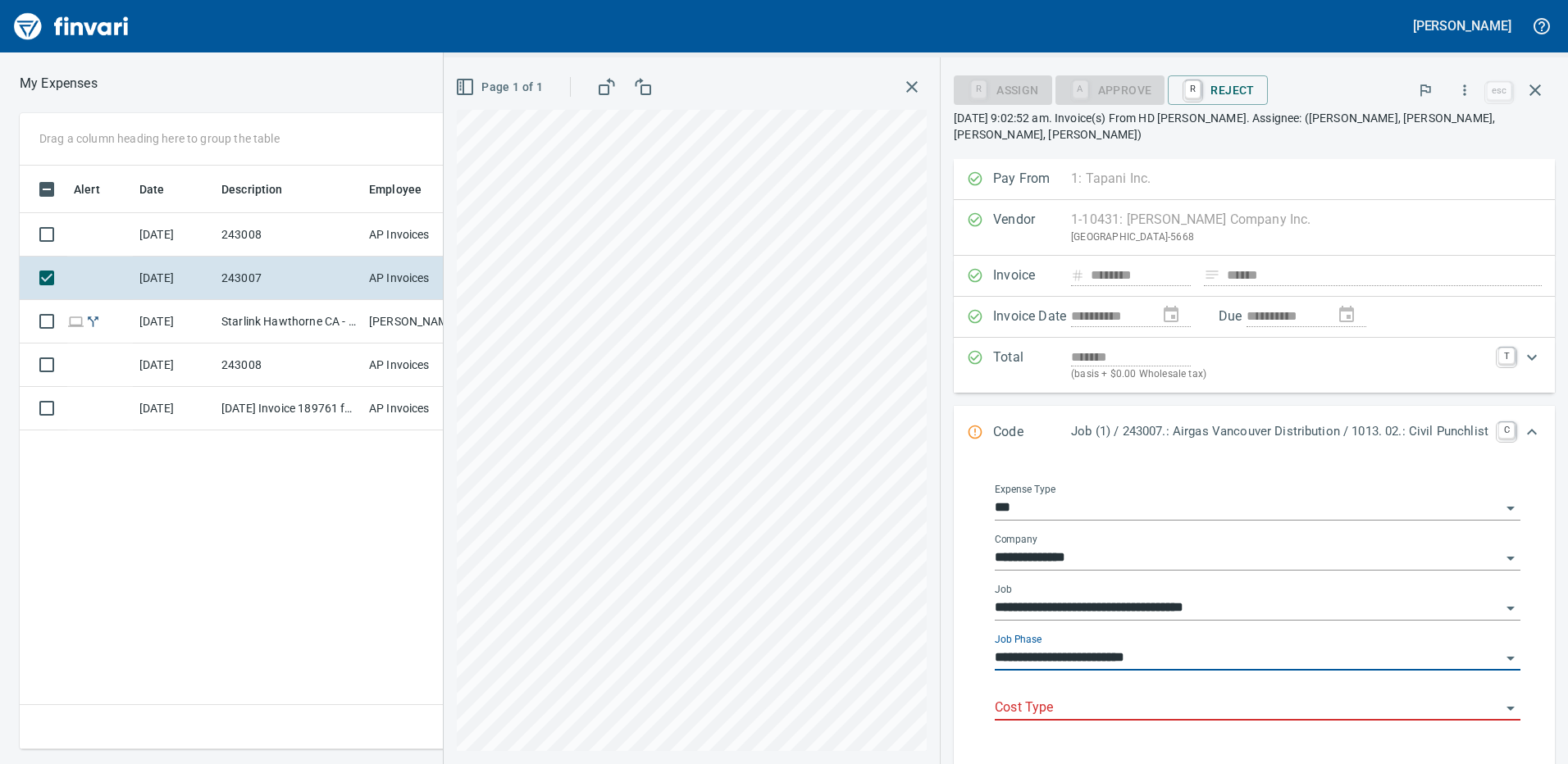
click at [1130, 683] on div "Cost Type" at bounding box center [1258, 702] width 525 height 37
type input "**********"
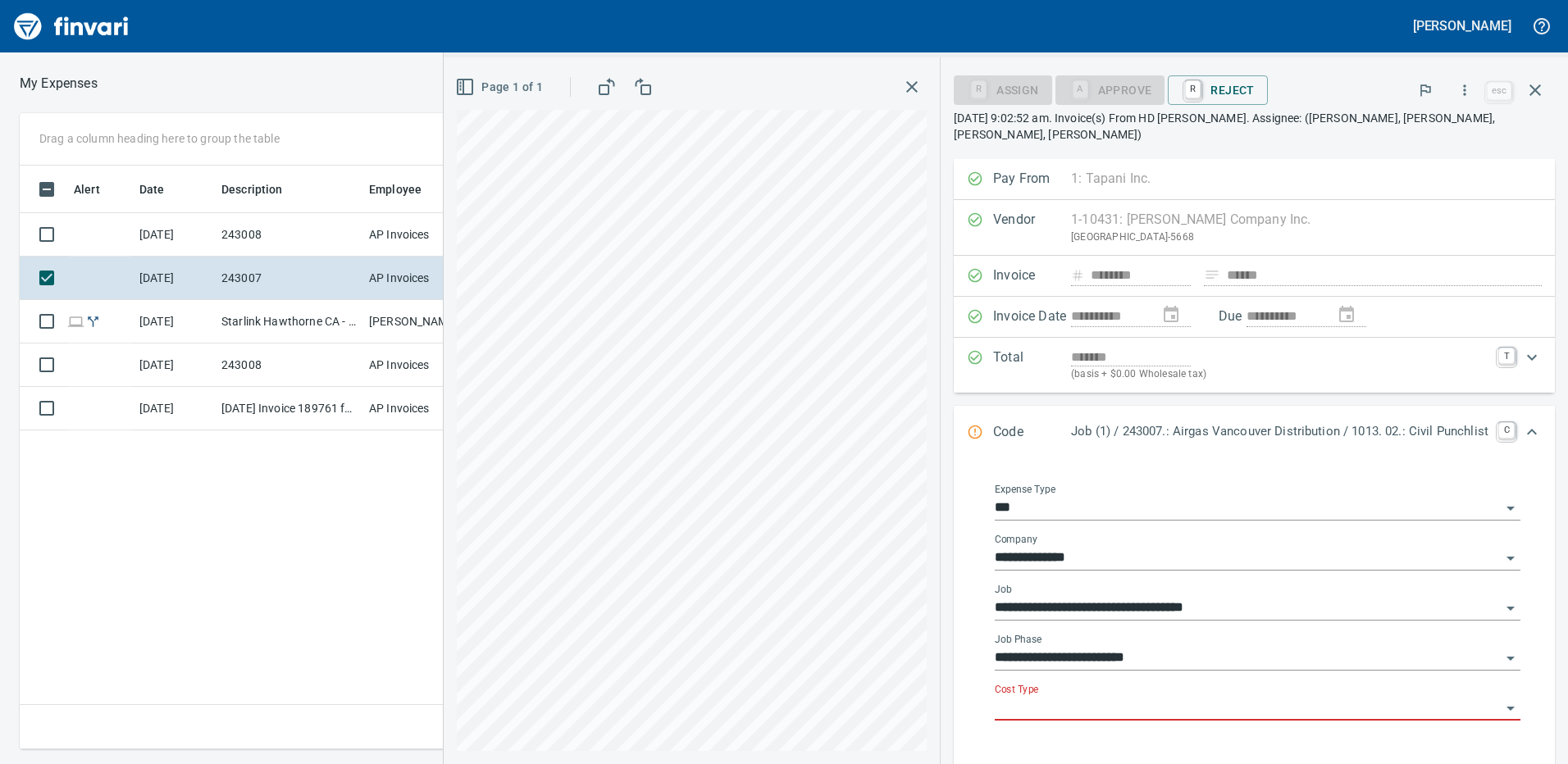
click at [1045, 697] on input "Cost Type" at bounding box center [1248, 708] width 506 height 23
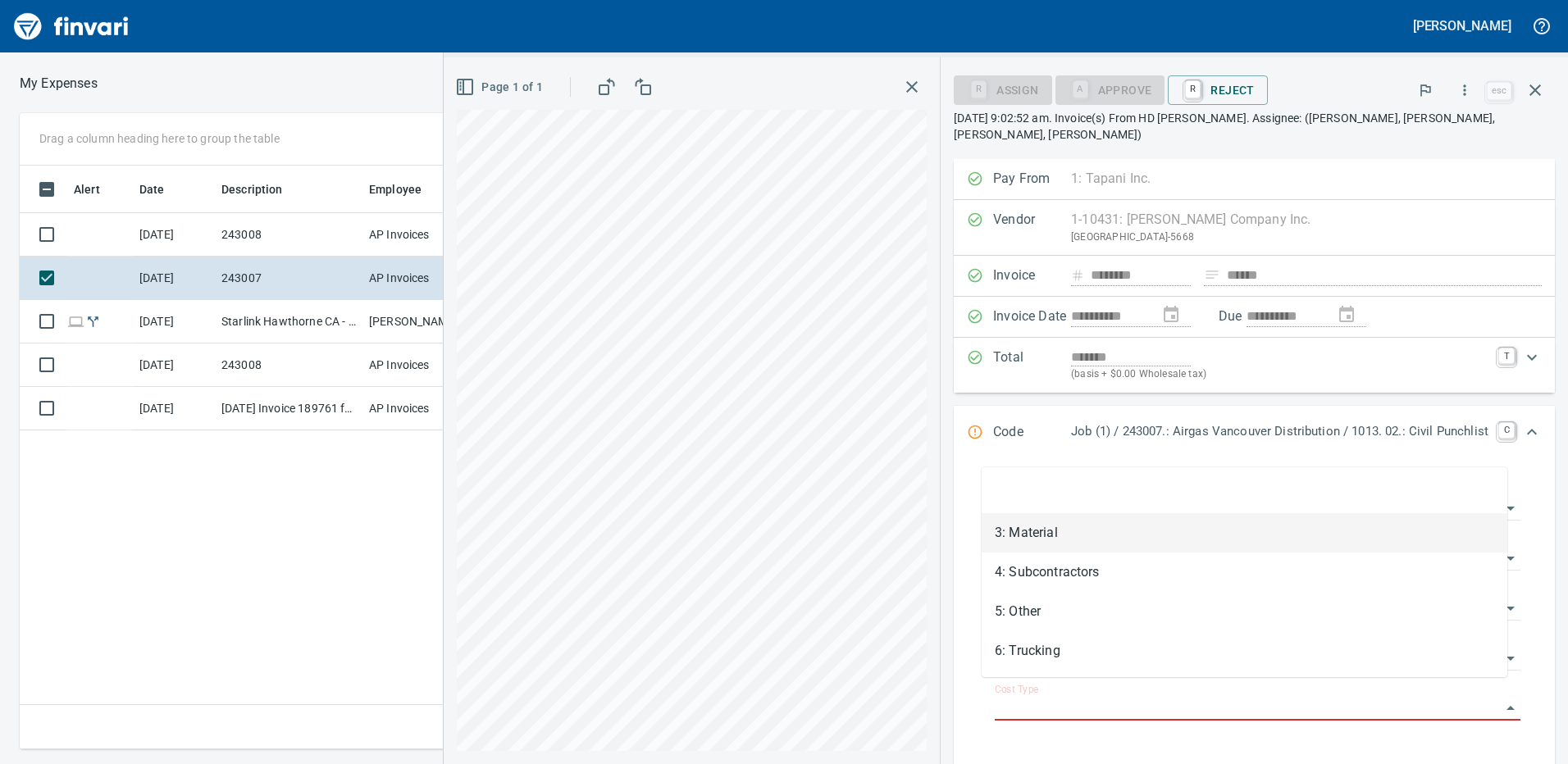
click at [1031, 526] on li "3: Material" at bounding box center [1244, 533] width 525 height 39
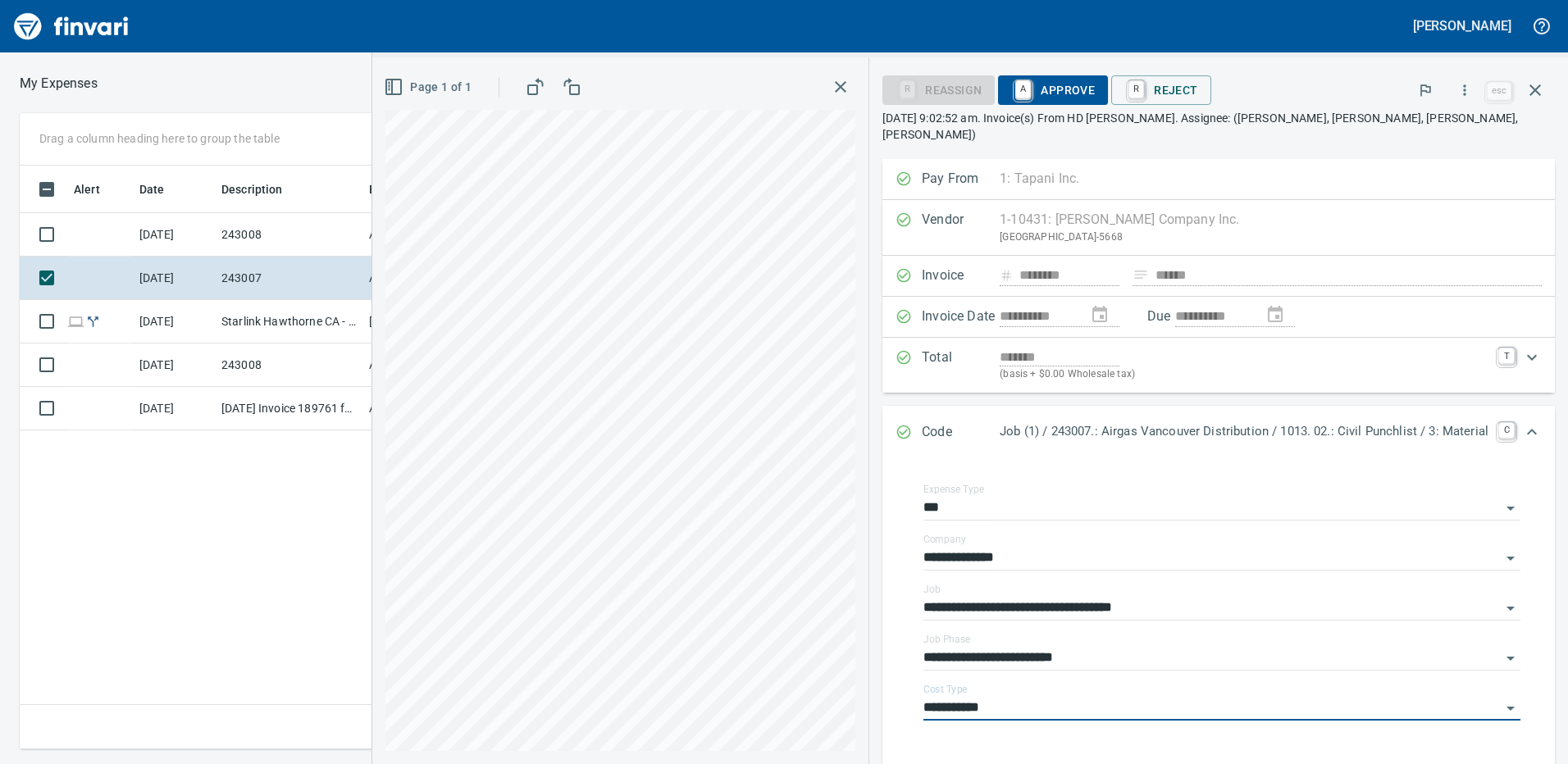
type input "**********"
click at [1041, 78] on span "A Approve" at bounding box center [1053, 90] width 84 height 28
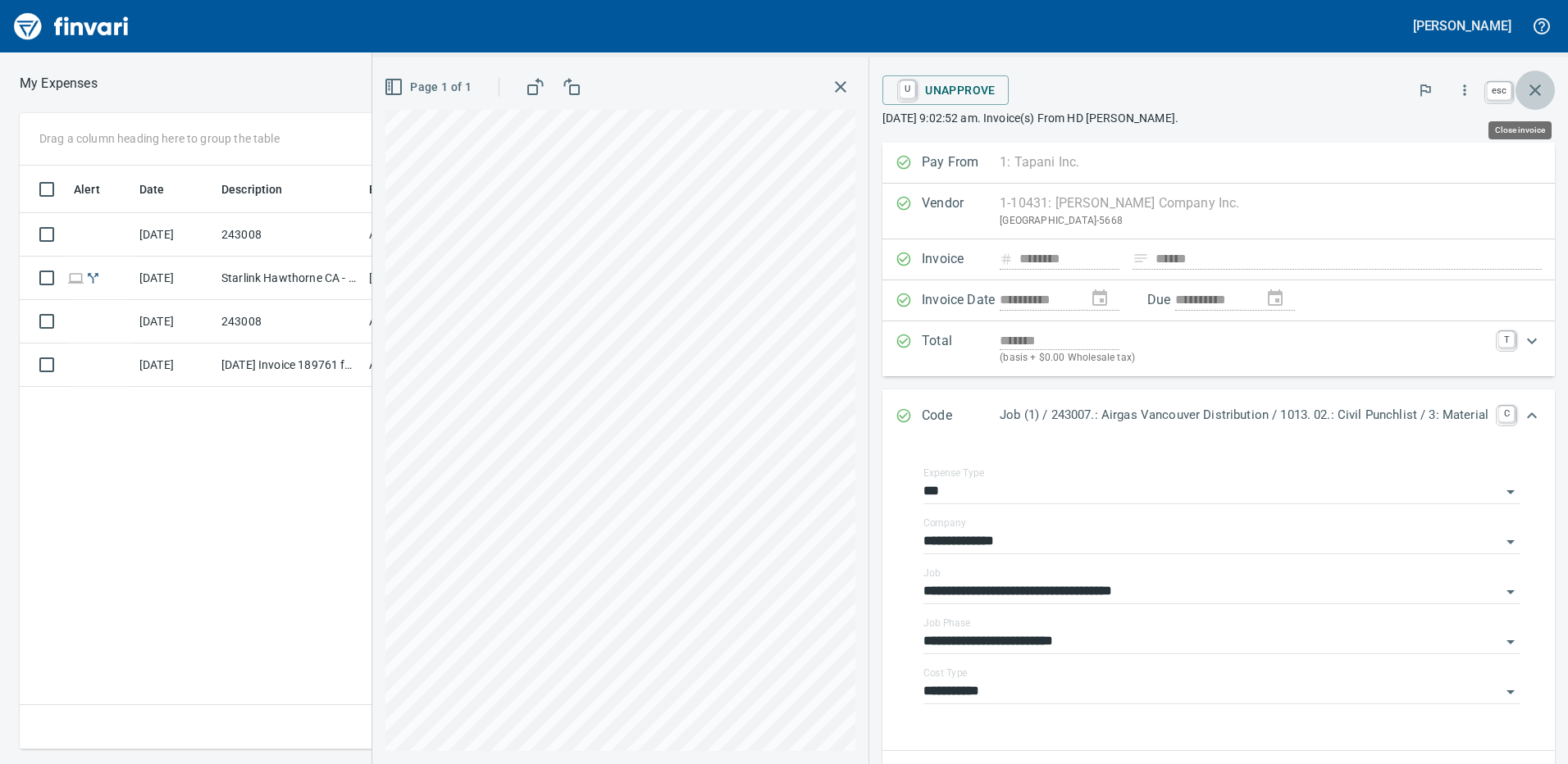
click at [1535, 86] on icon "button" at bounding box center [1534, 90] width 19 height 19
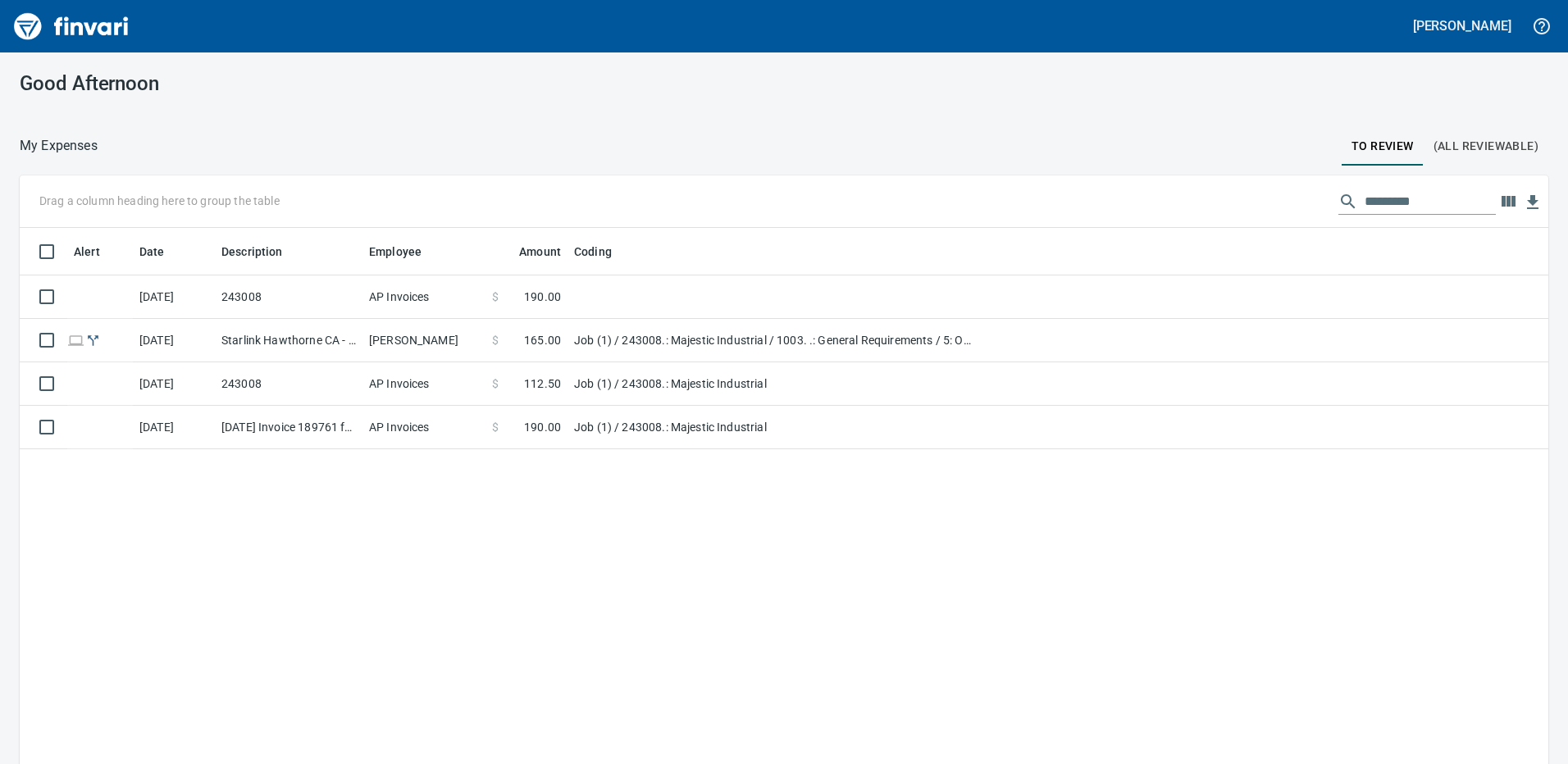
scroll to position [2, 2]
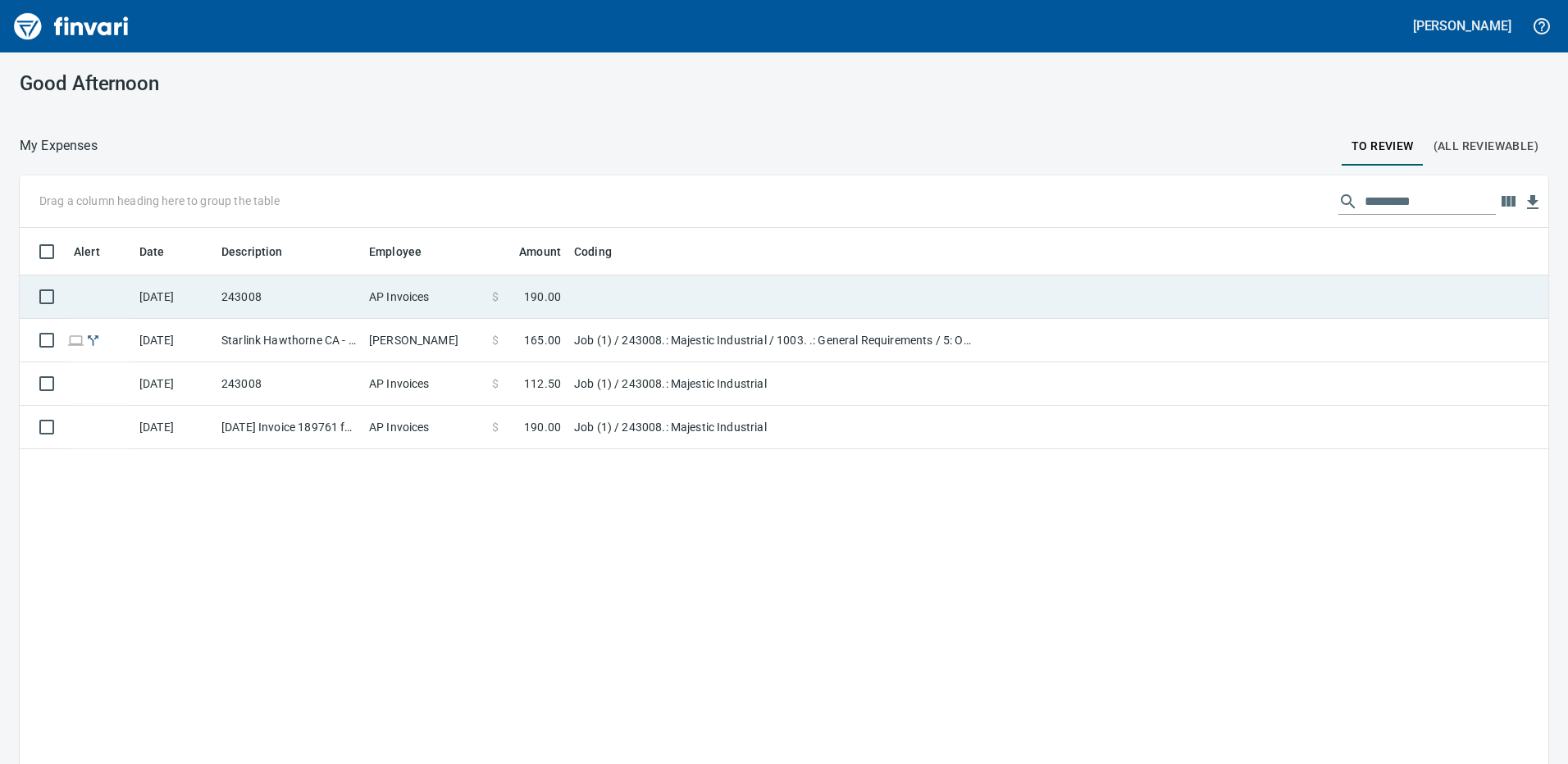
click at [635, 288] on td at bounding box center [772, 297] width 410 height 44
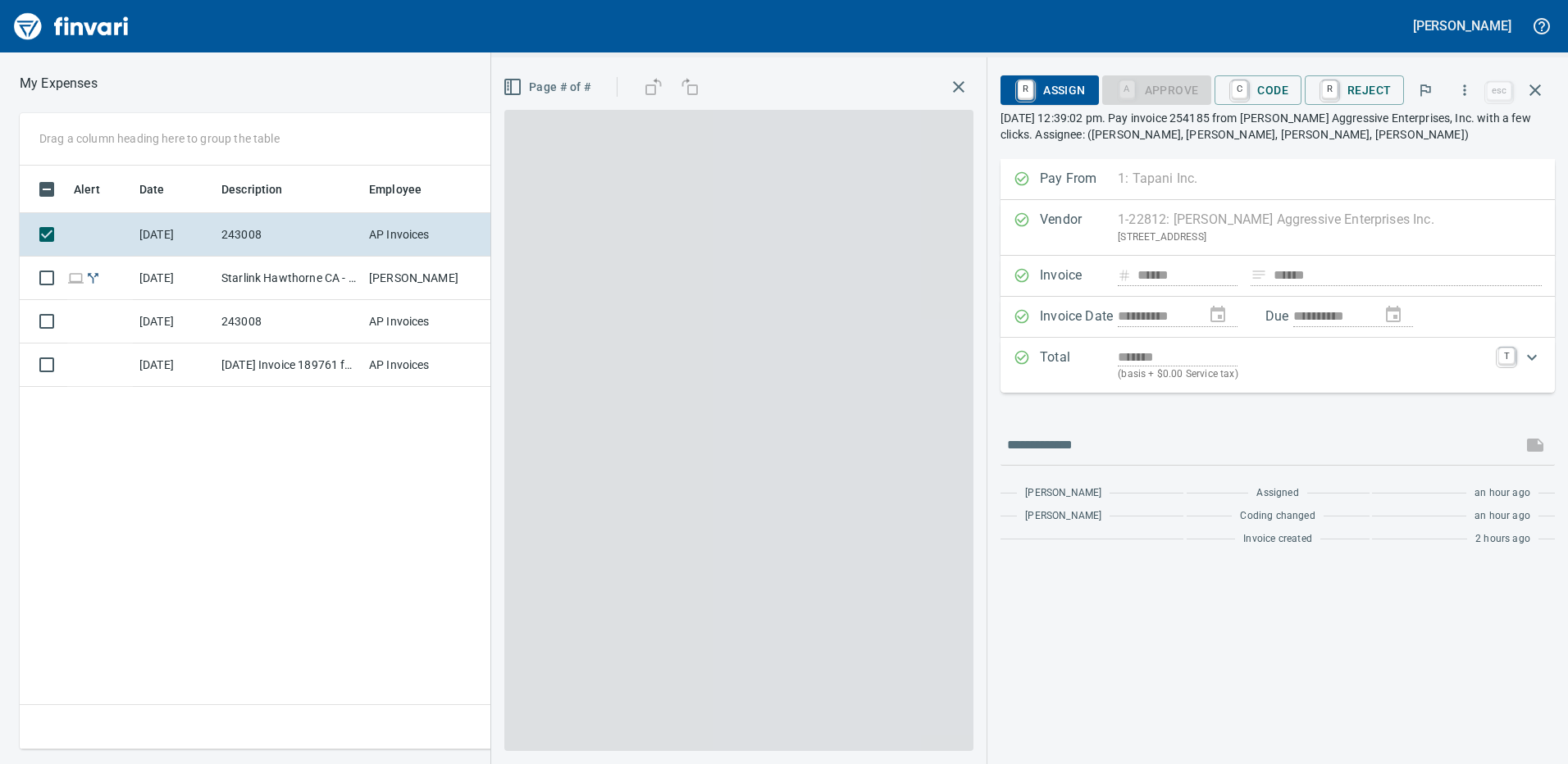
scroll to position [571, 1106]
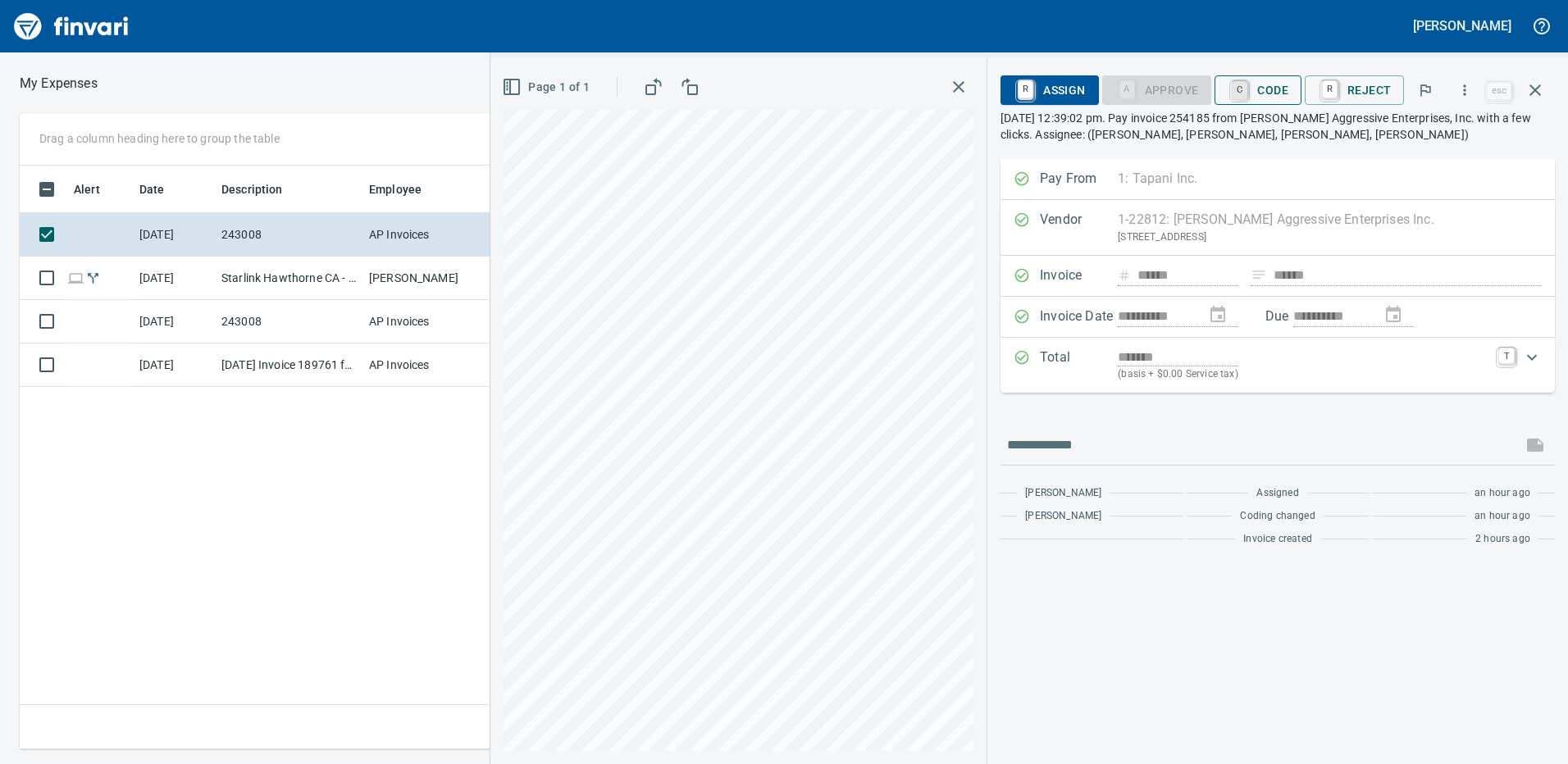
click at [1248, 93] on link "C" at bounding box center [1239, 91] width 16 height 18
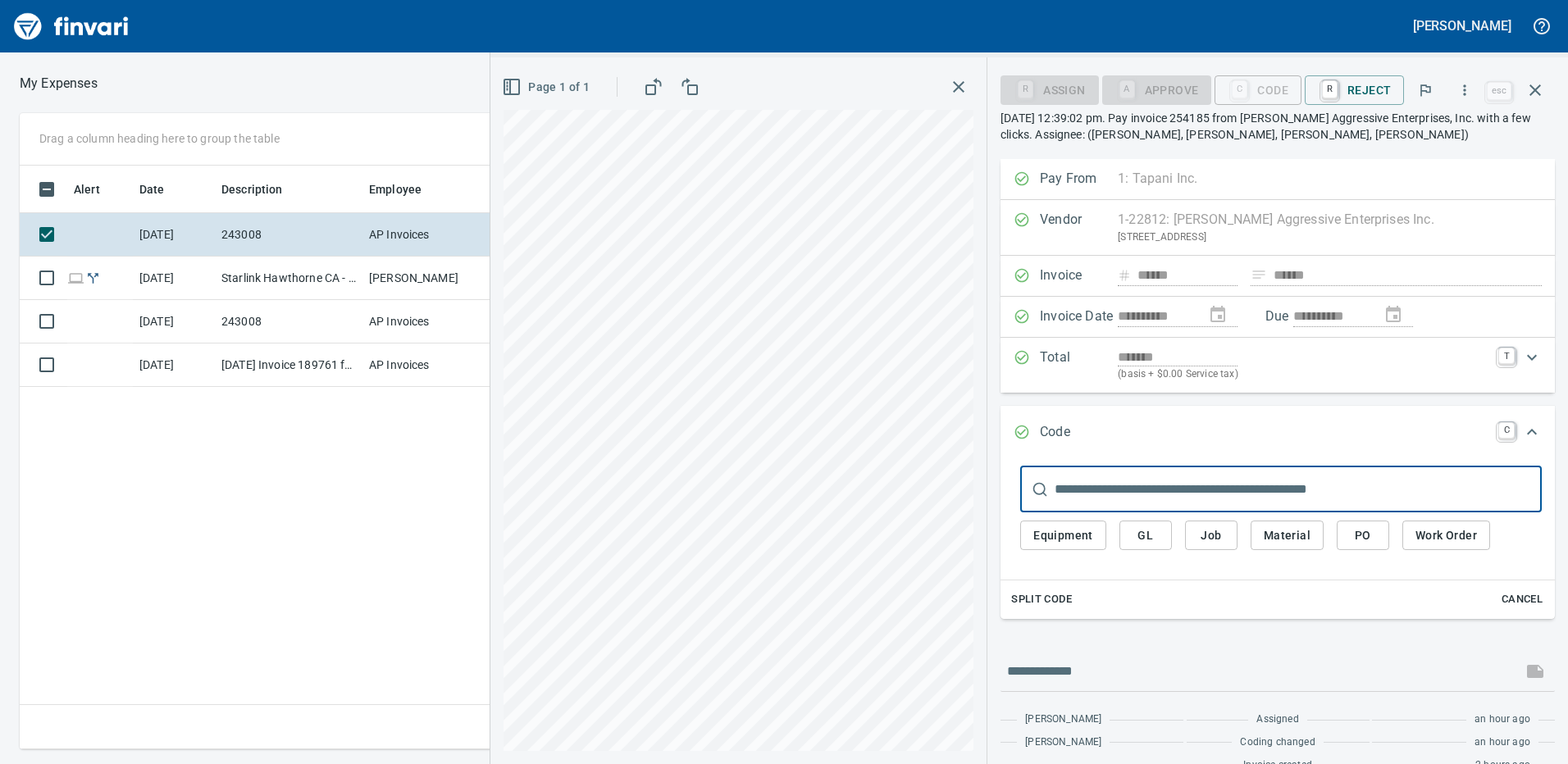
click at [1220, 524] on button "Job" at bounding box center [1211, 536] width 53 height 30
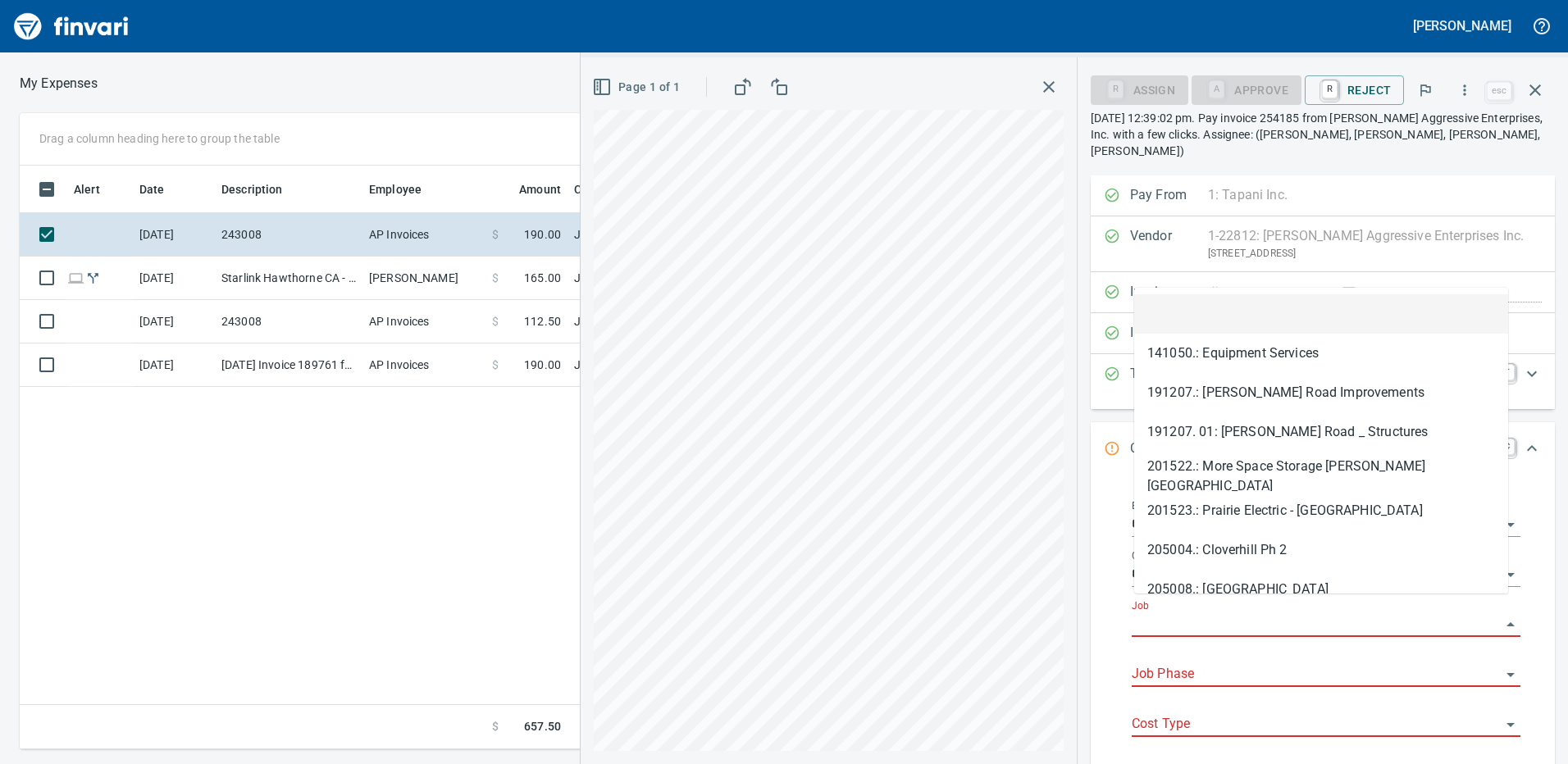
click at [1185, 613] on input "Job" at bounding box center [1316, 624] width 369 height 23
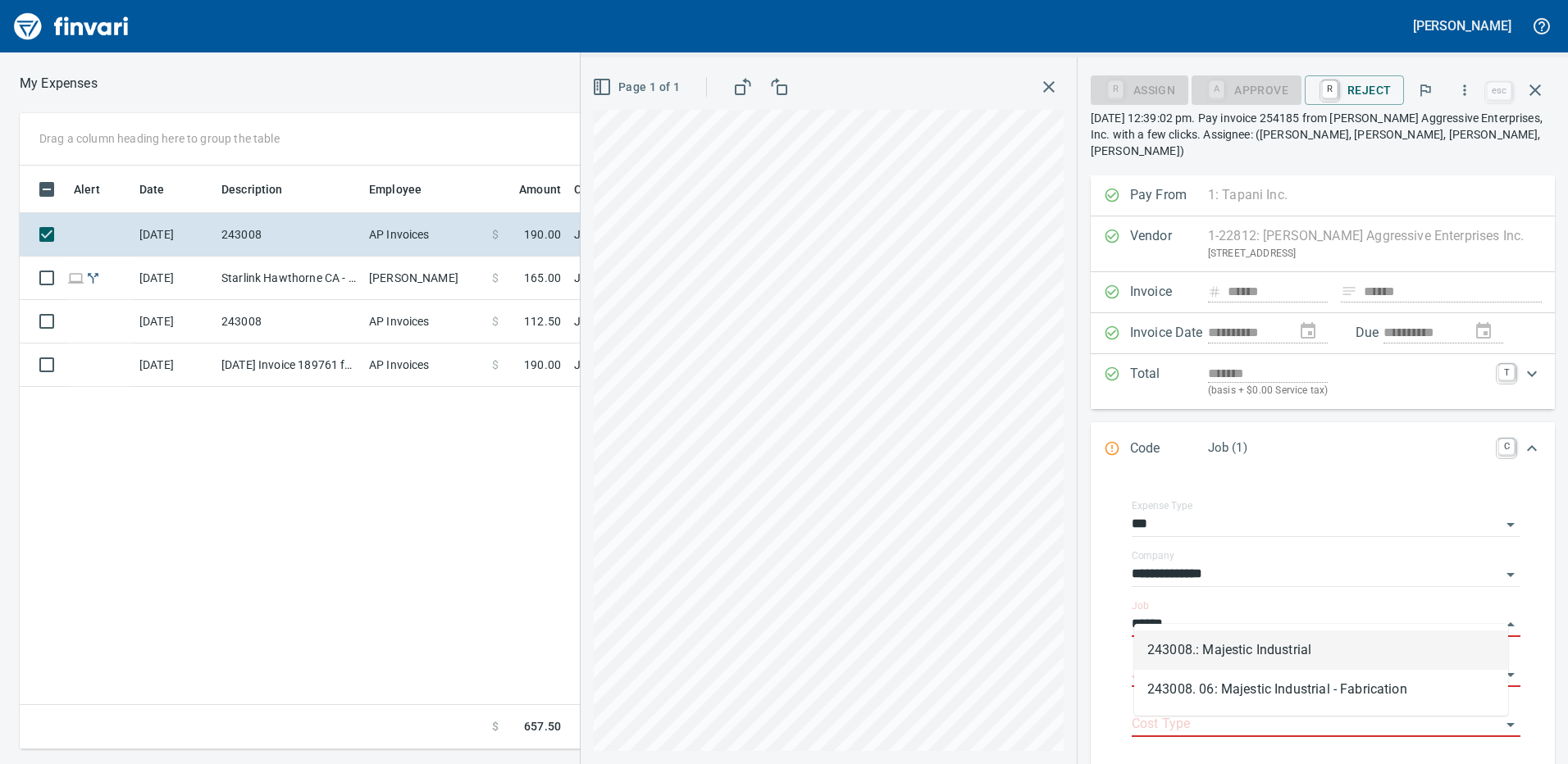
click at [1196, 650] on li "243008.: Majestic Industrial" at bounding box center [1321, 650] width 374 height 39
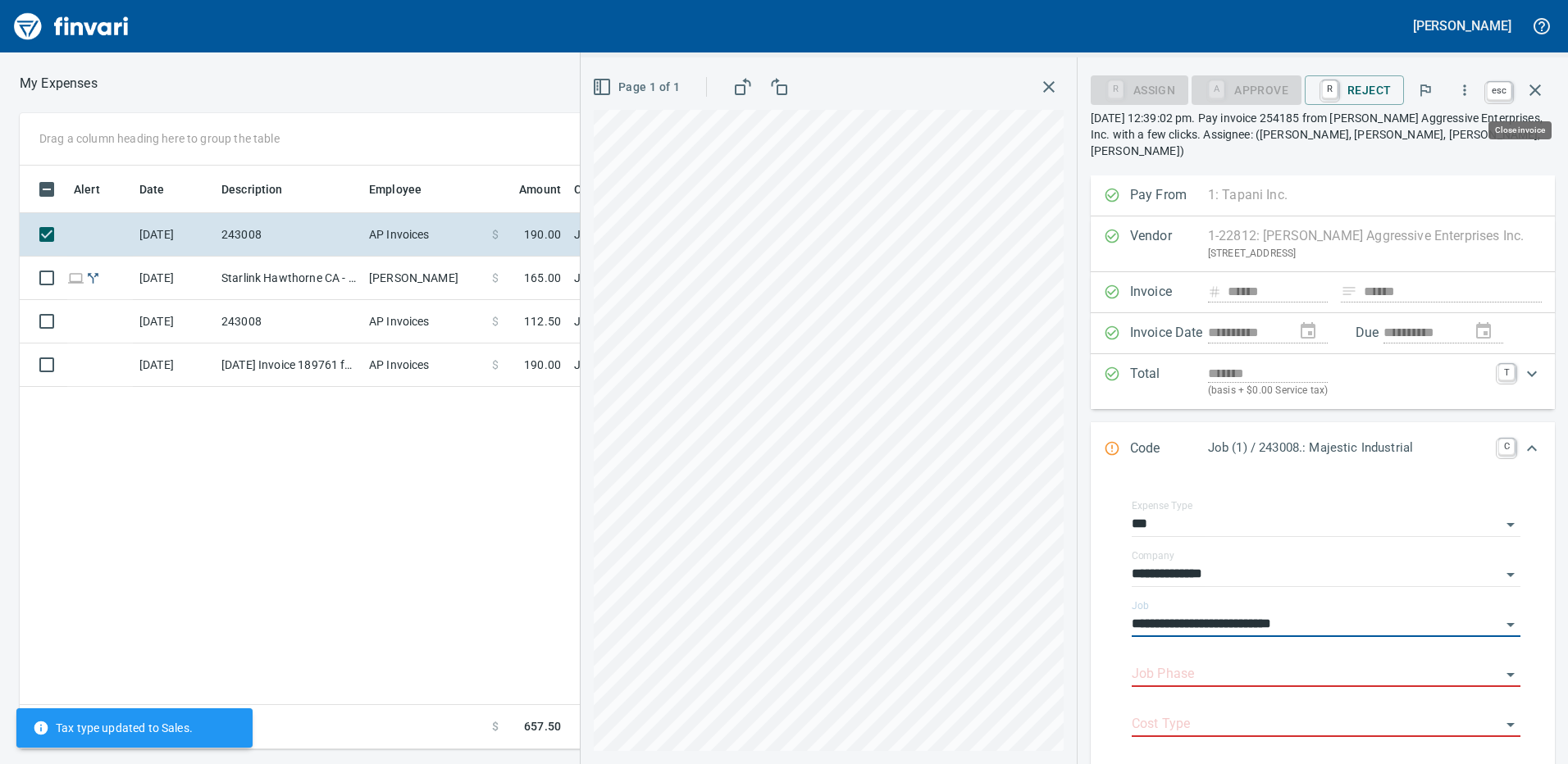
type input "**********"
click at [1535, 91] on icon "button" at bounding box center [1534, 90] width 19 height 19
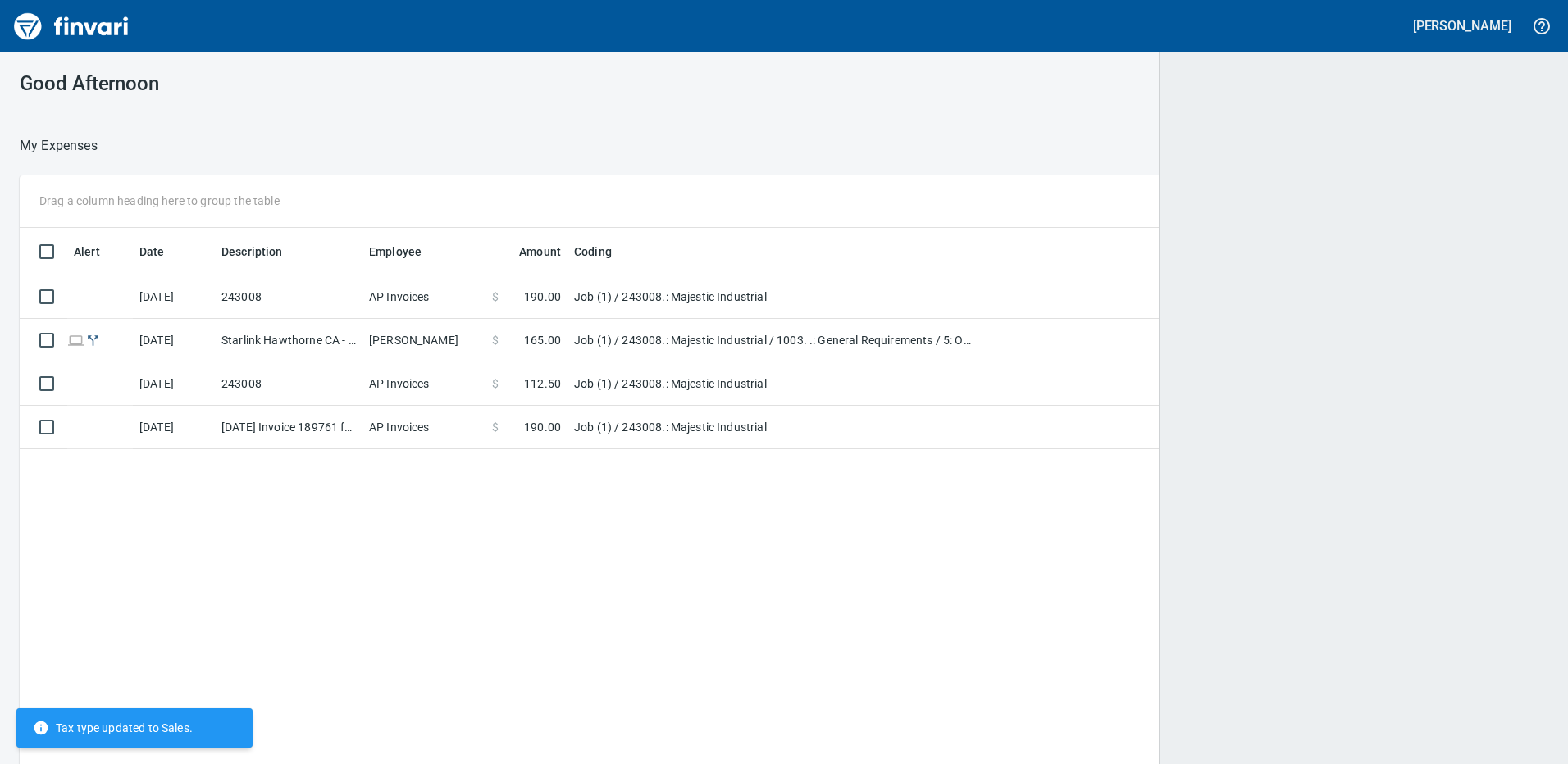
scroll to position [571, 1502]
